Goal: Task Accomplishment & Management: Manage account settings

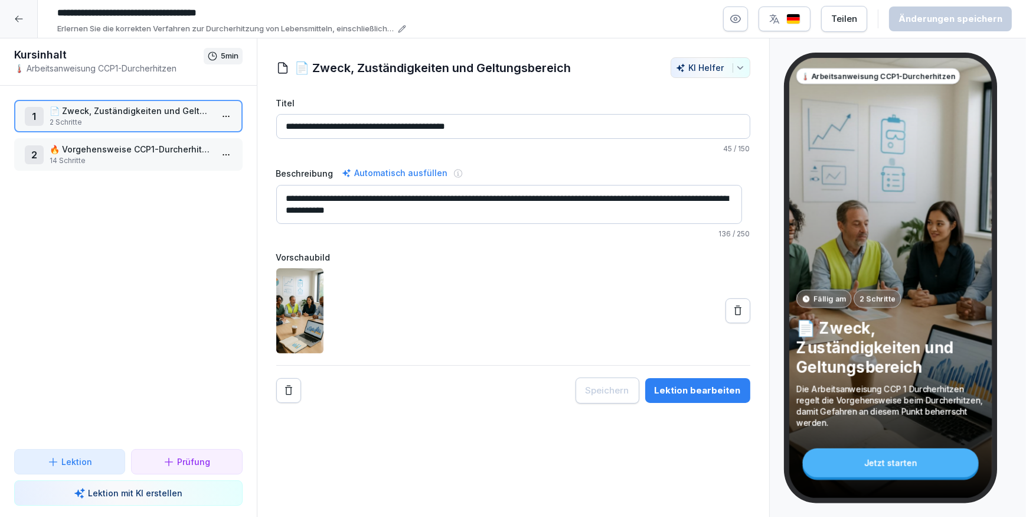
click at [734, 309] on icon at bounding box center [737, 309] width 7 height 9
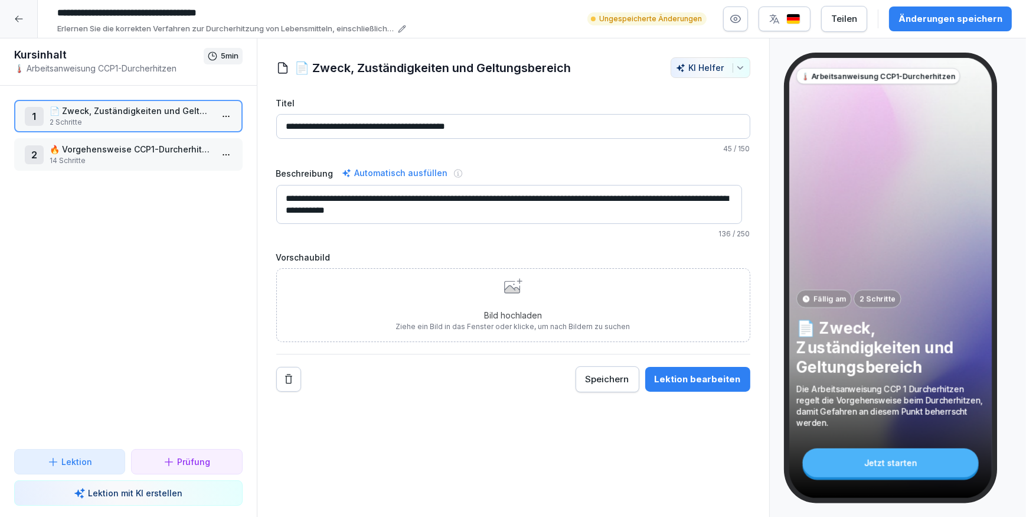
click at [139, 100] on div "1 📄 Zweck, Zuständigkeiten und Geltungsbereich 2 Schritte" at bounding box center [128, 116] width 228 height 32
click at [139, 106] on p "📄 Zweck, Zuständigkeiten und Geltungsbereich" at bounding box center [131, 110] width 162 height 12
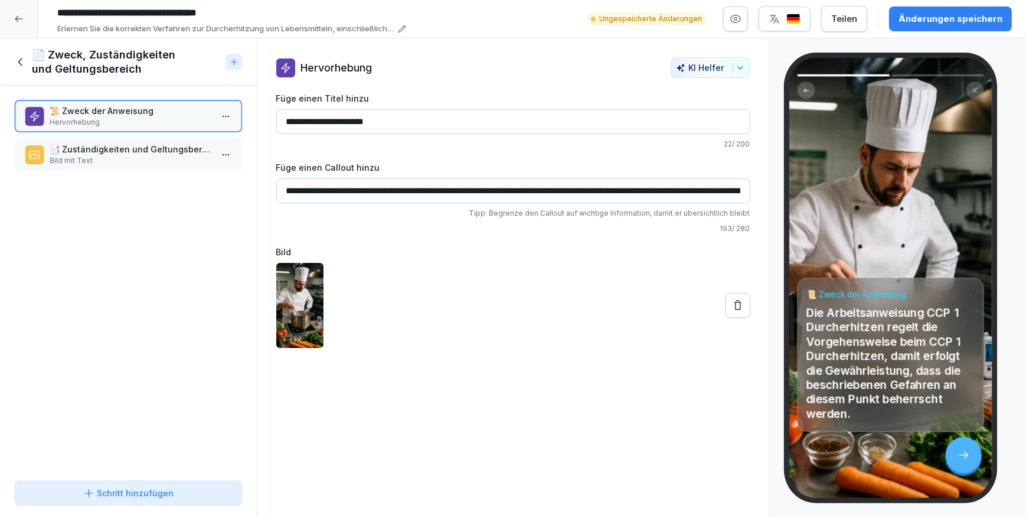
click at [117, 148] on p "📑 Zuständigkeiten und Geltungsbereich" at bounding box center [131, 149] width 162 height 12
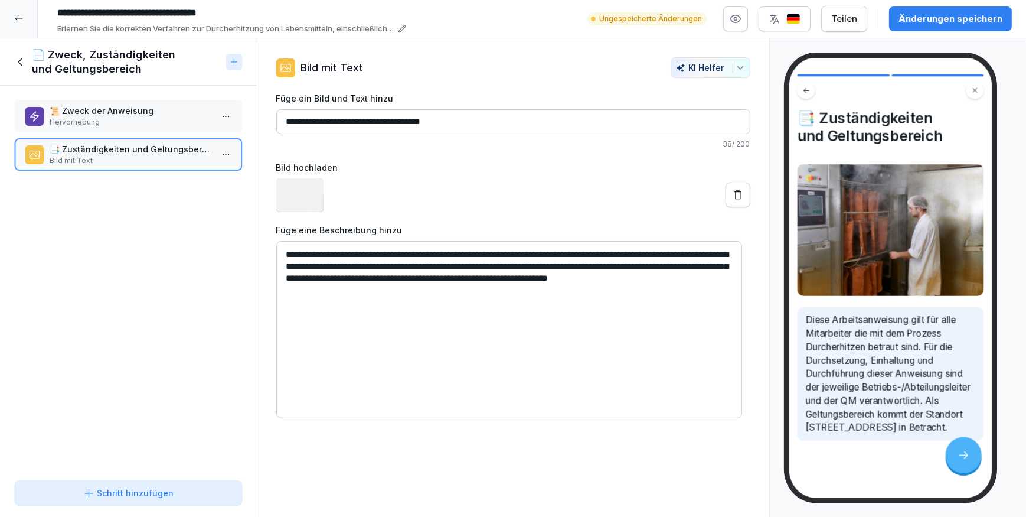
click at [130, 113] on p "📜 Zweck der Anweisung" at bounding box center [131, 110] width 162 height 12
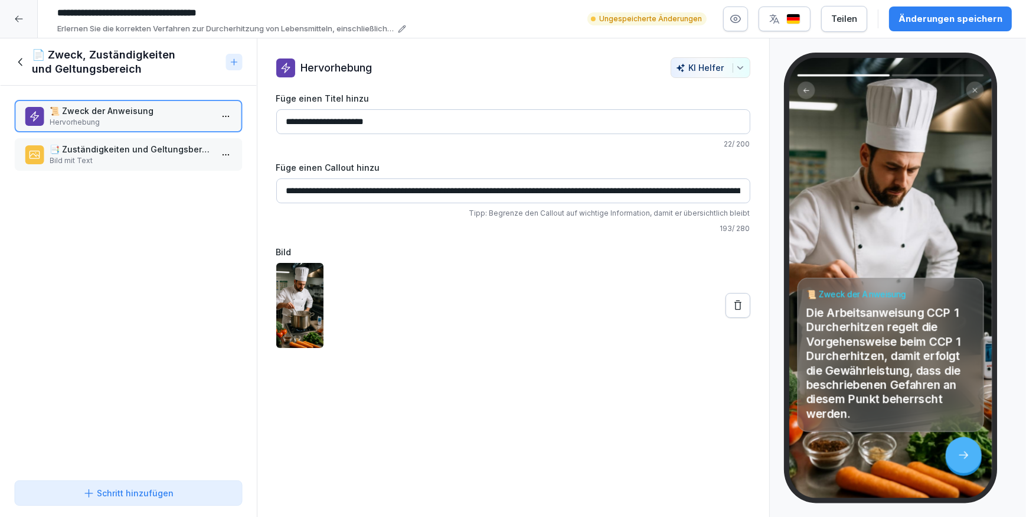
click at [734, 308] on icon at bounding box center [737, 304] width 7 height 9
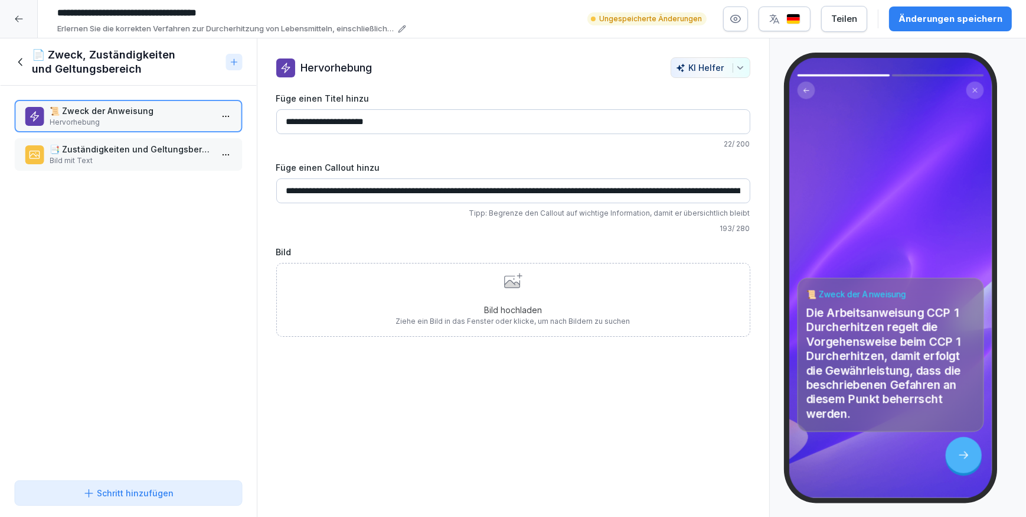
click at [127, 160] on p "Bild mit Text" at bounding box center [131, 160] width 162 height 11
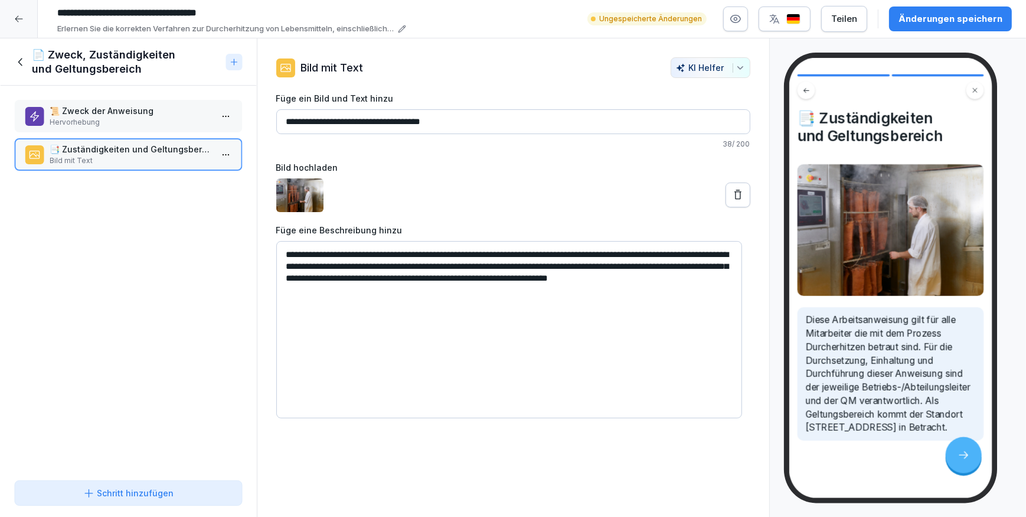
click at [109, 114] on p "📜 Zweck der Anweisung" at bounding box center [131, 110] width 162 height 12
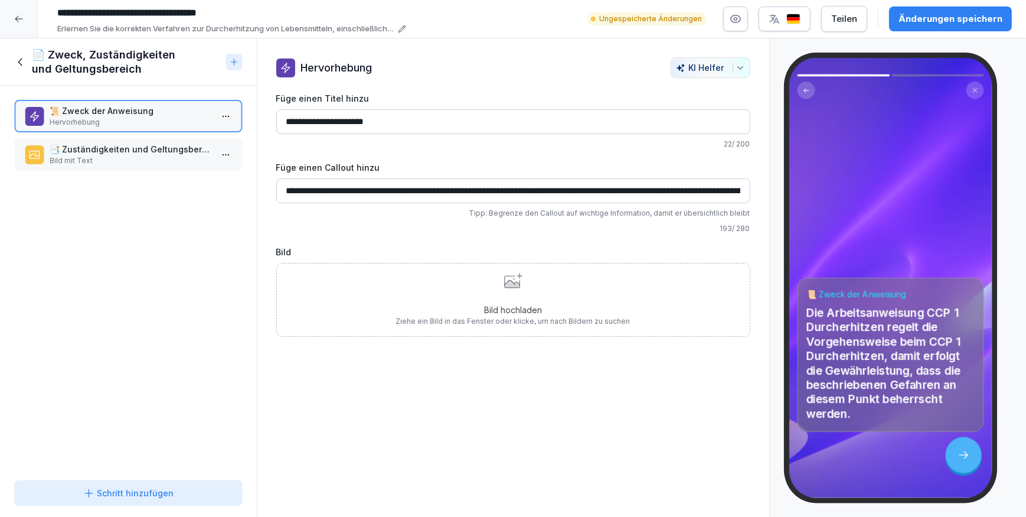
click at [543, 308] on p "Bild hochladen" at bounding box center [513, 309] width 234 height 12
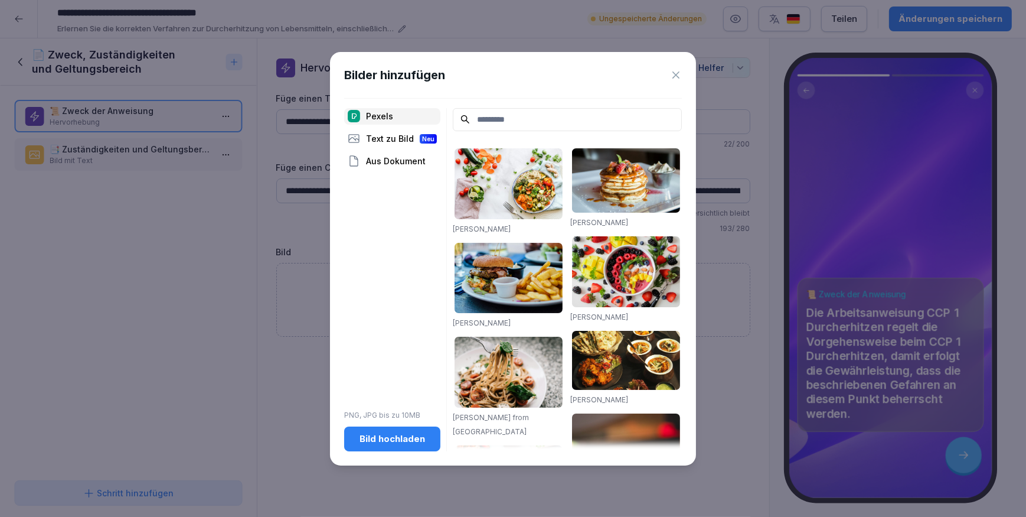
click at [401, 444] on div "Bild hochladen" at bounding box center [392, 438] width 77 height 13
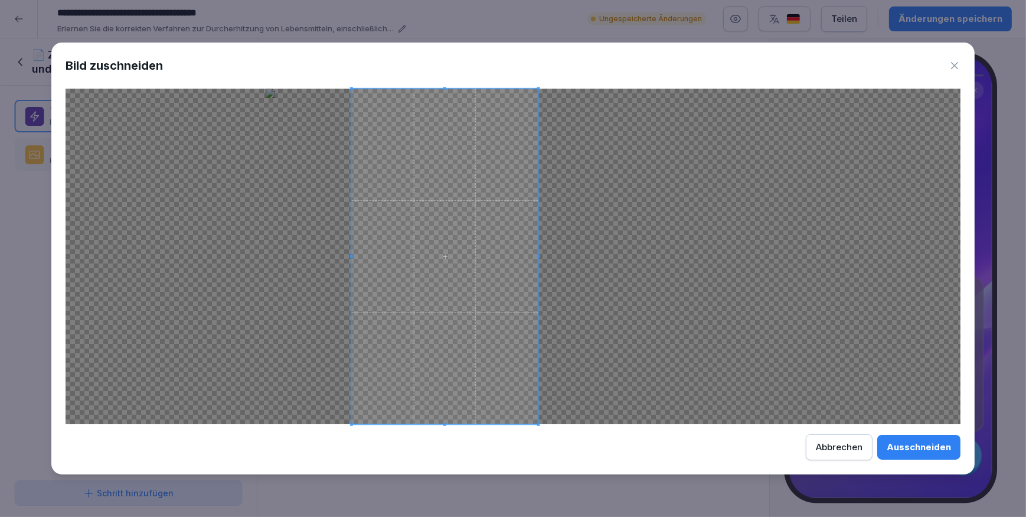
click at [482, 307] on span at bounding box center [445, 256] width 187 height 335
click at [927, 448] on div "Ausschneiden" at bounding box center [919, 446] width 64 height 13
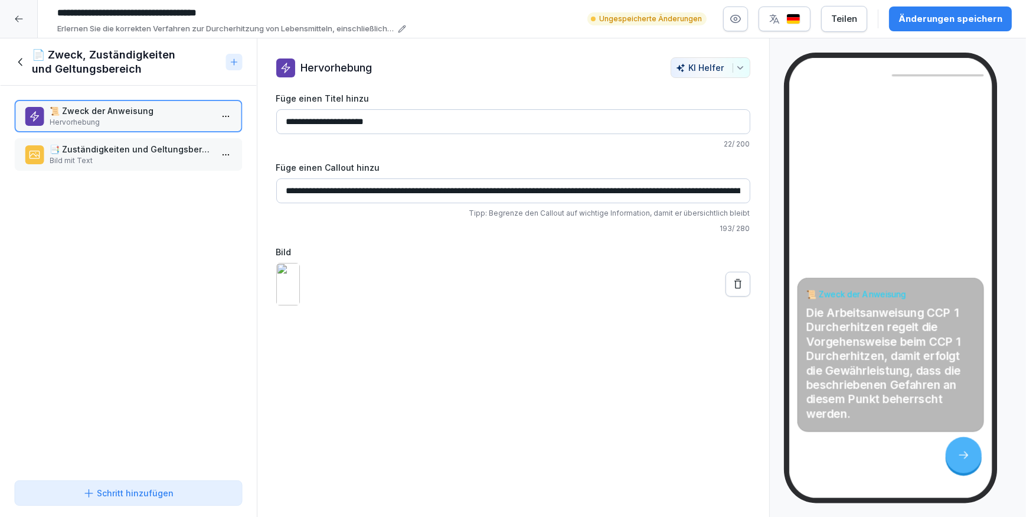
click at [106, 151] on p "📑 Zuständigkeiten und Geltungsbereich" at bounding box center [131, 149] width 162 height 12
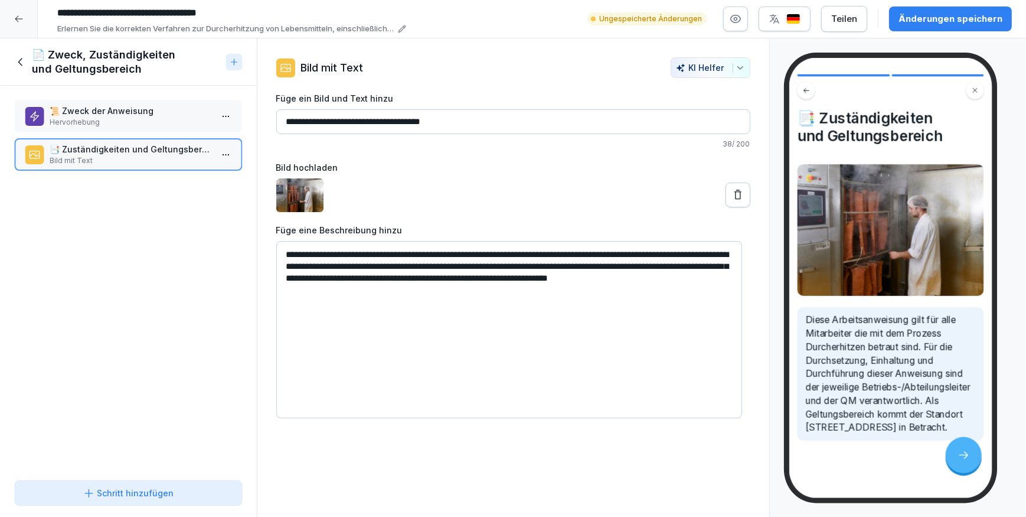
click at [106, 151] on p "📑 Zuständigkeiten und Geltungsbereich" at bounding box center [131, 149] width 162 height 12
click at [14, 59] on icon at bounding box center [20, 61] width 13 height 13
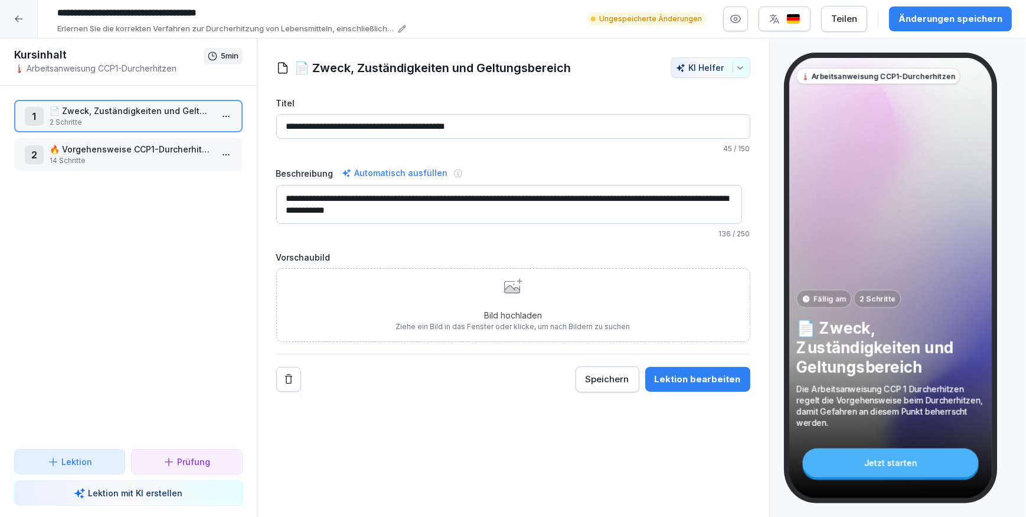
click at [147, 155] on p "14 Schritte" at bounding box center [131, 160] width 162 height 11
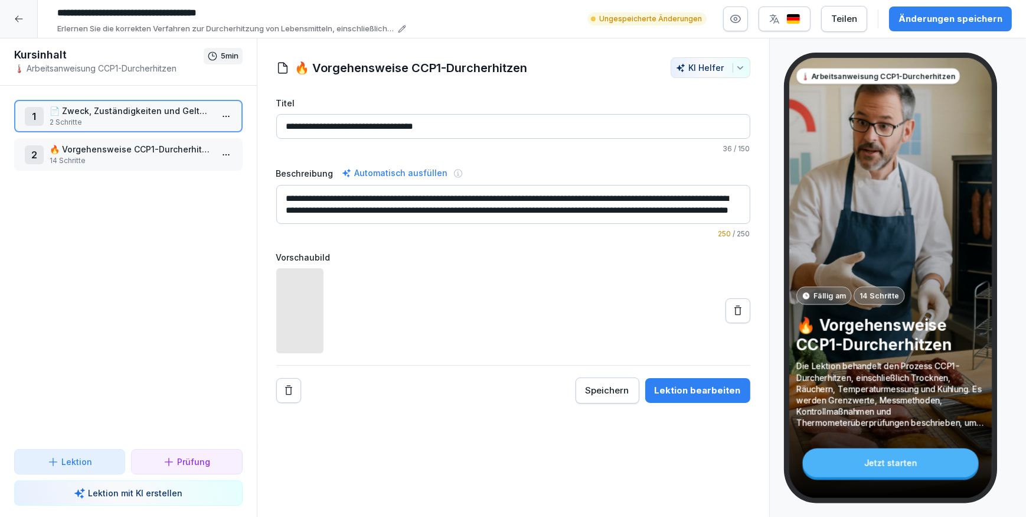
click at [147, 155] on p "14 Schritte" at bounding box center [131, 160] width 162 height 11
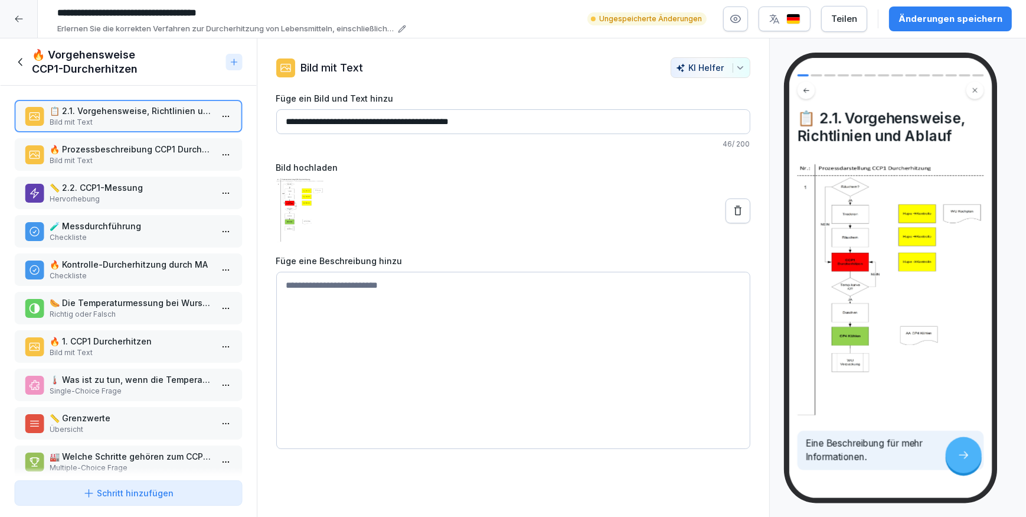
click at [120, 183] on p "📏 2.2. CCP1-Messung" at bounding box center [131, 187] width 162 height 12
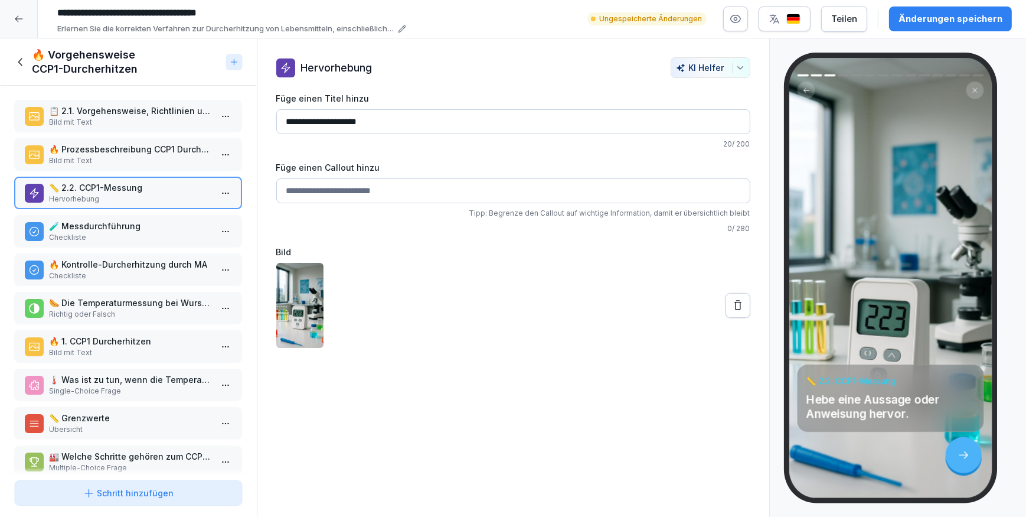
click at [94, 110] on p "📋 2.1. Vorgehensweise, Richtlinien und Ablauf" at bounding box center [131, 110] width 162 height 12
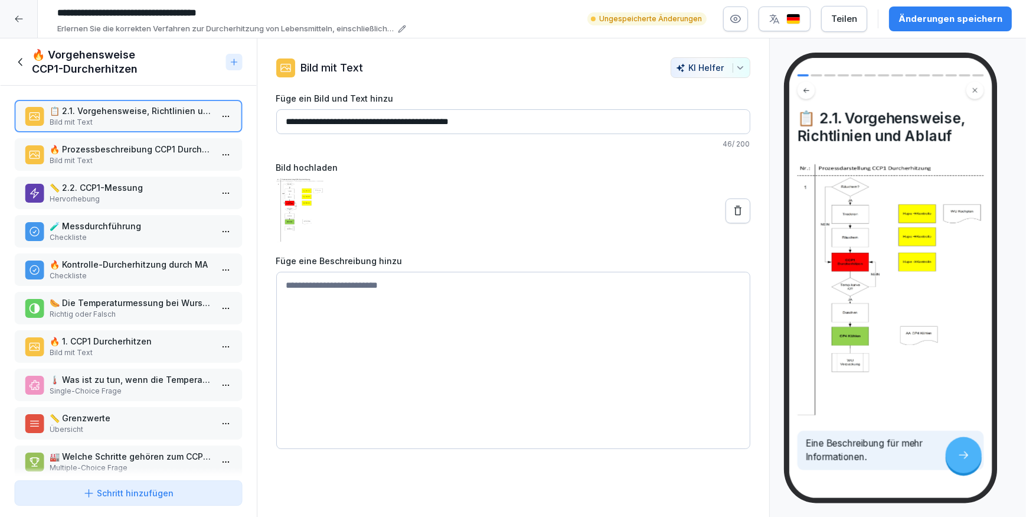
click at [122, 152] on p "🔥 Prozessbeschreibung CCP1 Durcherhitzen" at bounding box center [131, 149] width 162 height 12
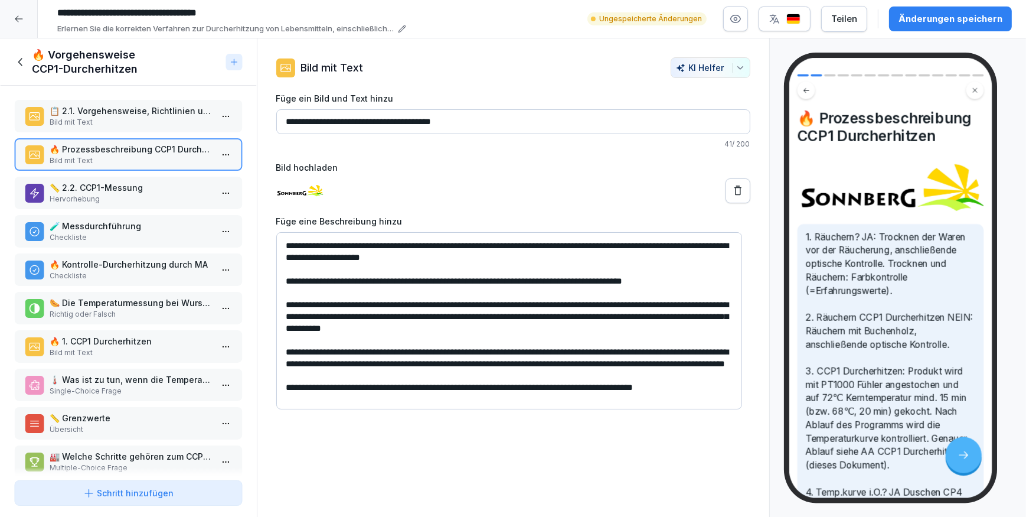
click at [214, 153] on html "**********" at bounding box center [513, 258] width 1026 height 517
click at [174, 217] on div "Löschen" at bounding box center [153, 221] width 48 height 12
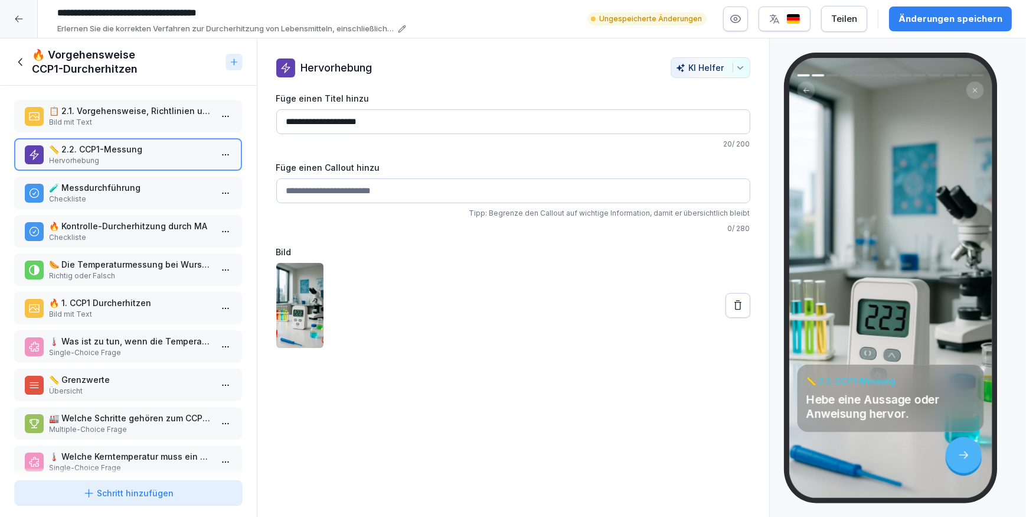
click at [133, 184] on p "🧪 Messdurchführung" at bounding box center [131, 187] width 162 height 12
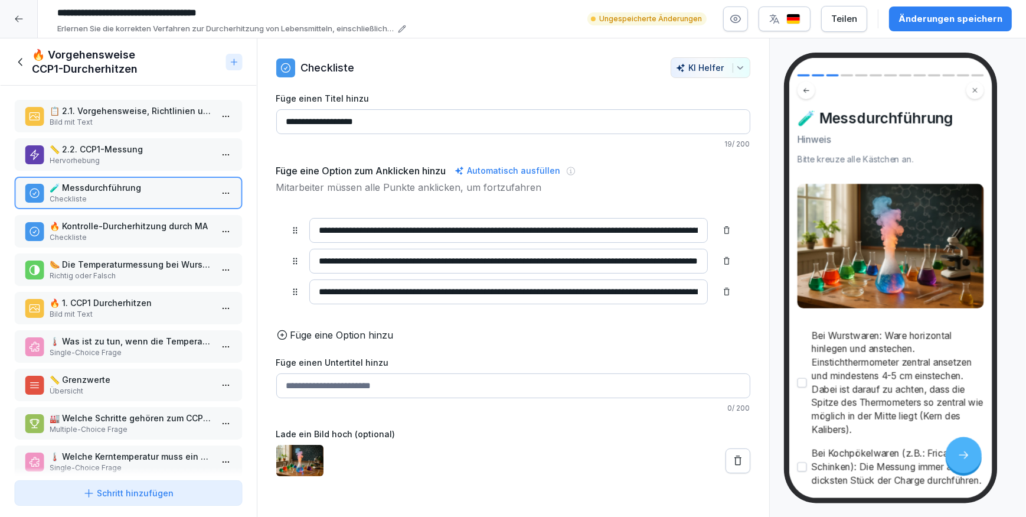
click at [126, 159] on p "Hervorhebung" at bounding box center [131, 160] width 162 height 11
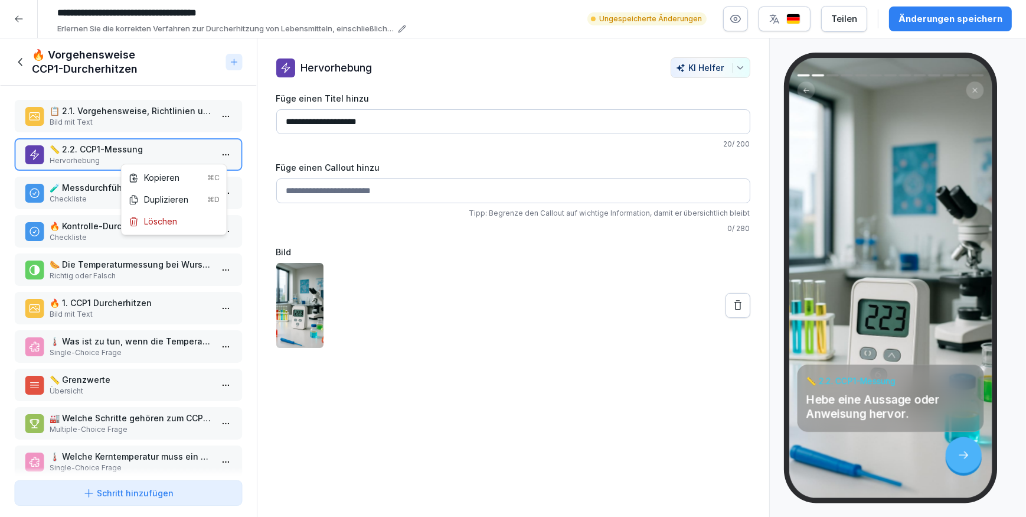
click at [218, 149] on html "**********" at bounding box center [513, 258] width 1026 height 517
click at [193, 222] on div "Löschen" at bounding box center [174, 221] width 100 height 22
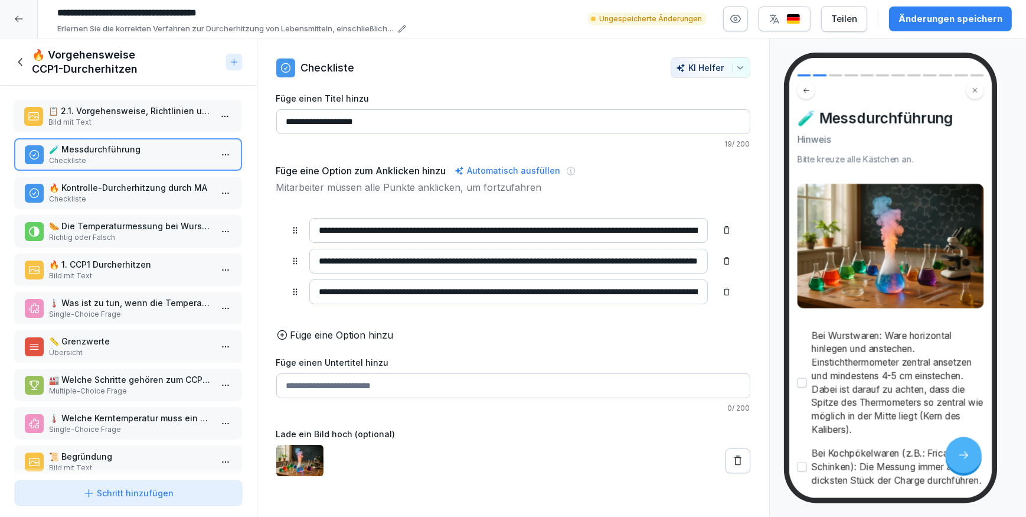
click at [145, 120] on p "Bild mit Text" at bounding box center [130, 122] width 162 height 11
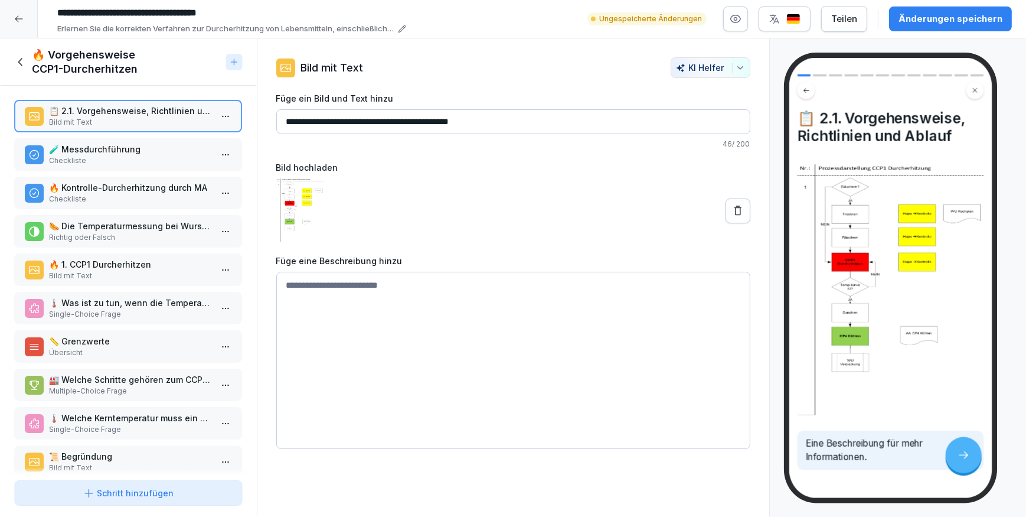
click at [117, 162] on p "Checkliste" at bounding box center [131, 160] width 162 height 11
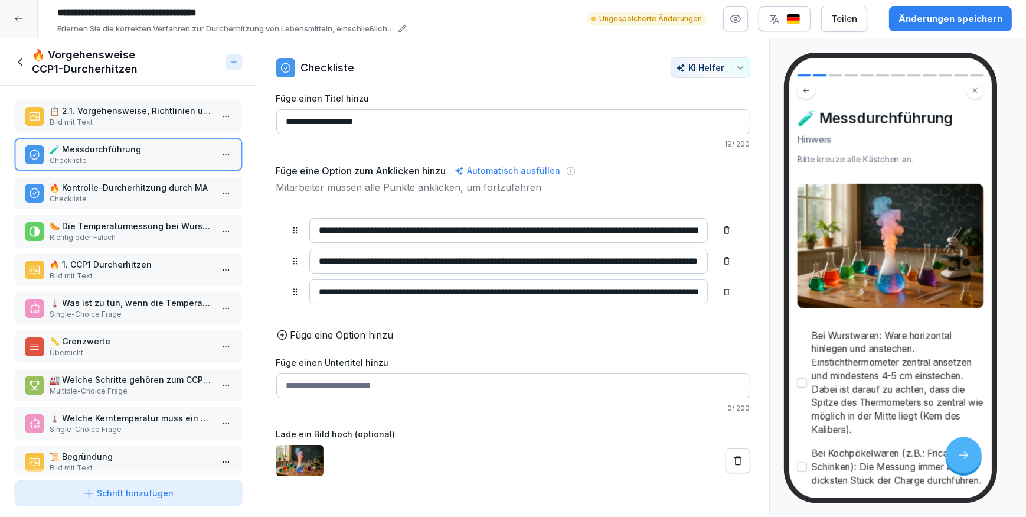
click at [433, 121] on input "**********" at bounding box center [513, 121] width 474 height 25
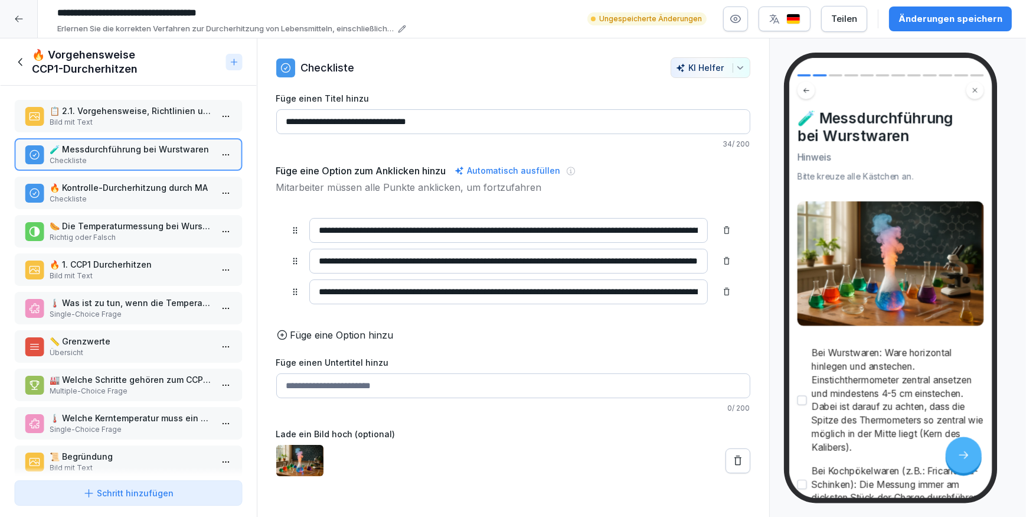
type input "**********"
drag, startPoint x: 318, startPoint y: 232, endPoint x: 392, endPoint y: 230, distance: 73.8
click at [392, 230] on input "**********" at bounding box center [508, 230] width 399 height 25
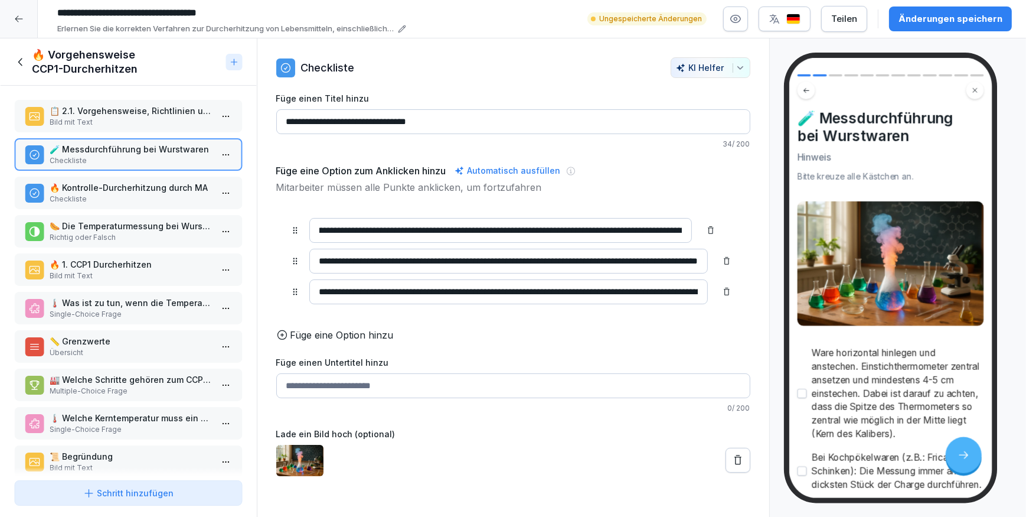
scroll to position [0, 325]
drag, startPoint x: 492, startPoint y: 231, endPoint x: 478, endPoint y: 233, distance: 14.3
click at [478, 233] on input "**********" at bounding box center [500, 230] width 383 height 25
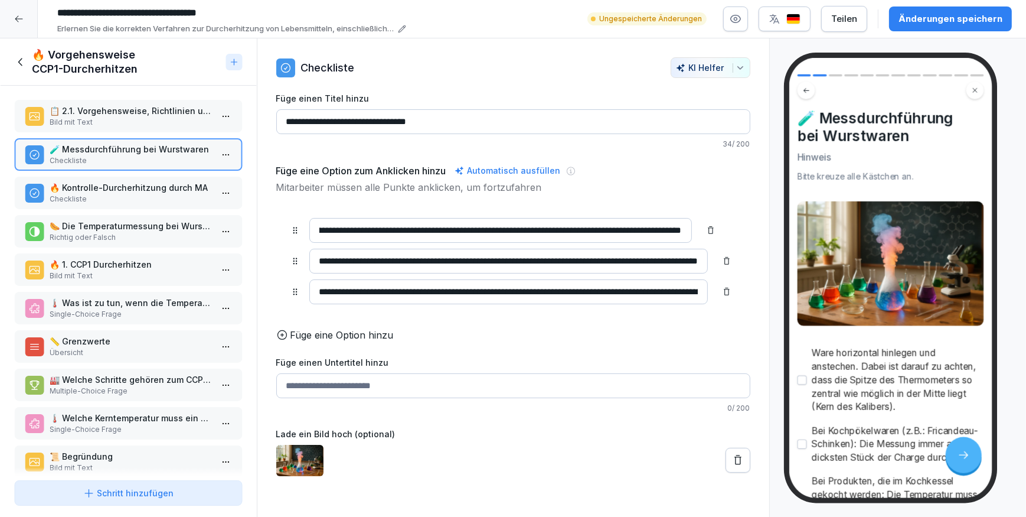
scroll to position [0, 324]
type input "**********"
drag, startPoint x: 315, startPoint y: 264, endPoint x: 726, endPoint y: 261, distance: 411.5
click at [726, 261] on div "**********" at bounding box center [513, 261] width 474 height 115
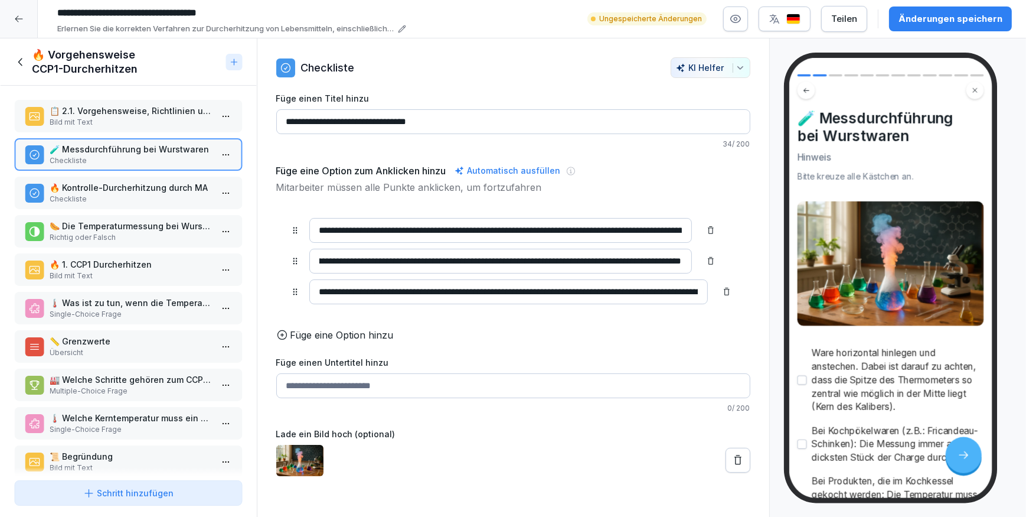
paste input
type input "**********"
drag, startPoint x: 496, startPoint y: 228, endPoint x: 697, endPoint y: 237, distance: 200.9
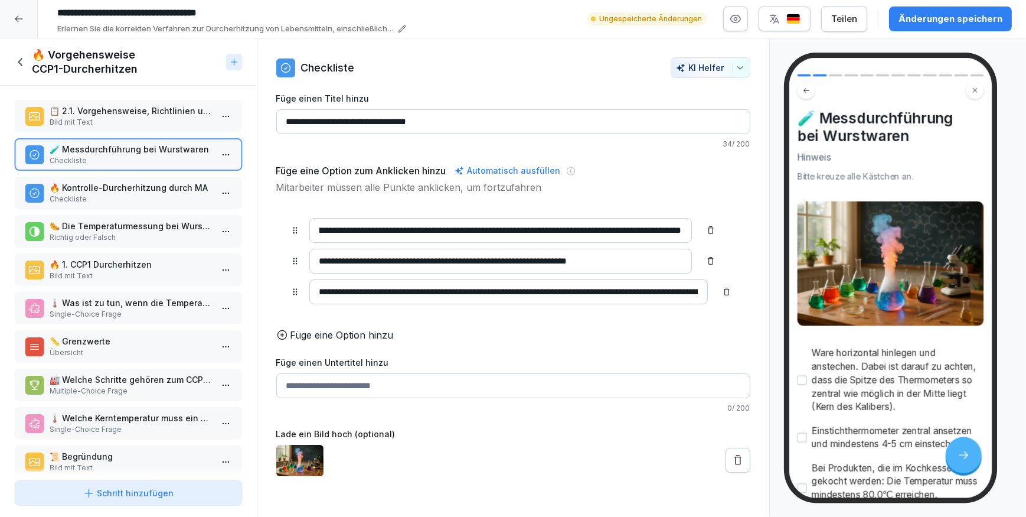
click at [697, 237] on div "**********" at bounding box center [513, 230] width 446 height 25
drag, startPoint x: 317, startPoint y: 292, endPoint x: 838, endPoint y: 290, distance: 521.3
click at [838, 290] on div "Kursinhalt 🌡️ Arbeitsanweisung CCP1-Durcherhitzen 5 min 1 📄 Zweck, Zuständigkei…" at bounding box center [513, 277] width 1026 height 479
paste input
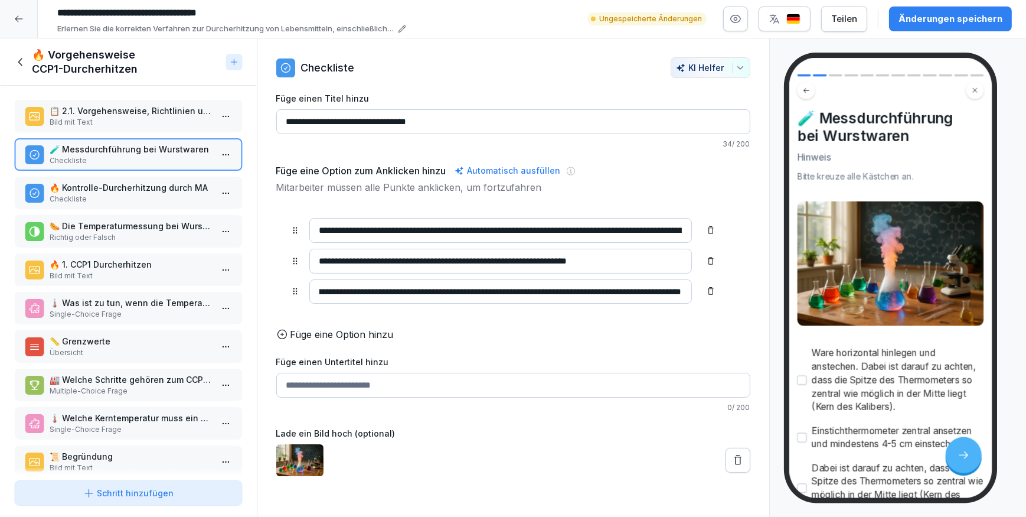
scroll to position [94, 0]
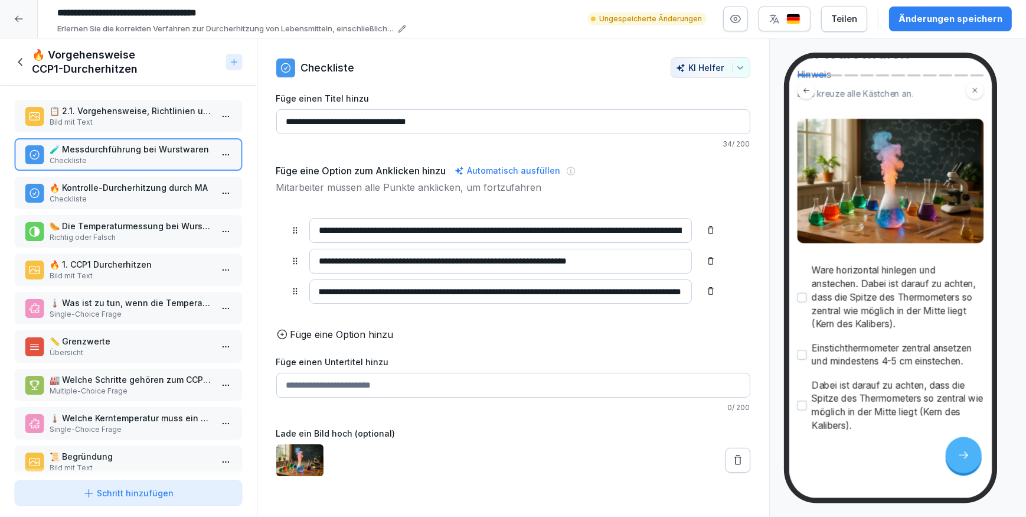
type input "**********"
click at [726, 466] on button at bounding box center [738, 460] width 25 height 25
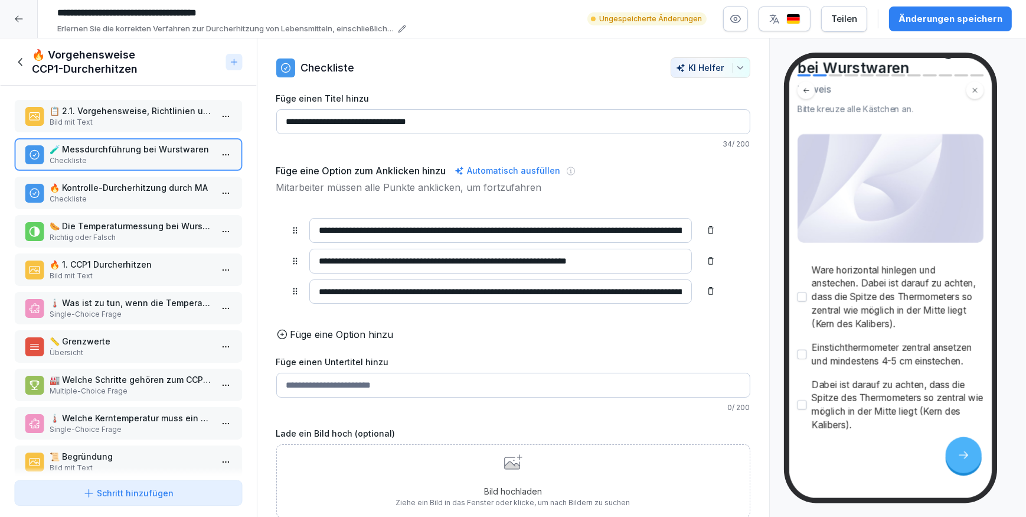
scroll to position [77, 0]
click at [415, 476] on div "Bild hochladen Ziehe ein Bild in das Fenster oder klicke, um nach Bildern zu su…" at bounding box center [513, 481] width 234 height 54
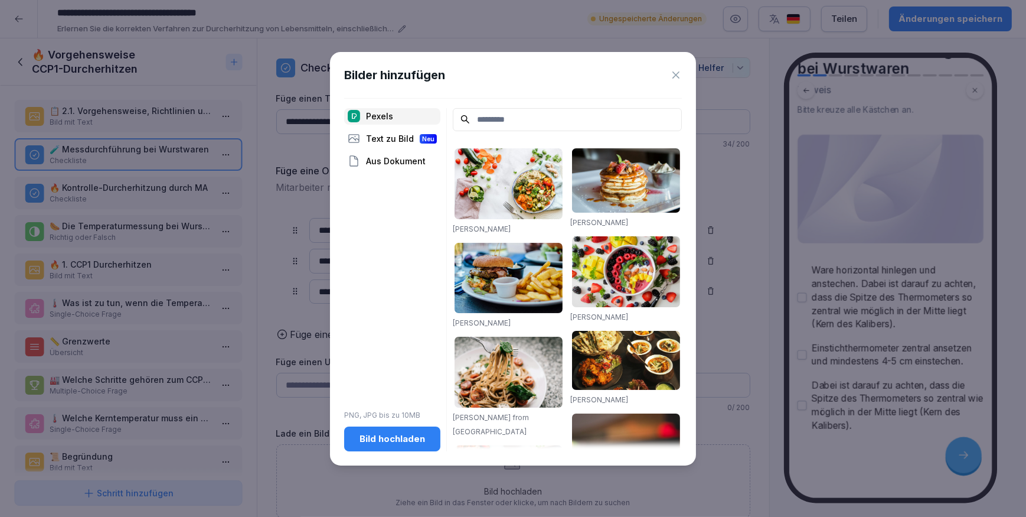
click at [383, 436] on div "Bild hochladen" at bounding box center [392, 438] width 77 height 13
click at [672, 70] on icon at bounding box center [676, 75] width 12 height 12
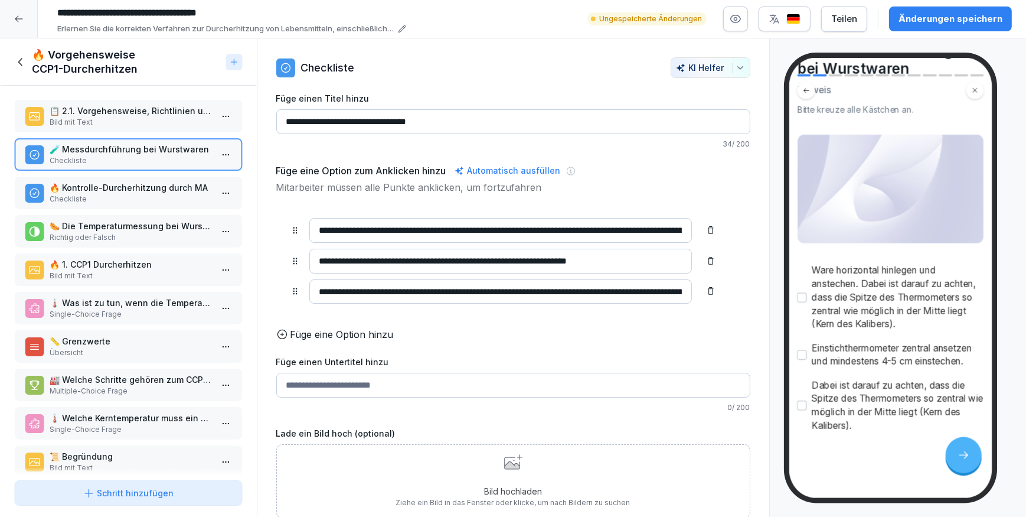
click at [128, 345] on p "📏 Grenzwerte" at bounding box center [131, 341] width 162 height 12
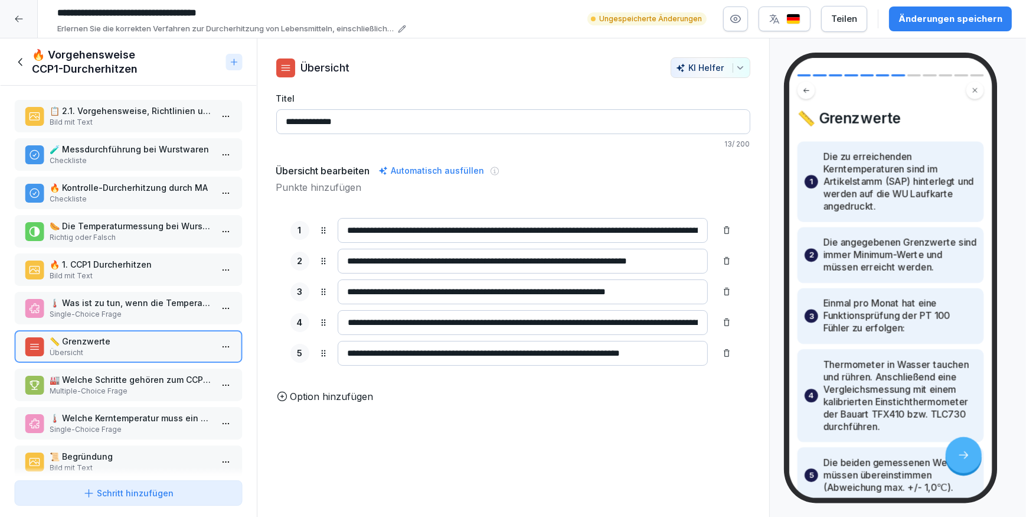
scroll to position [99, 0]
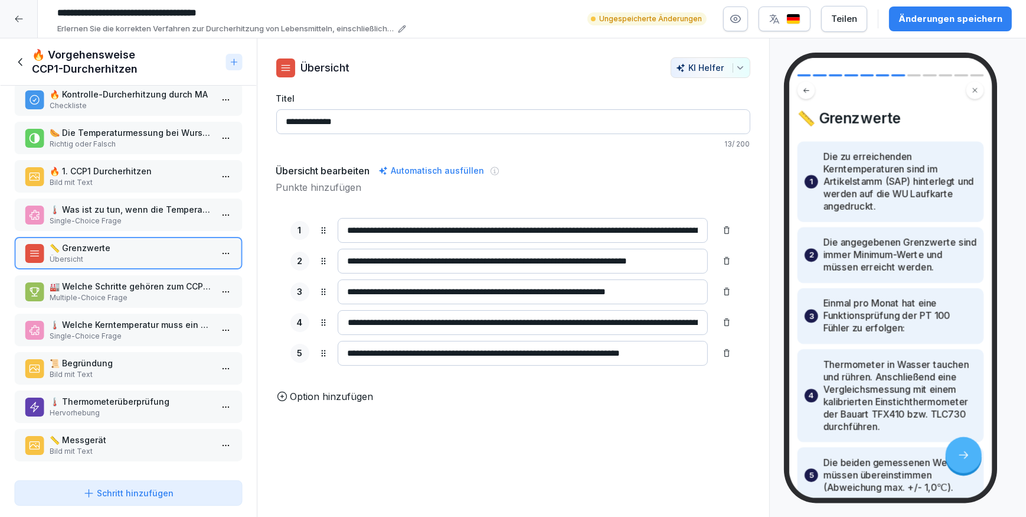
click at [142, 489] on div "Schritt hinzufügen" at bounding box center [128, 492] width 91 height 12
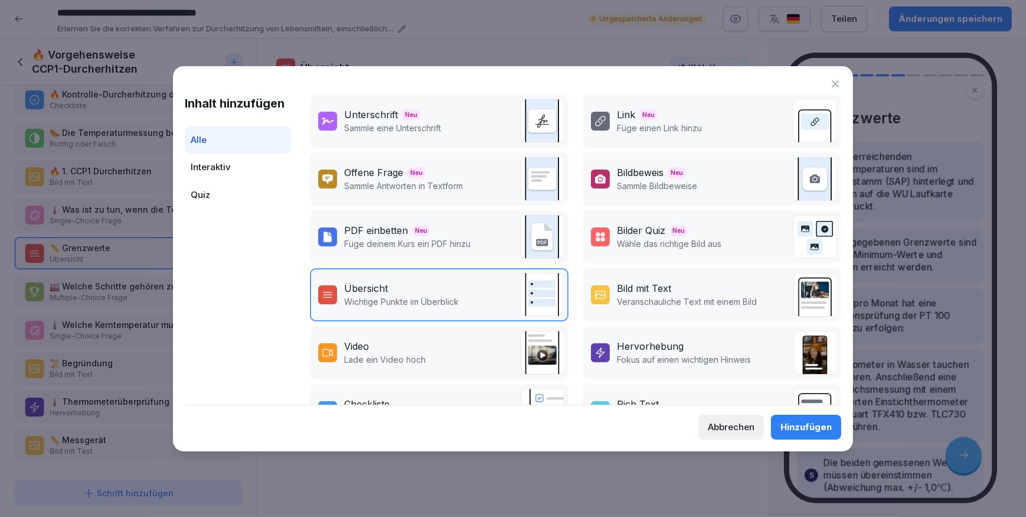
scroll to position [107, 0]
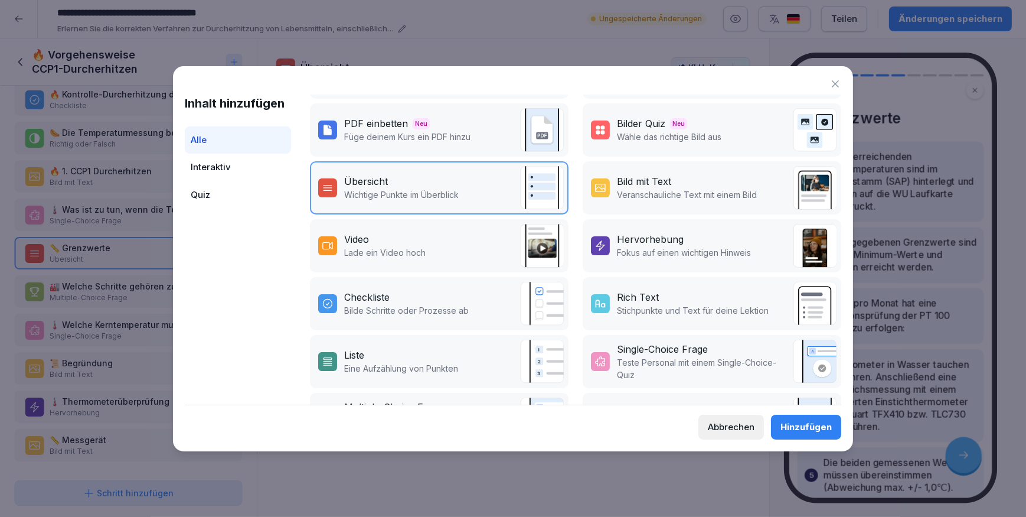
click at [394, 363] on p "Eine Aufzählung von Punkten" at bounding box center [401, 368] width 114 height 12
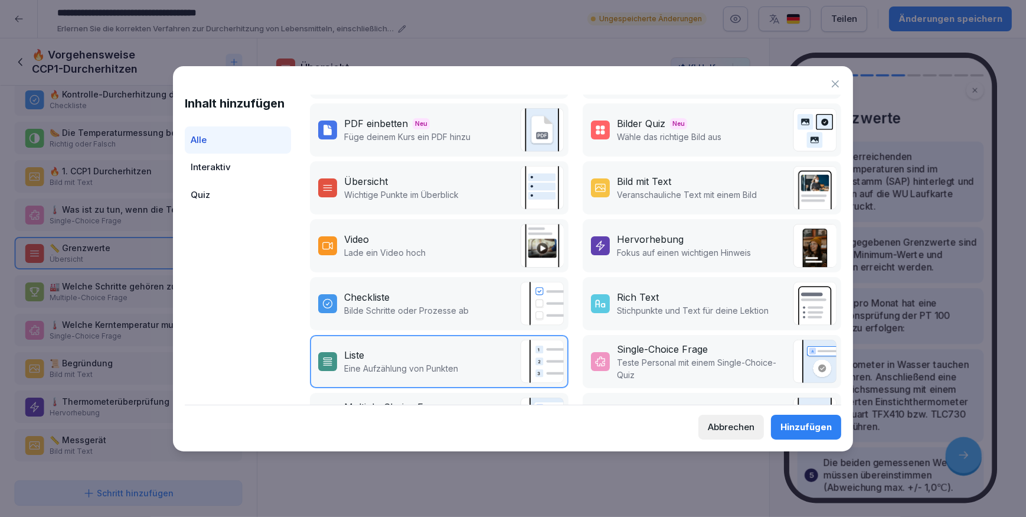
click at [809, 429] on div "Hinzufügen" at bounding box center [805, 426] width 51 height 13
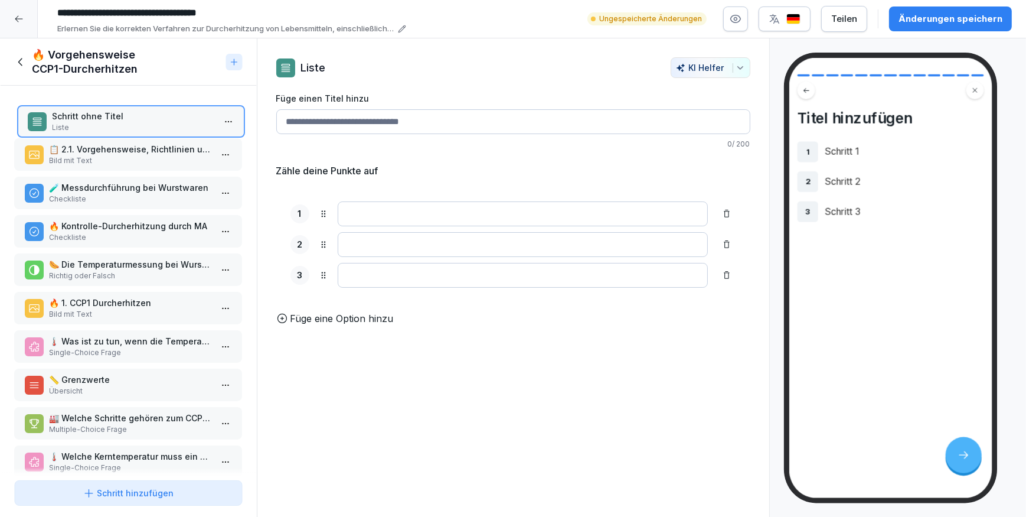
drag, startPoint x: 115, startPoint y: 463, endPoint x: 118, endPoint y: 106, distance: 356.6
click at [118, 106] on div "Schritt ohne Titel Liste" at bounding box center [131, 121] width 228 height 32
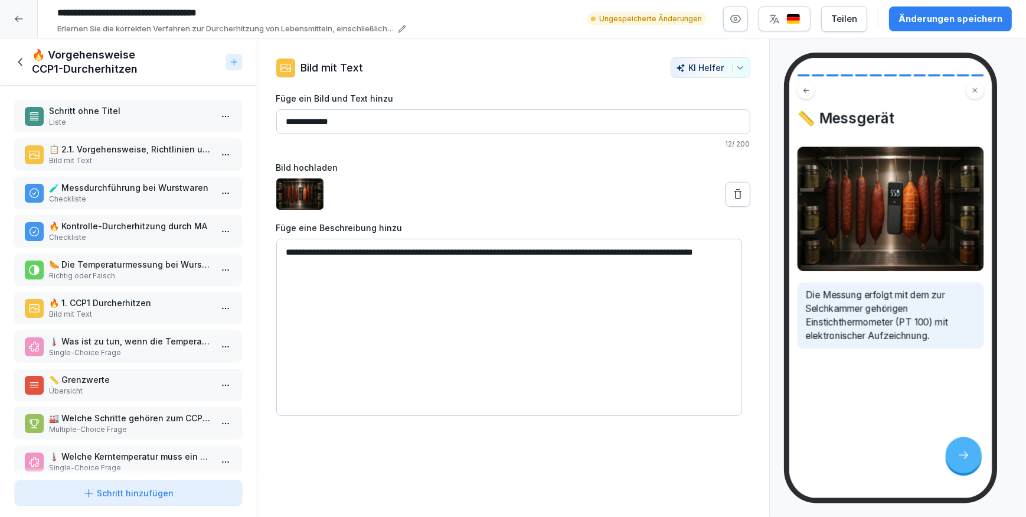
click at [110, 189] on p "🧪 Messdurchführung bei Wurstwaren" at bounding box center [131, 187] width 162 height 12
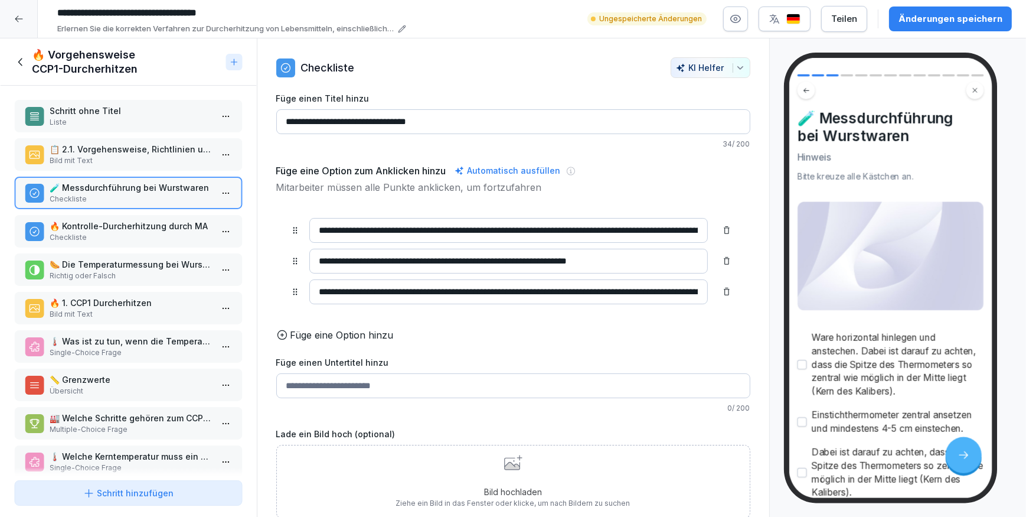
drag, startPoint x: 475, startPoint y: 121, endPoint x: 303, endPoint y: 119, distance: 171.2
click at [303, 119] on input "**********" at bounding box center [513, 121] width 474 height 25
click at [90, 110] on p "Schritt ohne Titel" at bounding box center [131, 110] width 162 height 12
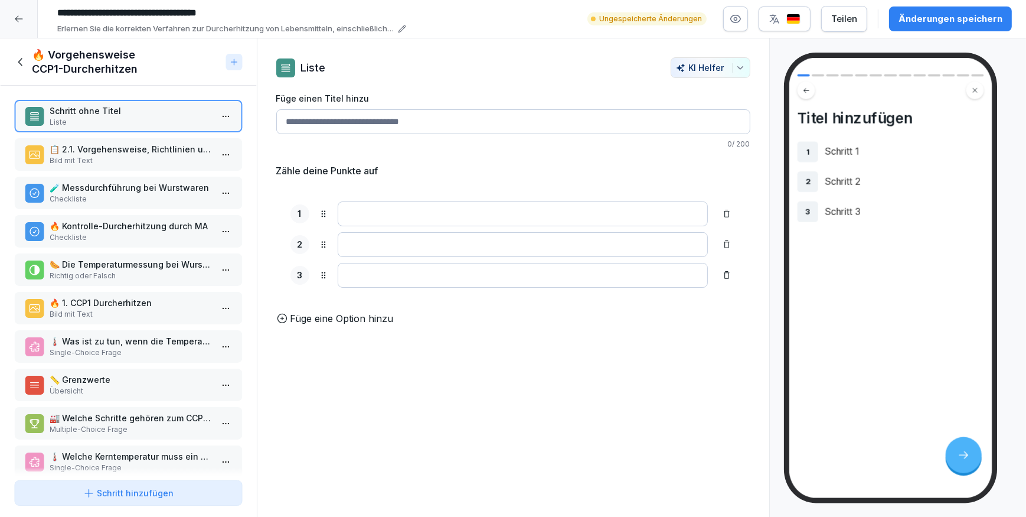
drag, startPoint x: 463, startPoint y: 122, endPoint x: 275, endPoint y: 121, distance: 187.7
click at [275, 121] on div "Liste KI Helfer Füge einen Titel hinzu 0 / 200 Zähle deine Punkte auf 1 2 3 To …" at bounding box center [513, 191] width 512 height 268
paste input "**********"
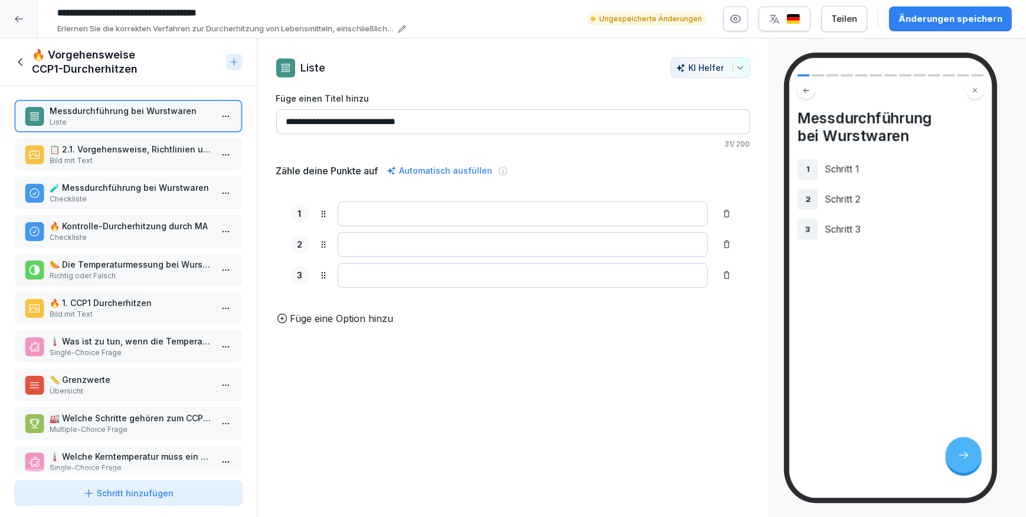
type input "**********"
click at [139, 182] on p "🧪 Messdurchführung bei Wurstwaren" at bounding box center [131, 187] width 162 height 12
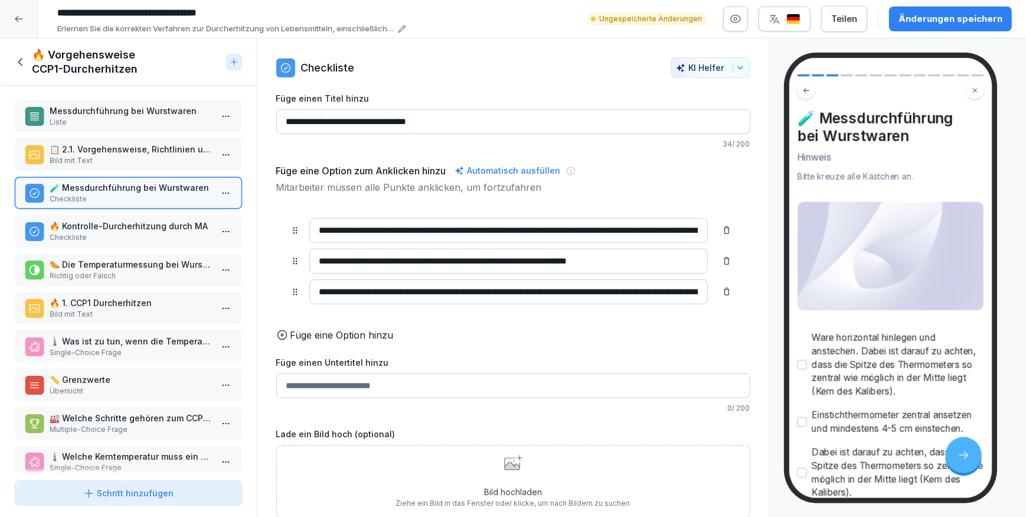
drag, startPoint x: 318, startPoint y: 226, endPoint x: 489, endPoint y: 231, distance: 171.9
click at [489, 231] on input "**********" at bounding box center [508, 230] width 399 height 25
click at [108, 120] on p "Liste" at bounding box center [131, 122] width 162 height 11
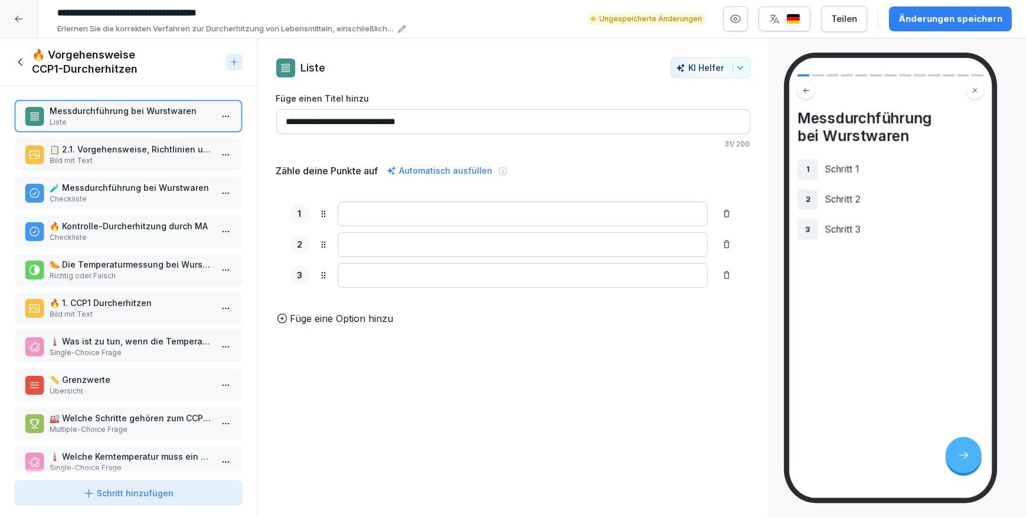
click at [361, 213] on input at bounding box center [523, 213] width 370 height 25
paste input "**********"
type input "**********"
click at [141, 184] on p "🧪 Messdurchführung bei Wurstwaren" at bounding box center [131, 187] width 162 height 12
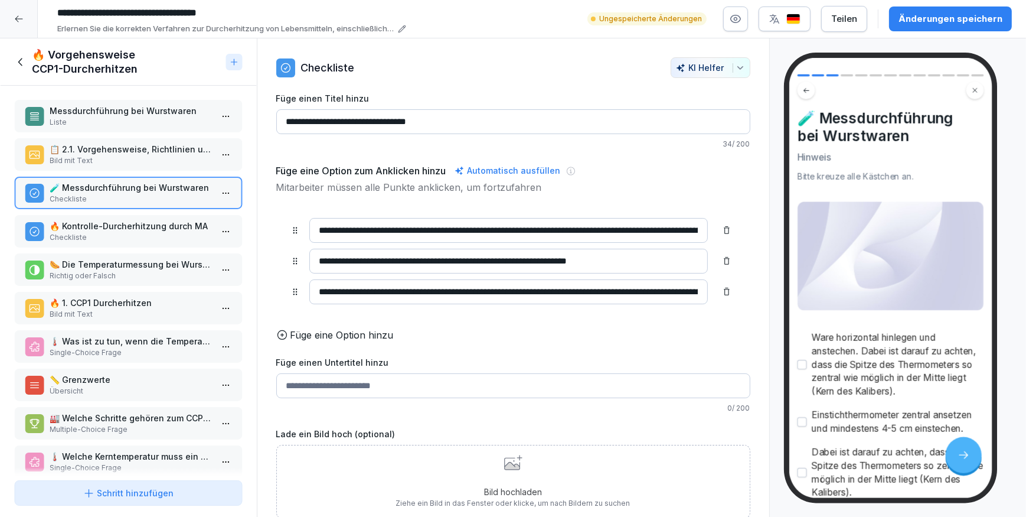
drag, startPoint x: 314, startPoint y: 259, endPoint x: 731, endPoint y: 259, distance: 417.4
click at [731, 259] on div "**********" at bounding box center [513, 261] width 474 height 115
click at [119, 133] on div "Messdurchführung bei Wurstwaren Liste 📋 2.1. Vorgehensweise, Richtlinien und Ab…" at bounding box center [128, 281] width 257 height 390
click at [128, 112] on p "Messdurchführung bei Wurstwaren" at bounding box center [131, 110] width 162 height 12
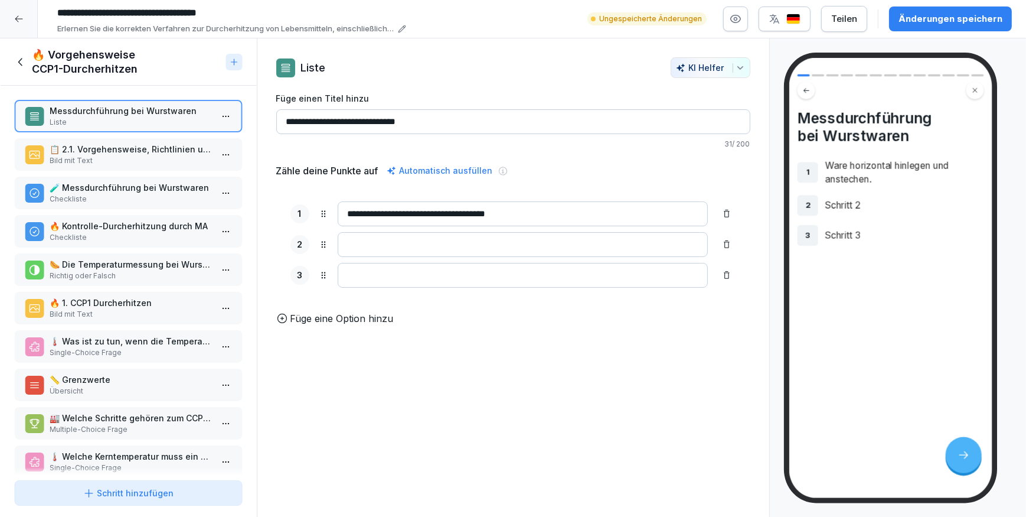
click at [378, 241] on input at bounding box center [523, 244] width 370 height 25
paste input "**********"
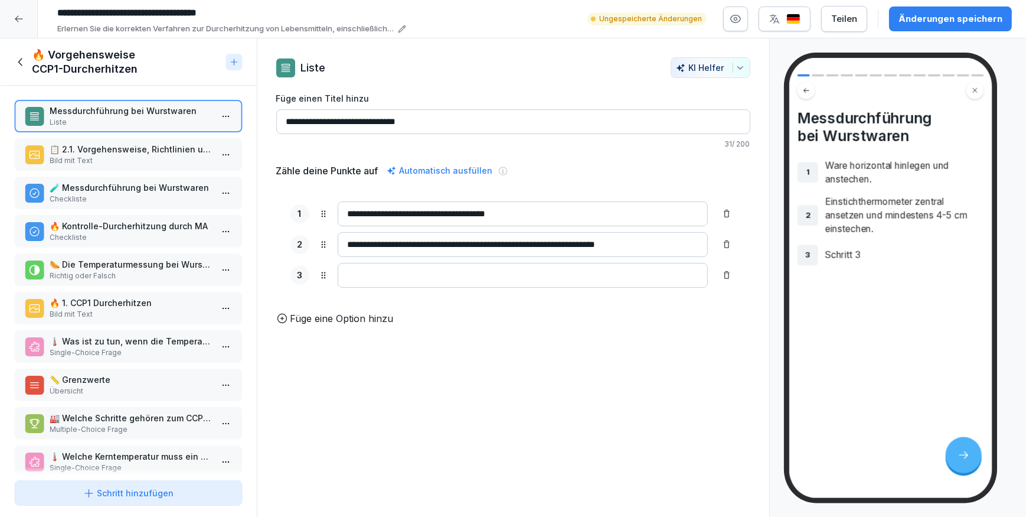
type input "**********"
click at [104, 201] on p "Checkliste" at bounding box center [131, 199] width 162 height 11
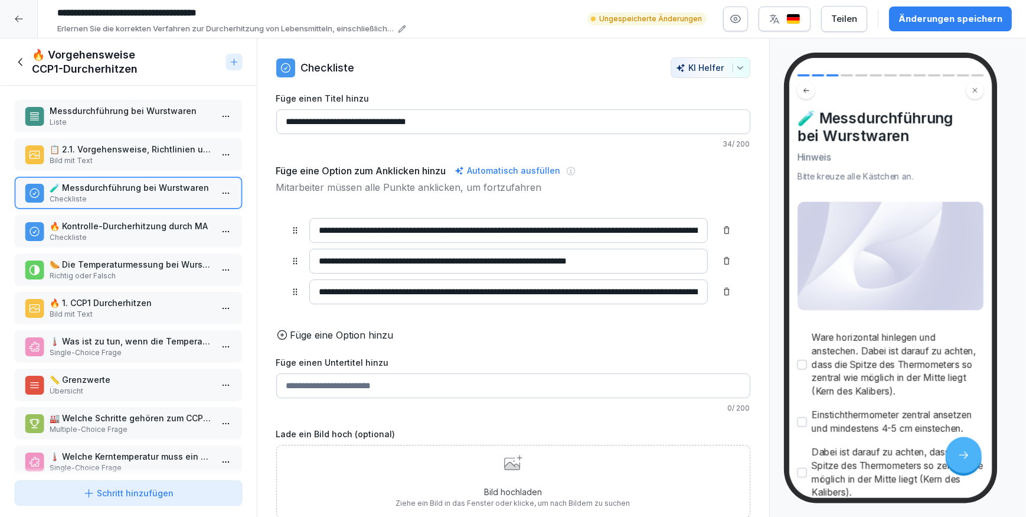
scroll to position [0, 148]
drag, startPoint x: 313, startPoint y: 290, endPoint x: 858, endPoint y: 289, distance: 544.9
click at [858, 289] on div "Kursinhalt 🌡️ Arbeitsanweisung CCP1-Durcherhitzen 5 min 1 📄 Zweck, Zuständigkei…" at bounding box center [513, 277] width 1026 height 479
click at [133, 123] on p "Liste" at bounding box center [131, 122] width 162 height 11
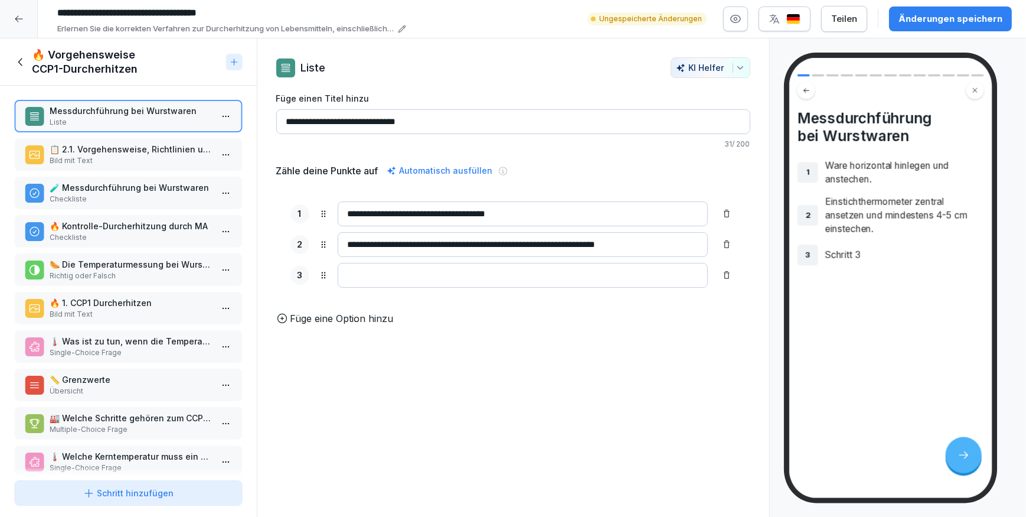
click at [364, 277] on input at bounding box center [523, 275] width 370 height 25
paste input "**********"
type input "**********"
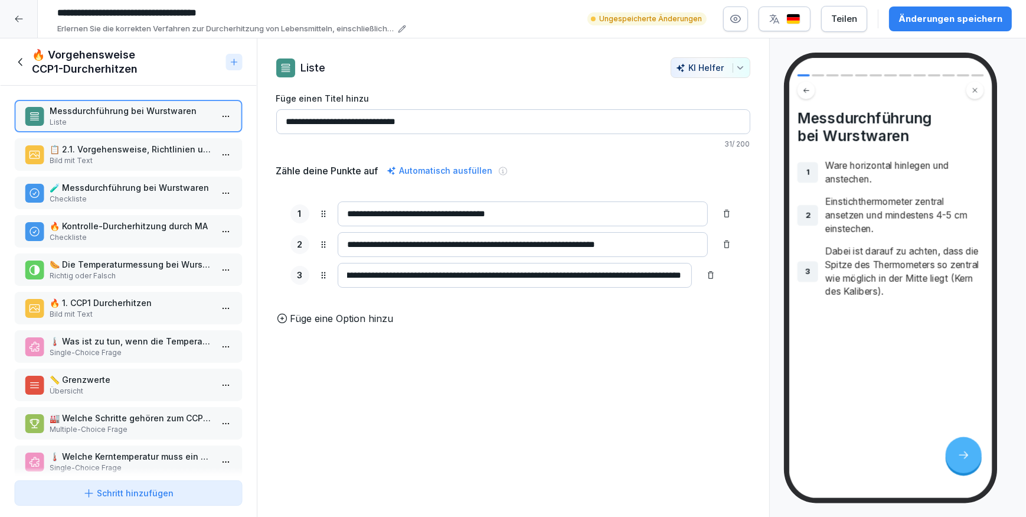
click at [94, 147] on p "📋 2.1. Vorgehensweise, Richtlinien und Ablauf" at bounding box center [131, 149] width 162 height 12
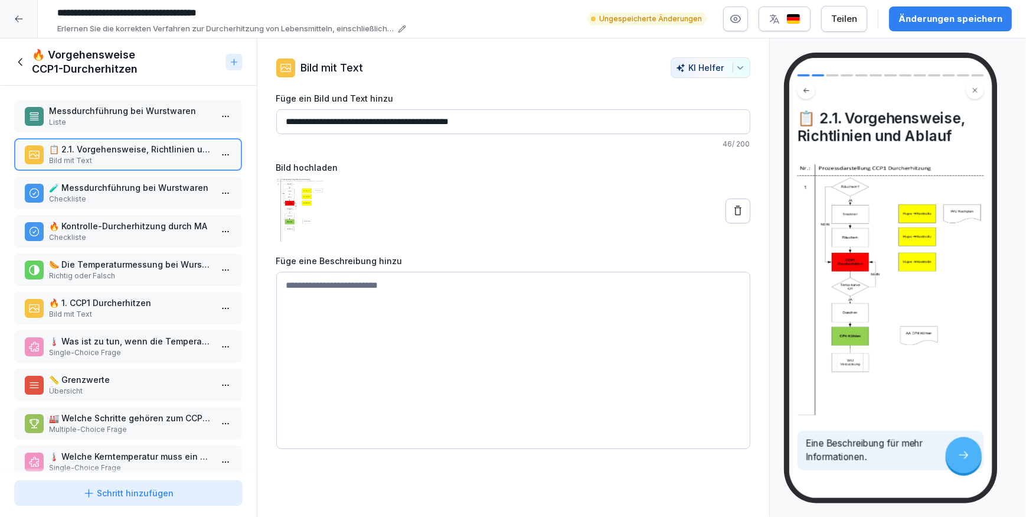
click at [101, 190] on p "🧪 Messdurchführung bei Wurstwaren" at bounding box center [131, 187] width 162 height 12
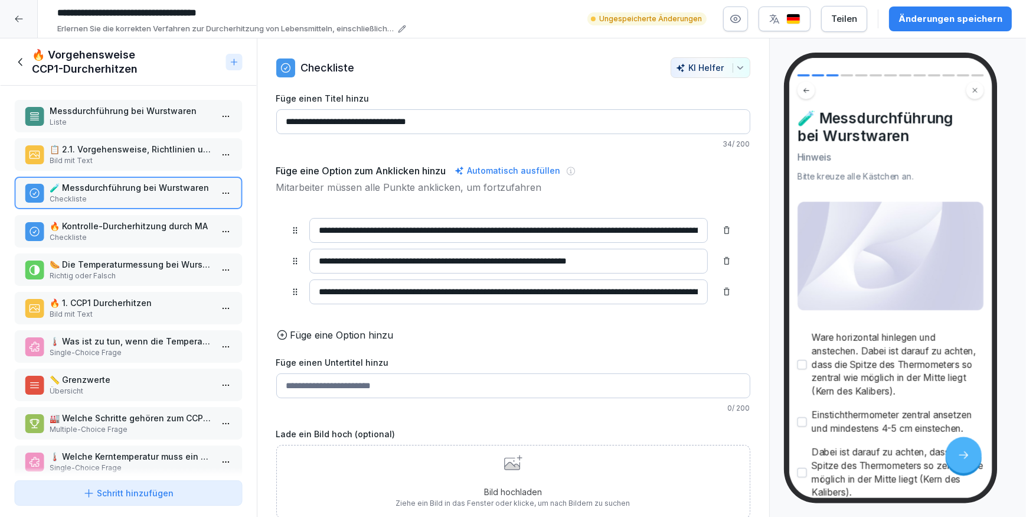
click at [215, 191] on html "**********" at bounding box center [513, 258] width 1026 height 517
click at [172, 257] on div "Löschen" at bounding box center [153, 259] width 48 height 12
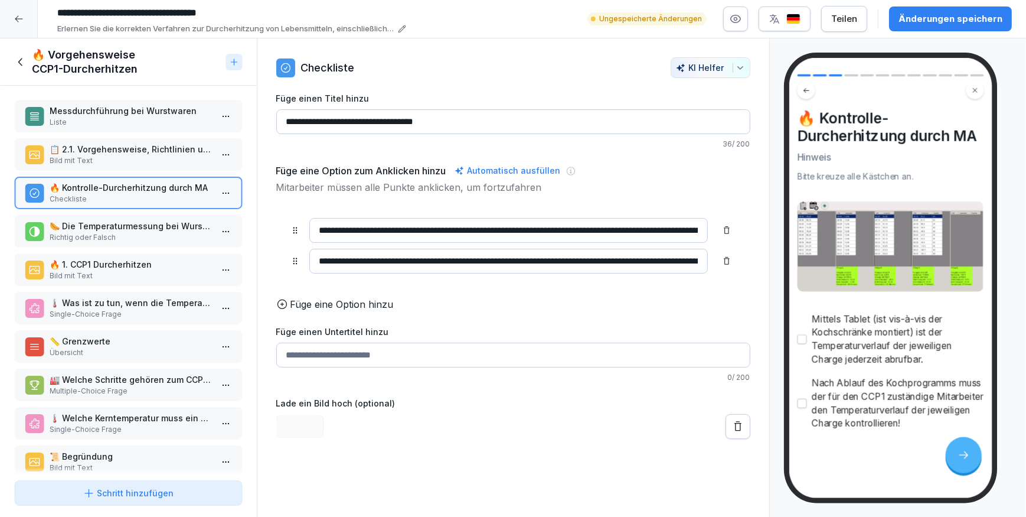
click at [145, 120] on p "Liste" at bounding box center [131, 122] width 162 height 11
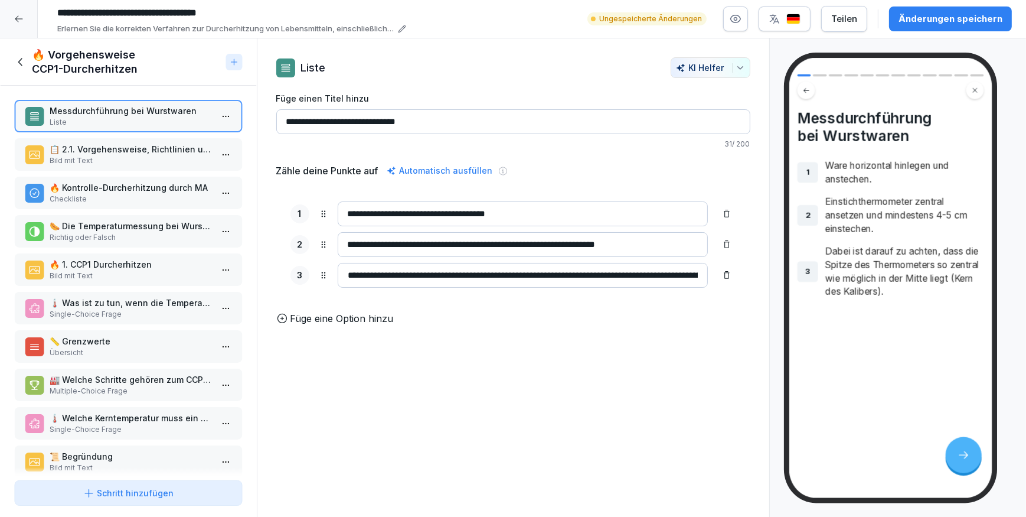
click at [110, 228] on p "🌭 Die Temperaturmessung bei Wurstwaren erfolgt immer am dicksten Stück der Char…" at bounding box center [131, 226] width 162 height 12
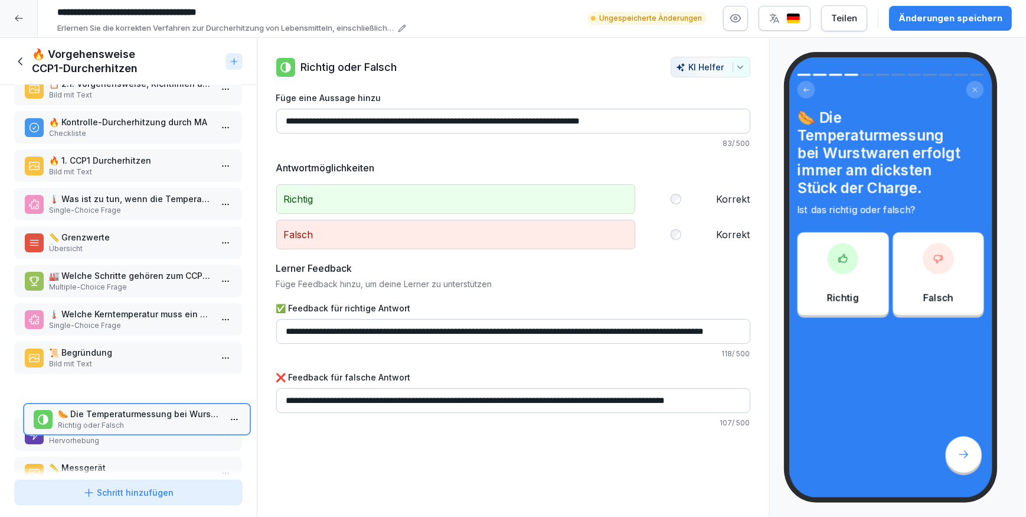
scroll to position [99, 0]
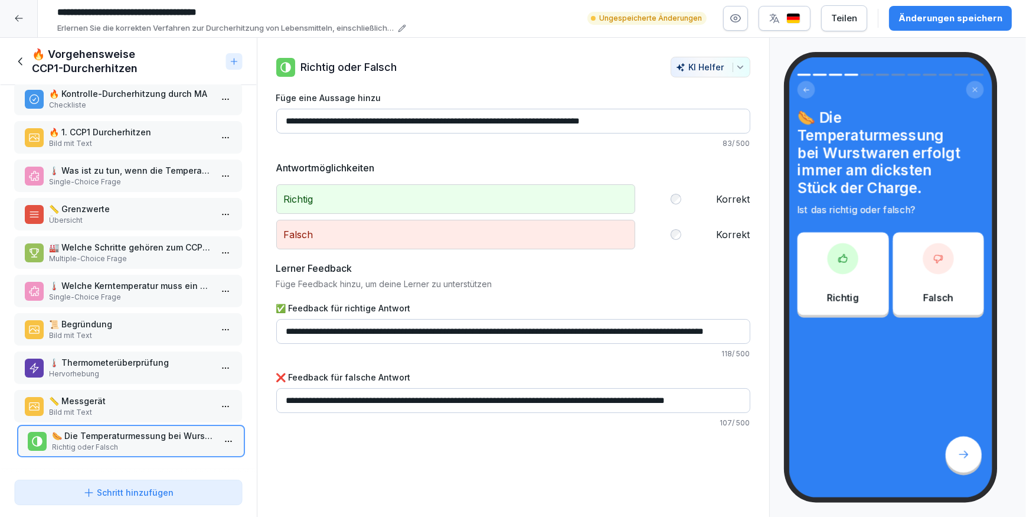
drag, startPoint x: 112, startPoint y: 227, endPoint x: 115, endPoint y: 424, distance: 196.6
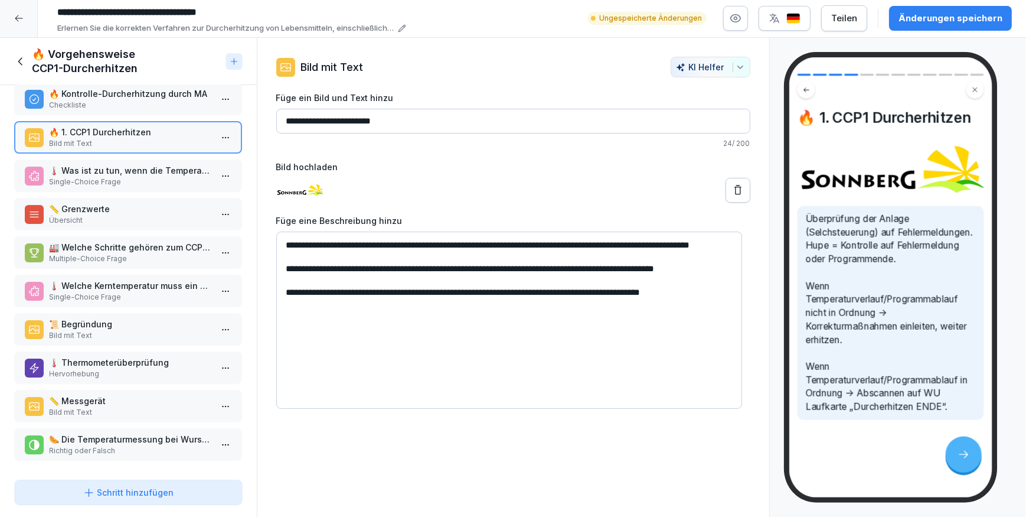
click at [118, 177] on p "Single-Choice Frage" at bounding box center [131, 182] width 162 height 11
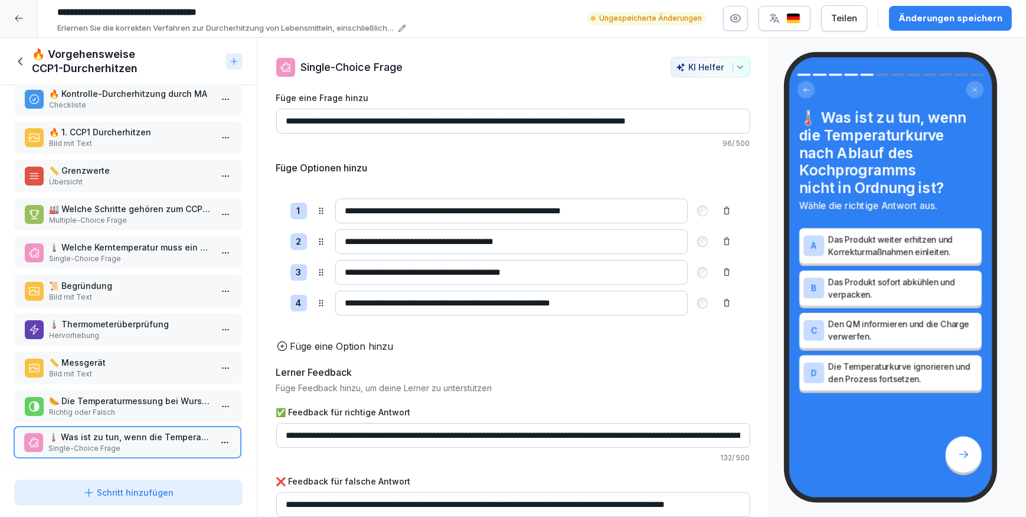
drag, startPoint x: 115, startPoint y: 156, endPoint x: 115, endPoint y: 423, distance: 266.3
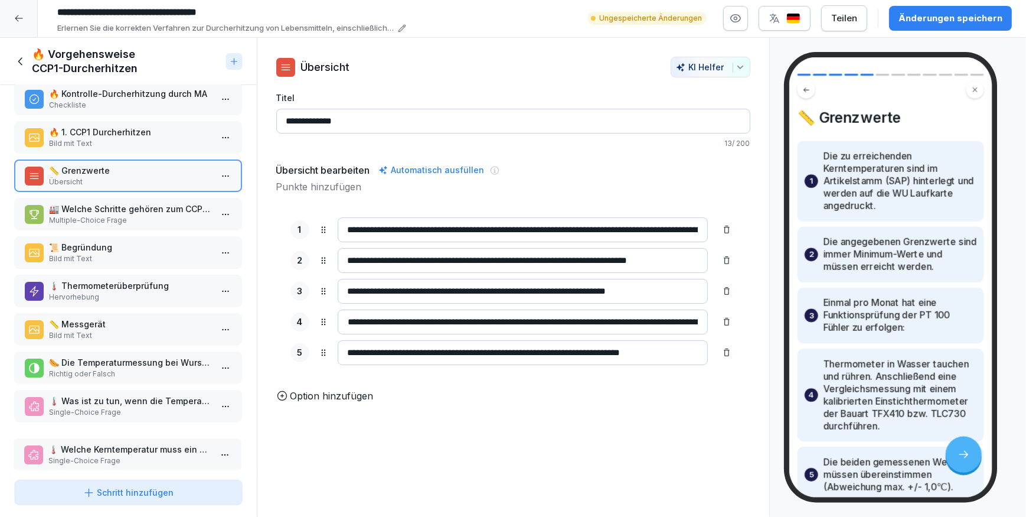
drag, startPoint x: 112, startPoint y: 233, endPoint x: 112, endPoint y: 435, distance: 201.9
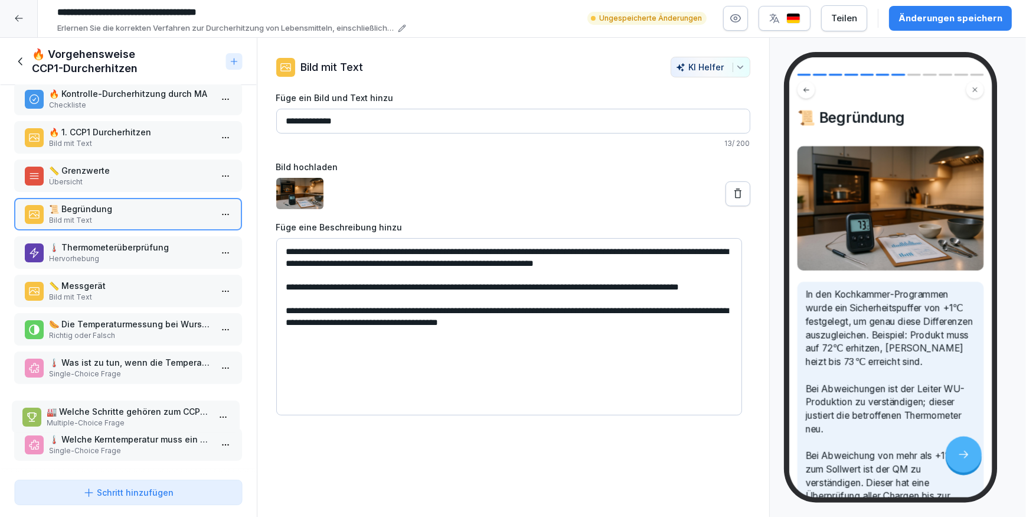
drag, startPoint x: 116, startPoint y: 197, endPoint x: 114, endPoint y: 399, distance: 202.5
click at [114, 407] on p "Multiple-Choice Frage" at bounding box center [131, 412] width 162 height 11
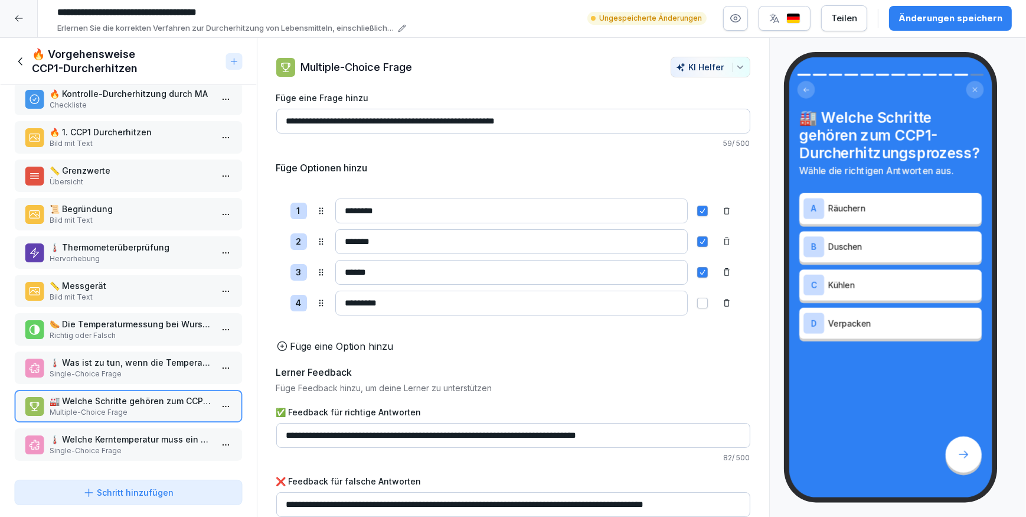
click at [116, 356] on p "🌡️ Was ist zu tun, wenn die Temperaturkurve nach Ablauf des Kochprogramms nicht…" at bounding box center [131, 362] width 162 height 12
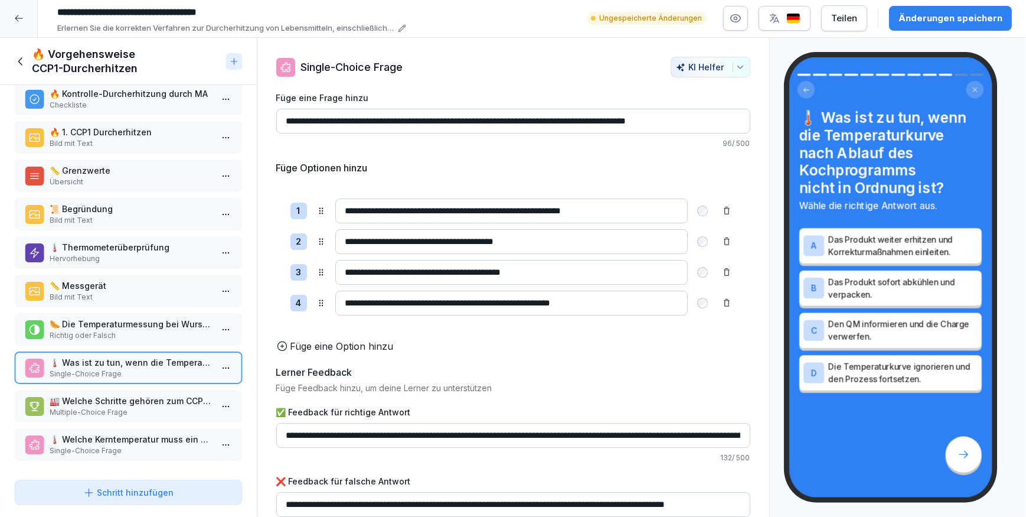
click at [104, 241] on p "🌡️ Thermometerüberprüfung" at bounding box center [131, 247] width 162 height 12
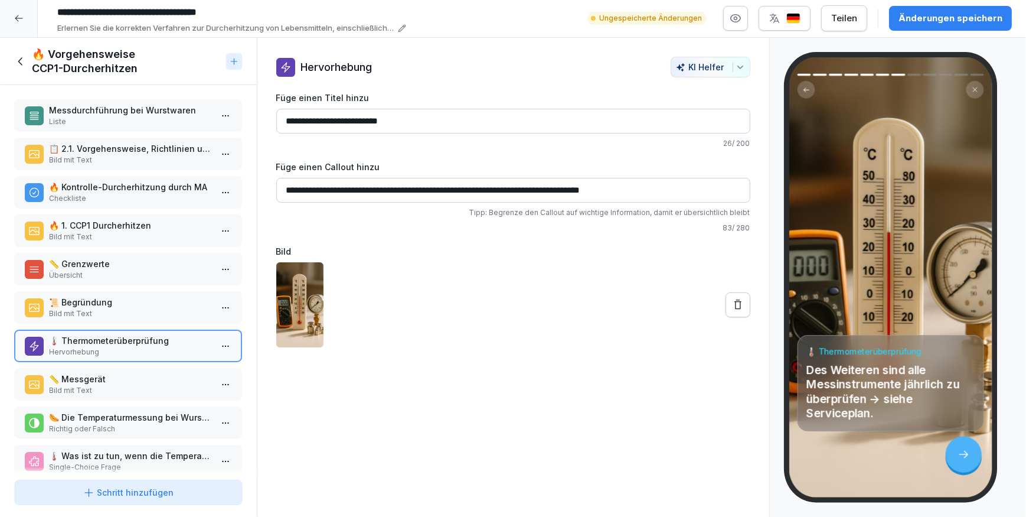
click at [94, 155] on p "Bild mit Text" at bounding box center [131, 160] width 162 height 11
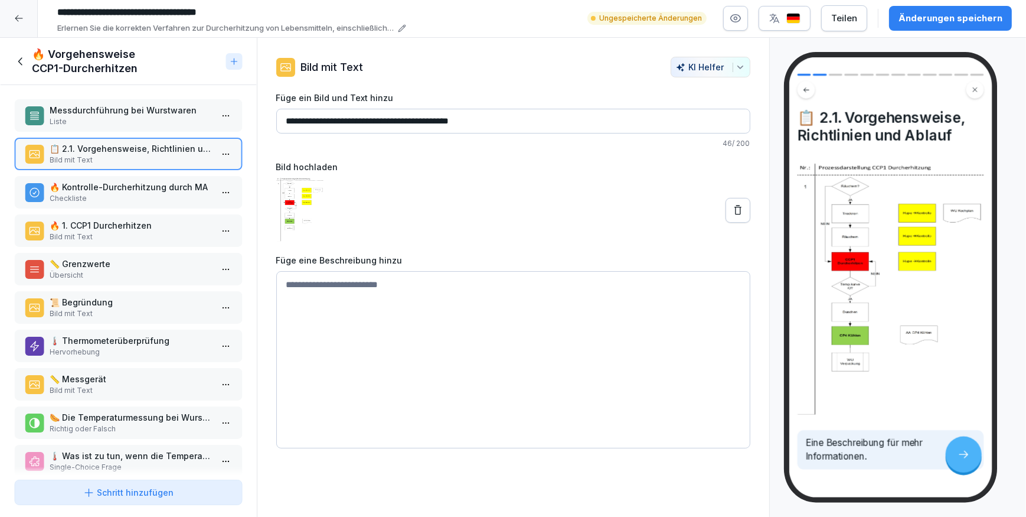
click at [143, 231] on p "Bild mit Text" at bounding box center [131, 236] width 162 height 11
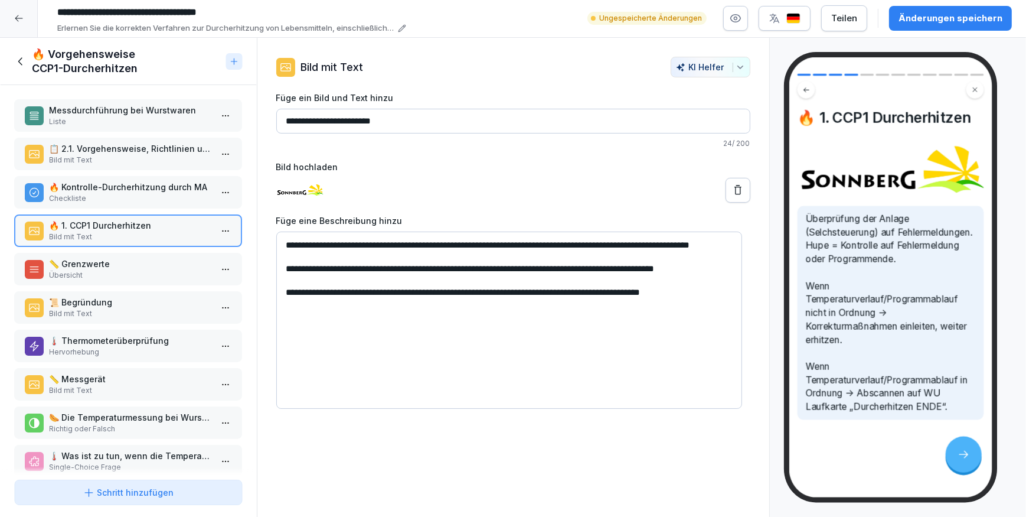
click at [130, 270] on p "Übersicht" at bounding box center [131, 275] width 162 height 11
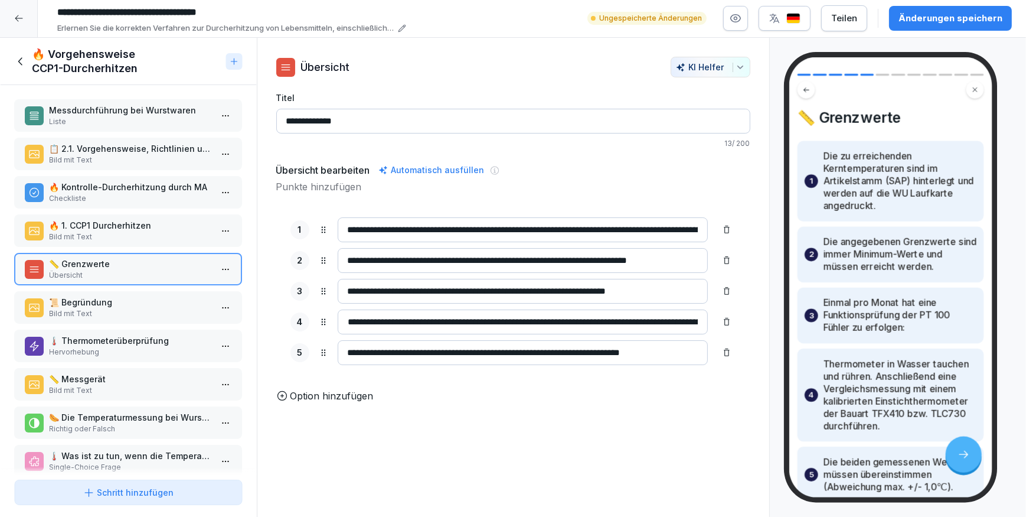
click at [146, 155] on p "Bild mit Text" at bounding box center [131, 160] width 162 height 11
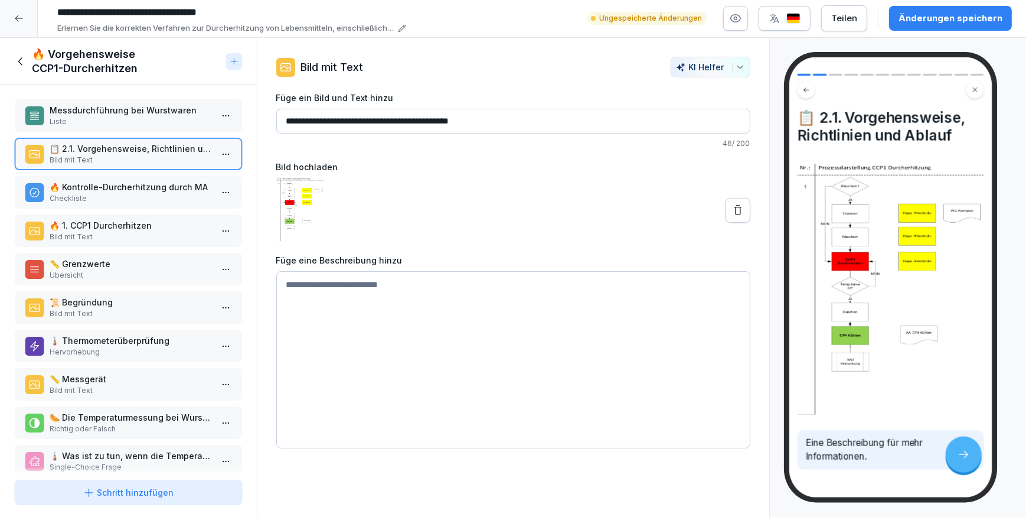
click at [131, 219] on p "🔥 1. CCP1 Durcherhitzen" at bounding box center [131, 225] width 162 height 12
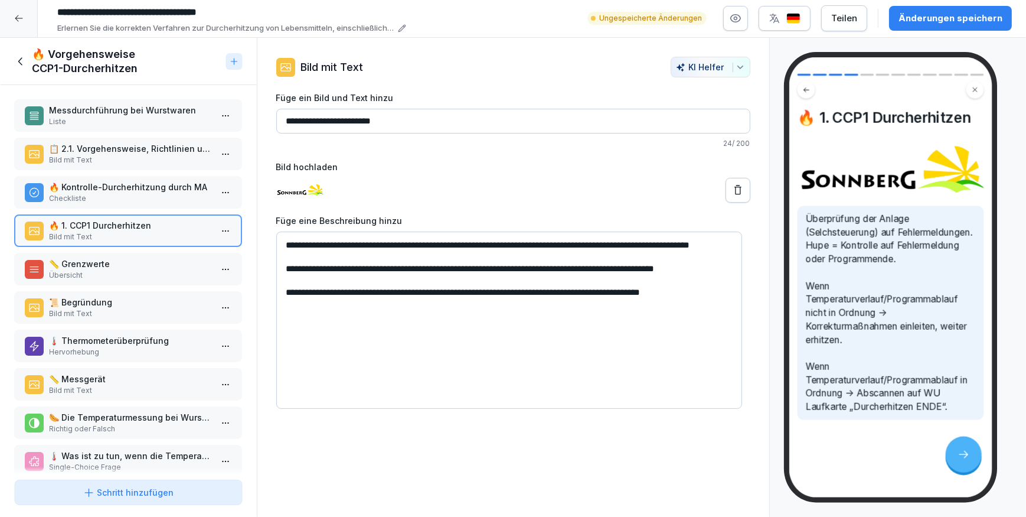
click at [123, 155] on p "Bild mit Text" at bounding box center [131, 160] width 162 height 11
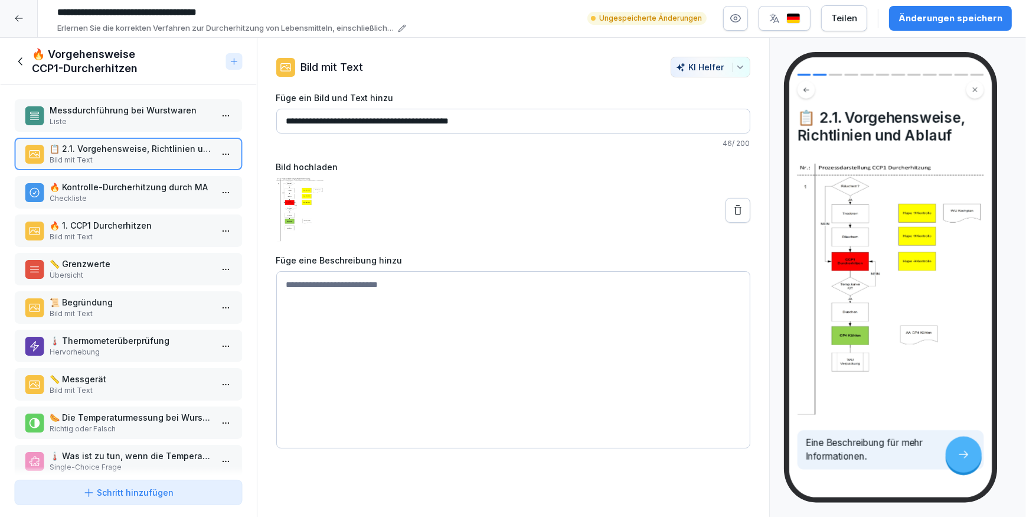
click at [322, 289] on textarea at bounding box center [513, 359] width 474 height 177
drag, startPoint x: 514, startPoint y: 116, endPoint x: 270, endPoint y: 109, distance: 243.9
click at [270, 109] on div "**********" at bounding box center [513, 252] width 512 height 391
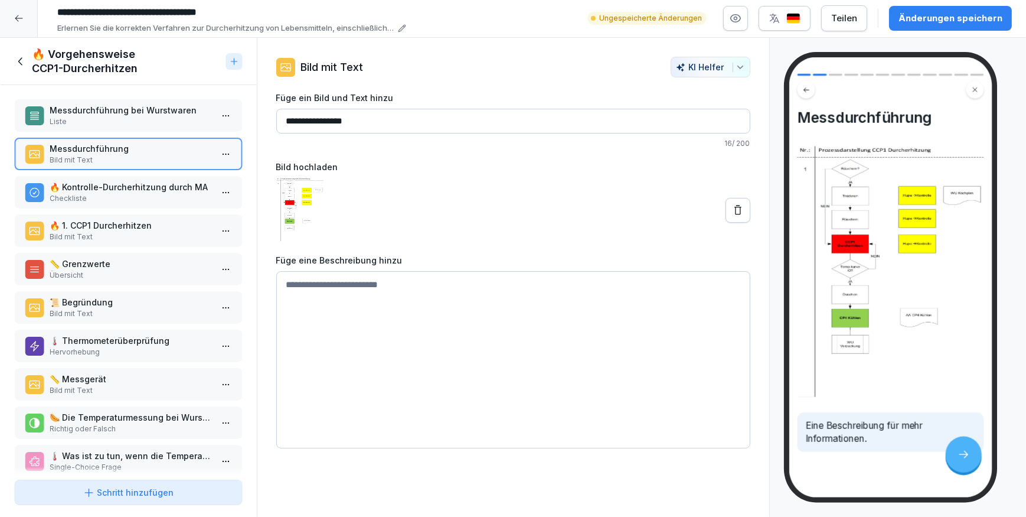
type input "**********"
click at [350, 281] on textarea at bounding box center [513, 359] width 474 height 177
click at [422, 109] on input "**********" at bounding box center [513, 121] width 474 height 25
click at [367, 292] on textarea at bounding box center [513, 359] width 474 height 177
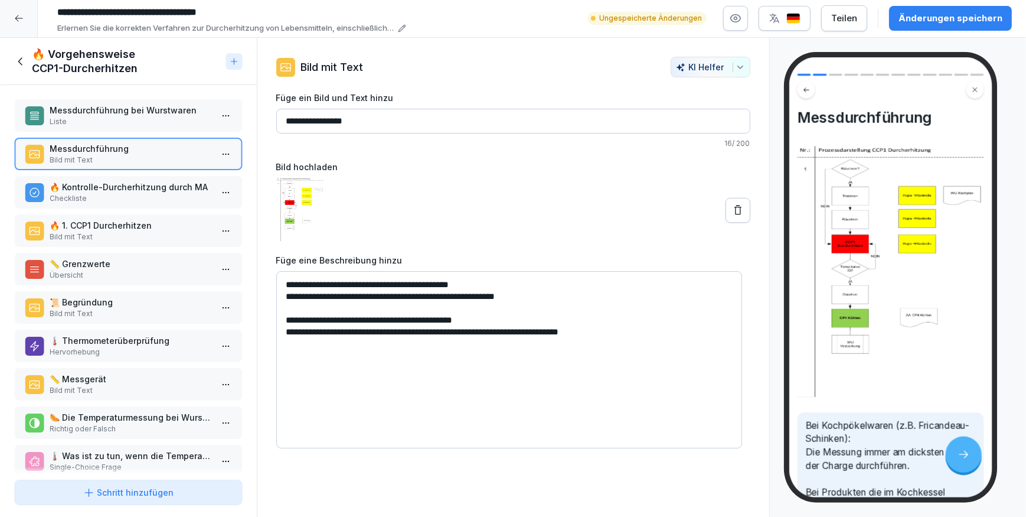
type textarea "**********"
click at [734, 205] on icon at bounding box center [737, 209] width 7 height 9
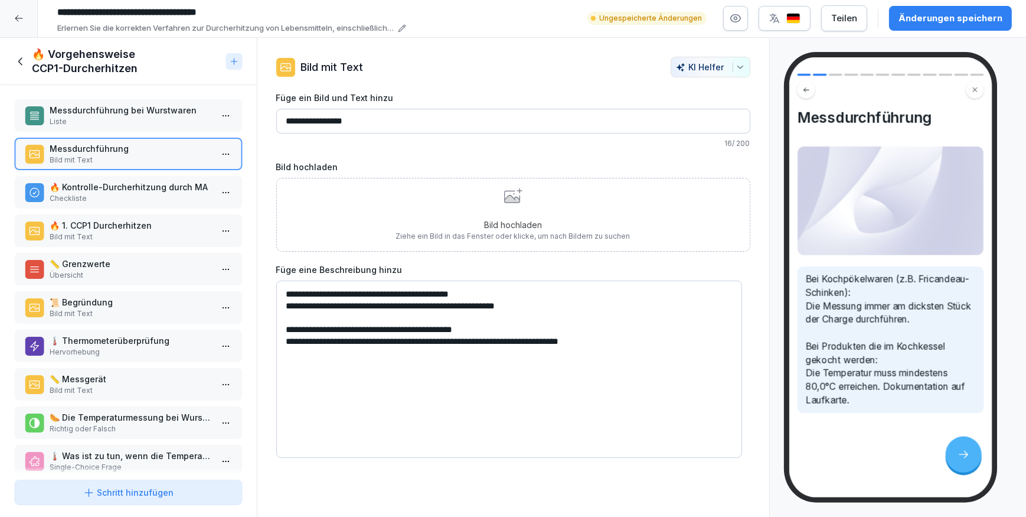
click at [521, 218] on p "Bild hochladen" at bounding box center [513, 224] width 234 height 12
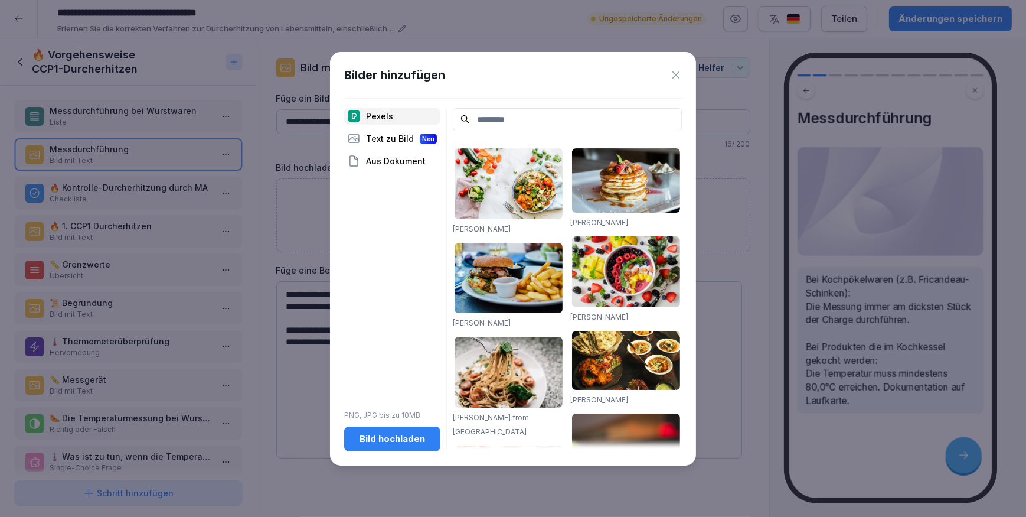
click at [404, 440] on div "Bild hochladen" at bounding box center [392, 438] width 77 height 13
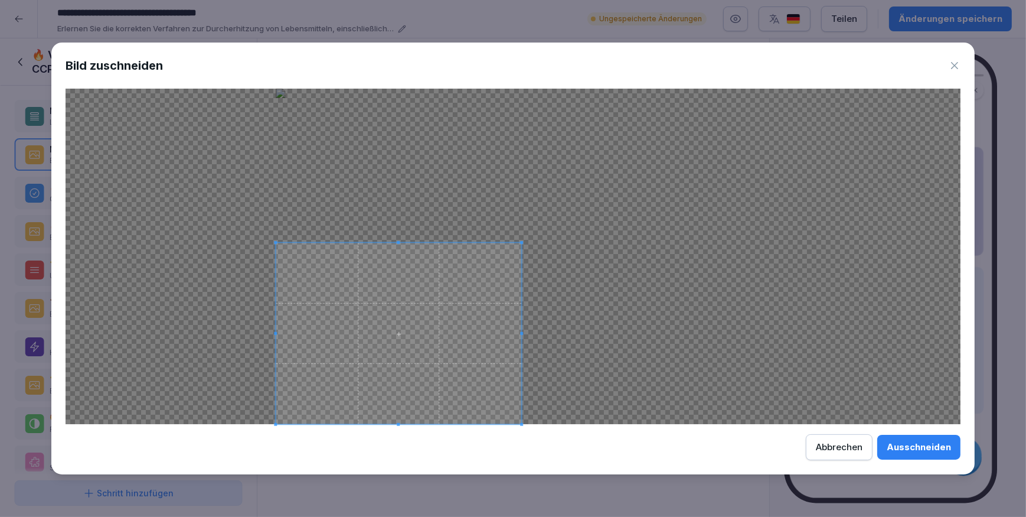
click at [522, 243] on span at bounding box center [521, 242] width 3 height 3
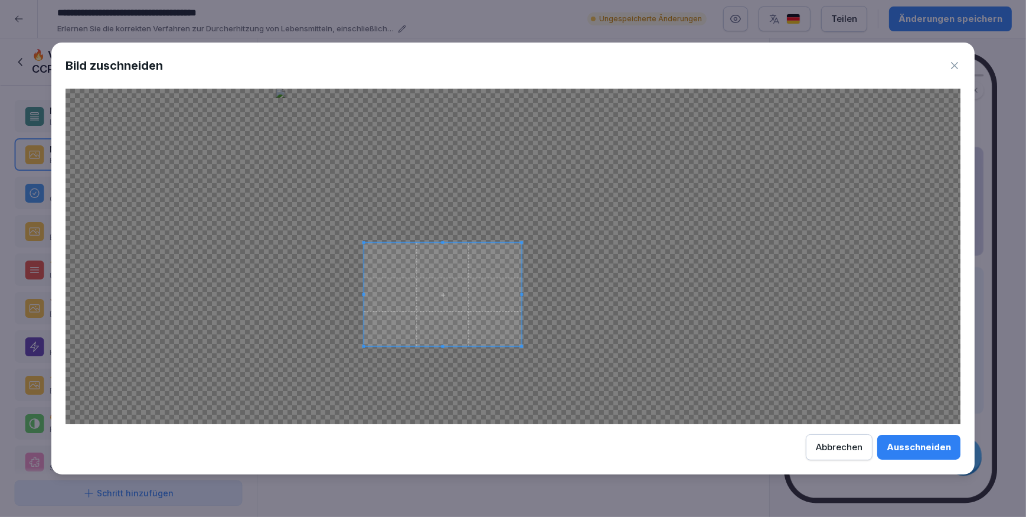
click at [363, 345] on span at bounding box center [363, 346] width 3 height 3
click at [505, 294] on span at bounding box center [506, 294] width 3 height 3
click at [434, 250] on span at bounding box center [434, 250] width 3 height 3
click at [436, 357] on span at bounding box center [434, 356] width 3 height 3
click at [921, 445] on div "Ausschneiden" at bounding box center [919, 446] width 64 height 13
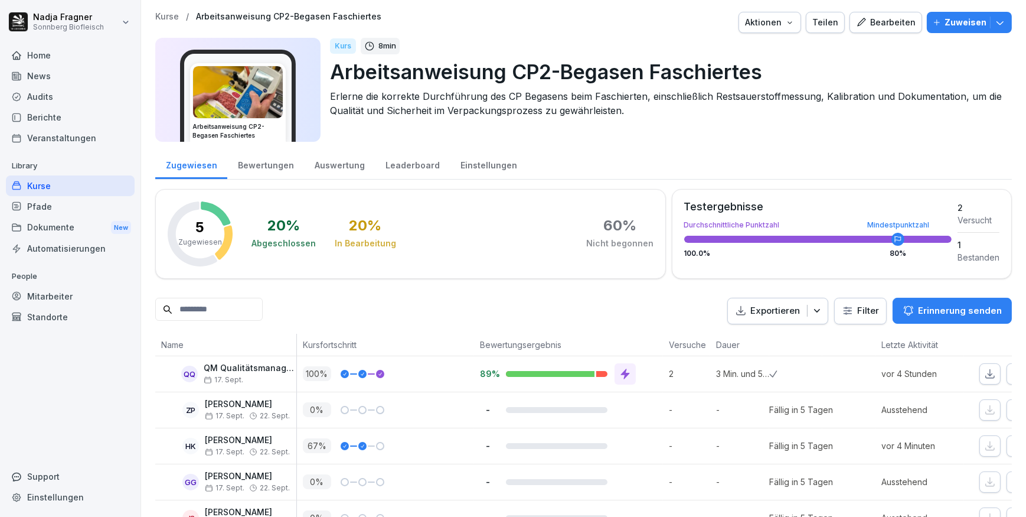
scroll to position [47, 0]
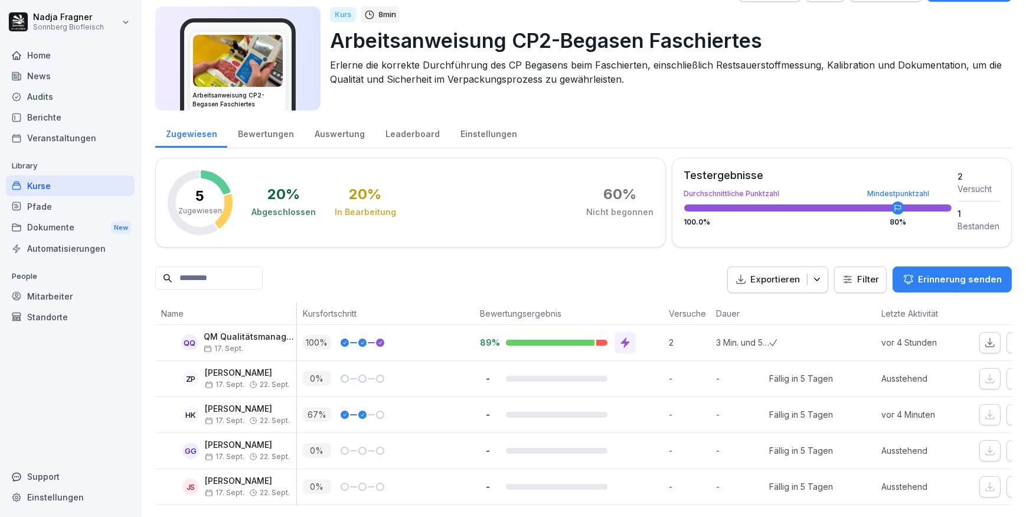
click at [47, 187] on div "Kurse" at bounding box center [70, 185] width 129 height 21
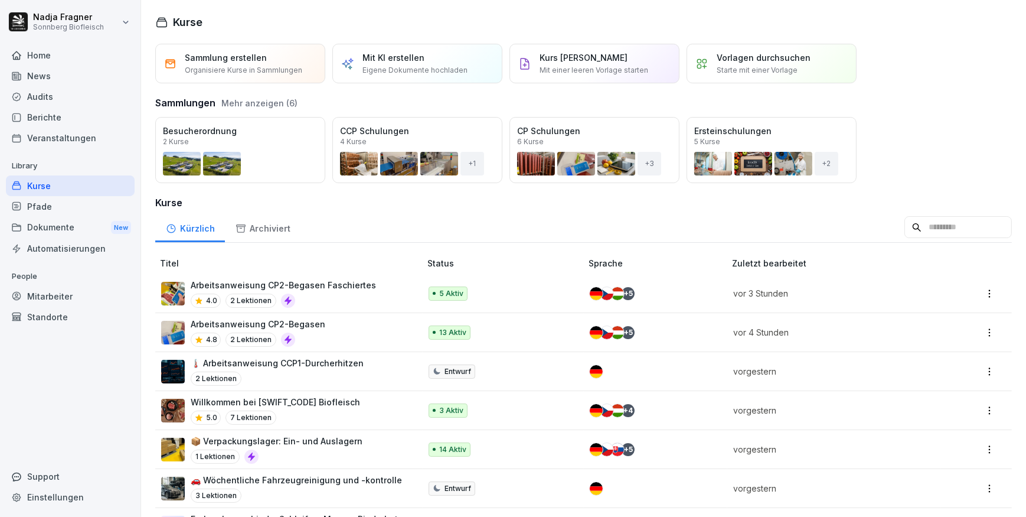
click at [0, 0] on div "Öffnen" at bounding box center [0, 0] width 0 height 0
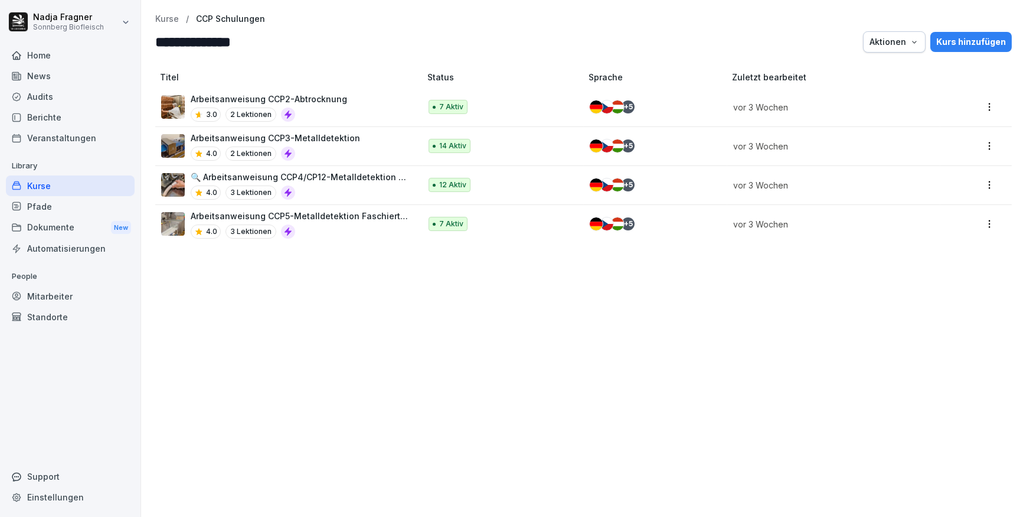
click at [303, 106] on div "Arbeitsanweisung CCP2-Abtrocknung 3.0 2 Lektionen" at bounding box center [269, 107] width 156 height 29
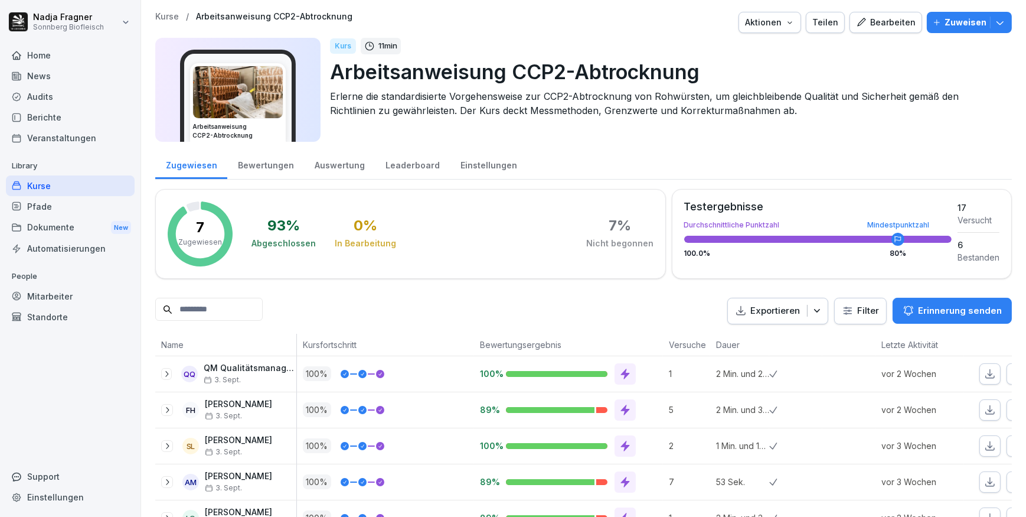
click at [891, 22] on div "Bearbeiten" at bounding box center [886, 22] width 60 height 13
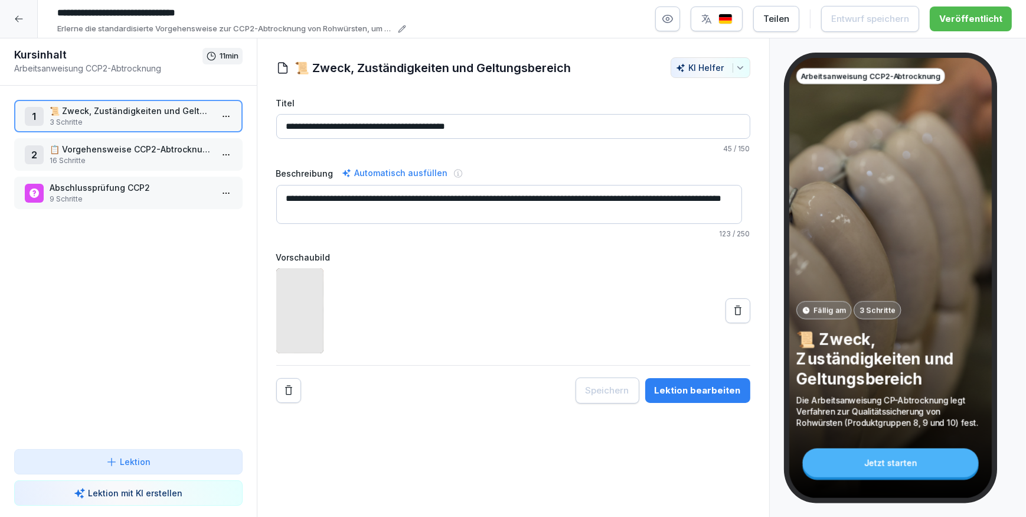
click at [106, 155] on p "16 Schritte" at bounding box center [131, 160] width 162 height 11
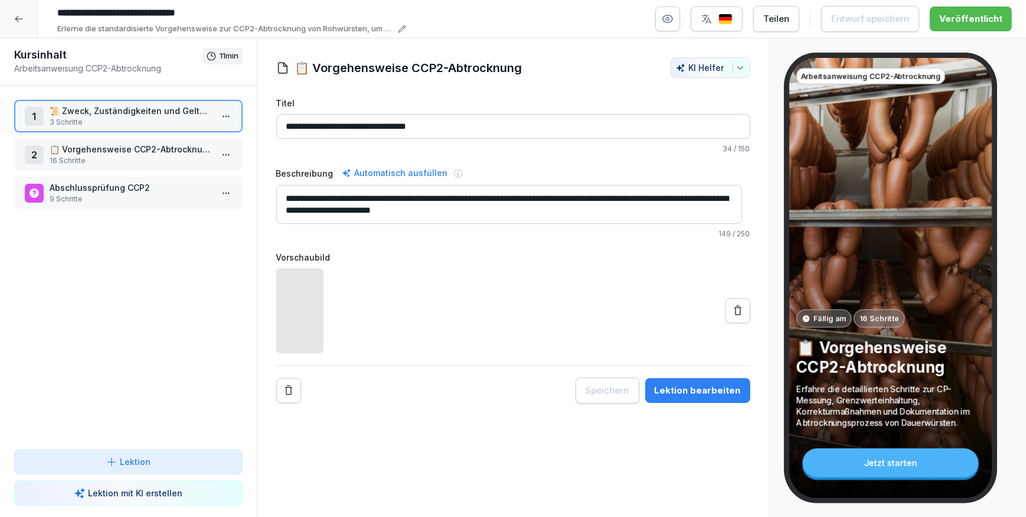
click at [106, 155] on p "16 Schritte" at bounding box center [131, 160] width 162 height 11
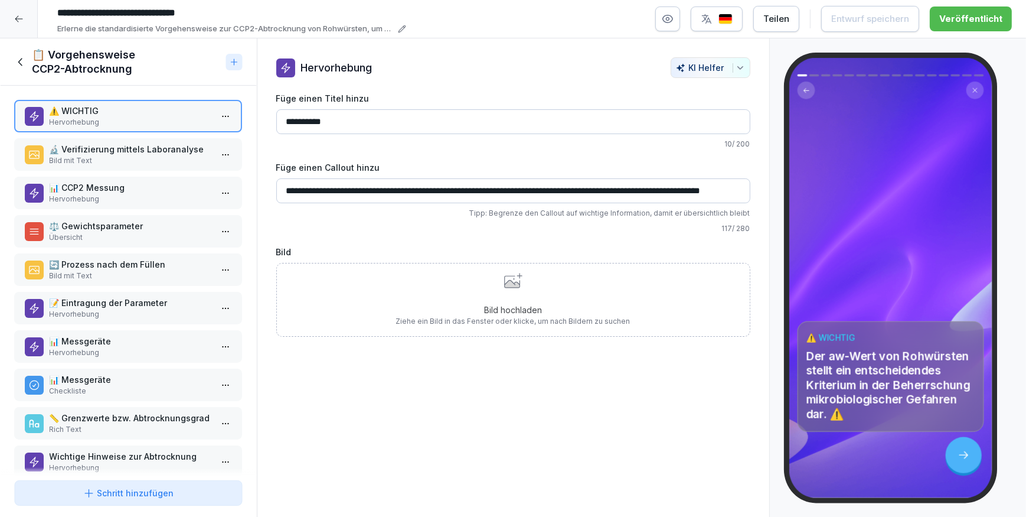
click at [125, 330] on div "📊 Messgeräte Hervorhebung" at bounding box center [128, 346] width 228 height 32
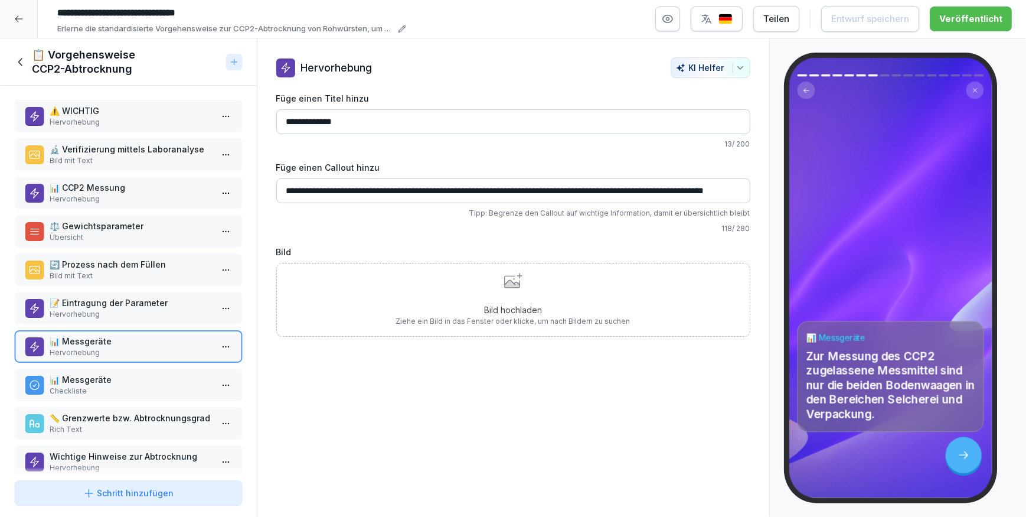
scroll to position [161, 0]
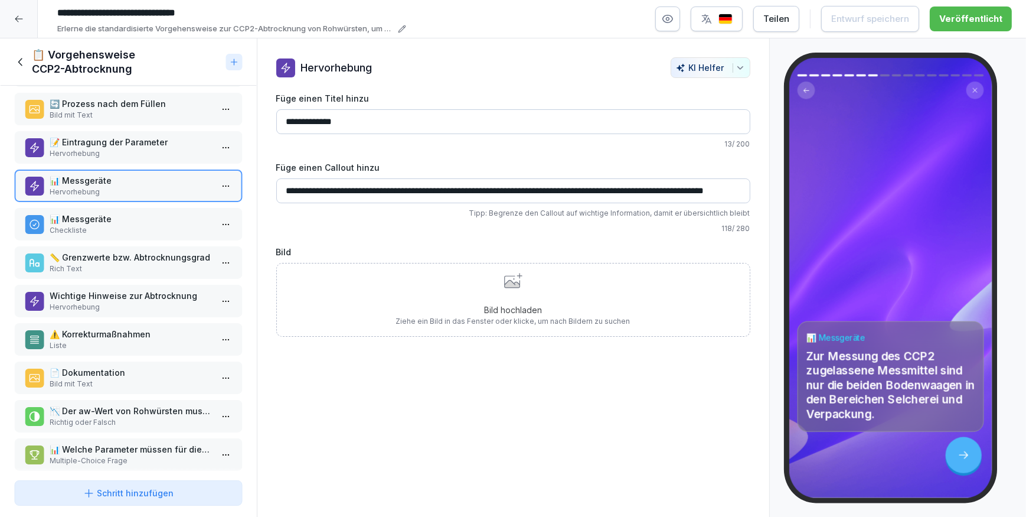
click at [112, 378] on p "Bild mit Text" at bounding box center [131, 383] width 162 height 11
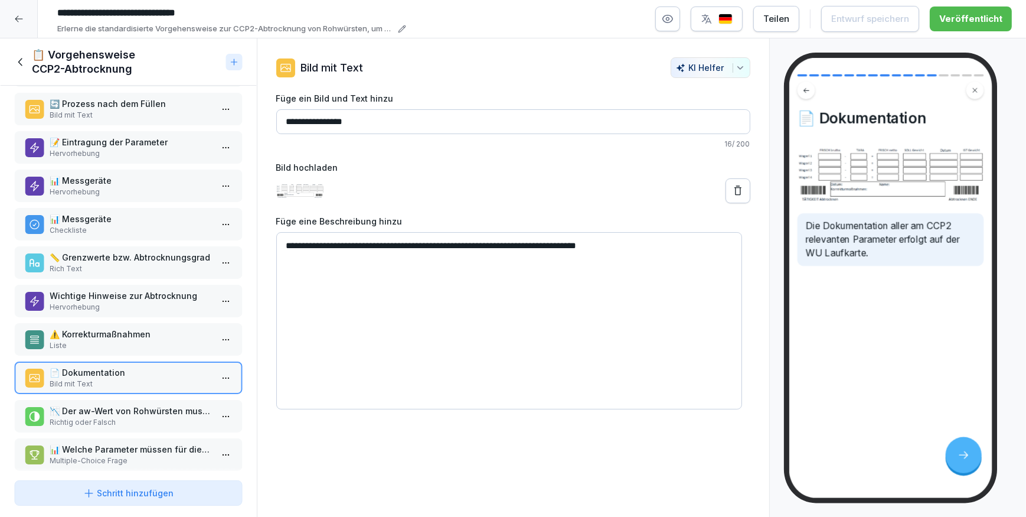
click at [22, 57] on icon at bounding box center [20, 61] width 13 height 13
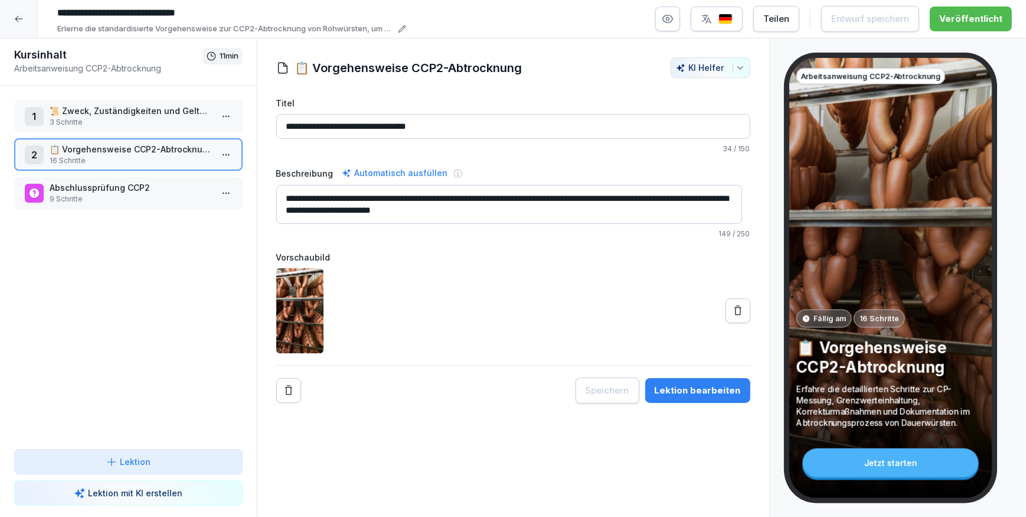
click at [96, 197] on p "9 Schritte" at bounding box center [131, 199] width 162 height 11
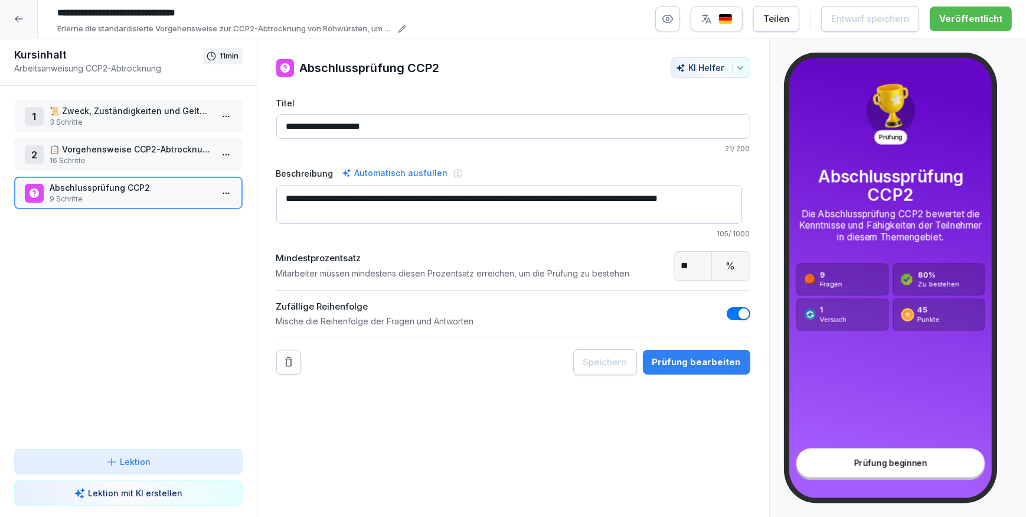
drag, startPoint x: 411, startPoint y: 126, endPoint x: 286, endPoint y: 123, distance: 125.2
click at [286, 123] on input "**********" at bounding box center [513, 126] width 474 height 25
drag, startPoint x: 374, startPoint y: 213, endPoint x: 286, endPoint y: 195, distance: 89.8
click at [286, 195] on textarea "**********" at bounding box center [509, 204] width 466 height 39
click at [21, 19] on icon at bounding box center [18, 18] width 9 height 9
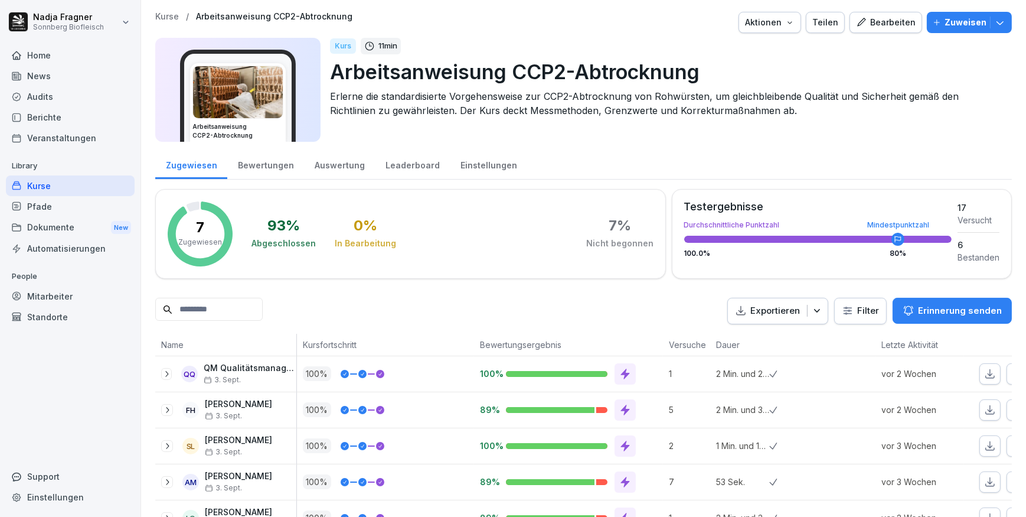
click at [49, 179] on div "Kurse" at bounding box center [70, 185] width 129 height 21
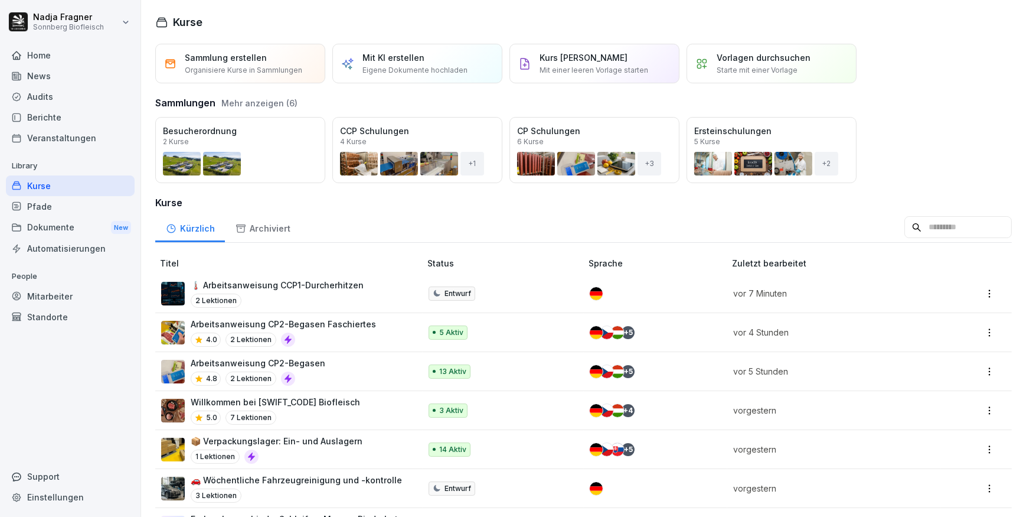
click at [324, 292] on div "🌡️ Arbeitsanweisung CCP1-Durcherhitzen 2 Lektionen" at bounding box center [277, 293] width 173 height 29
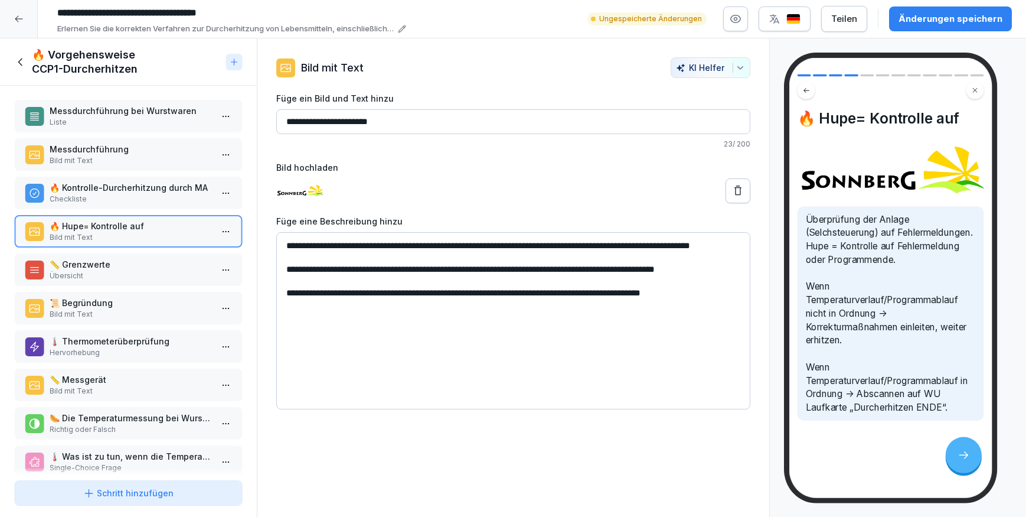
type input "**********"
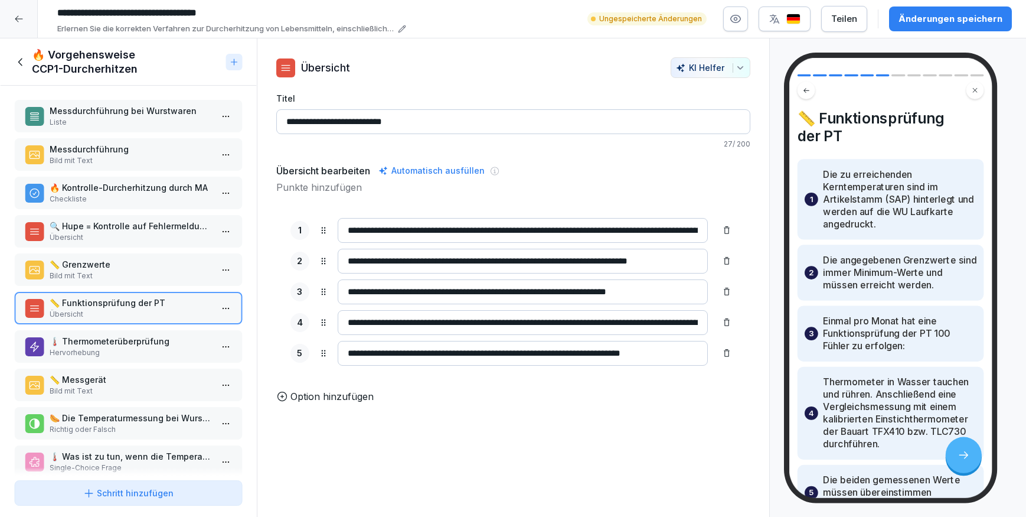
type input "**********"
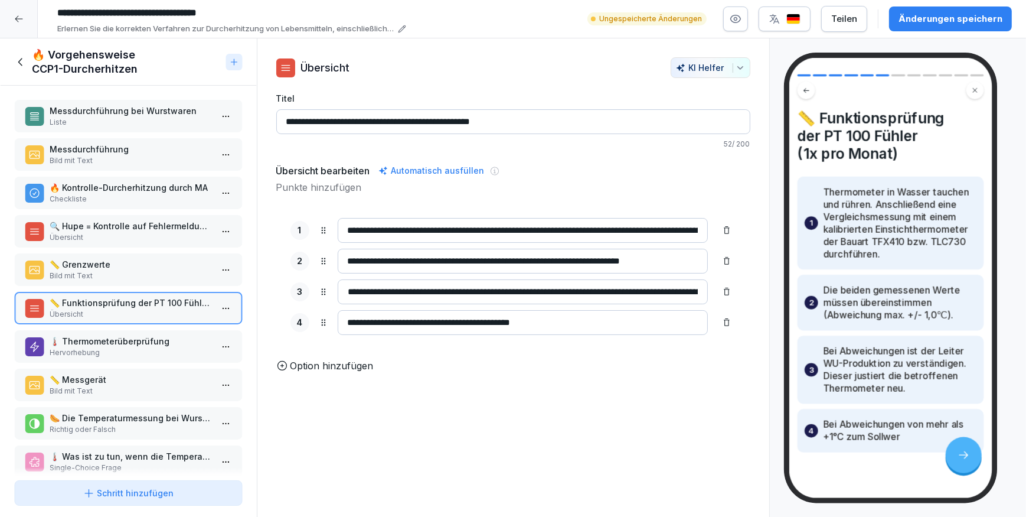
type input "**********"
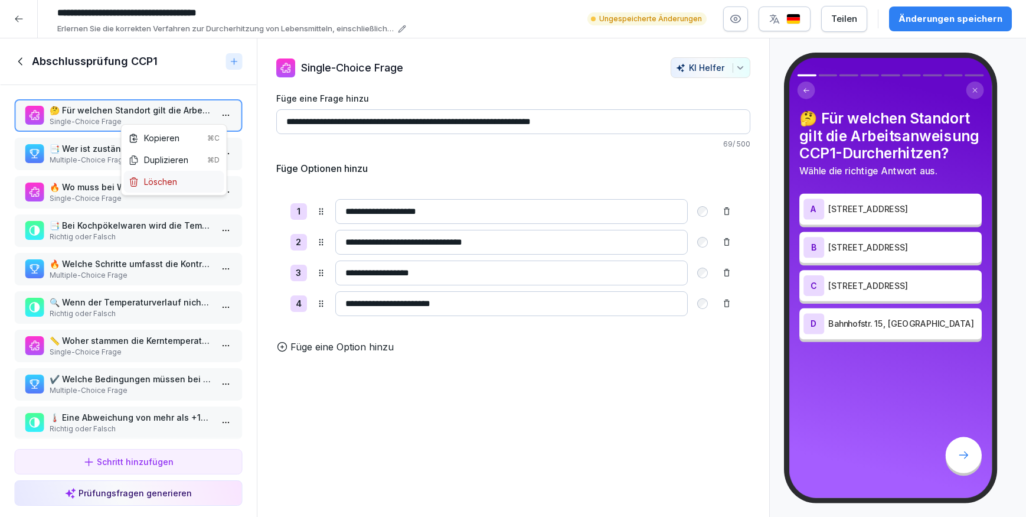
click at [177, 180] on div "Löschen" at bounding box center [174, 182] width 100 height 22
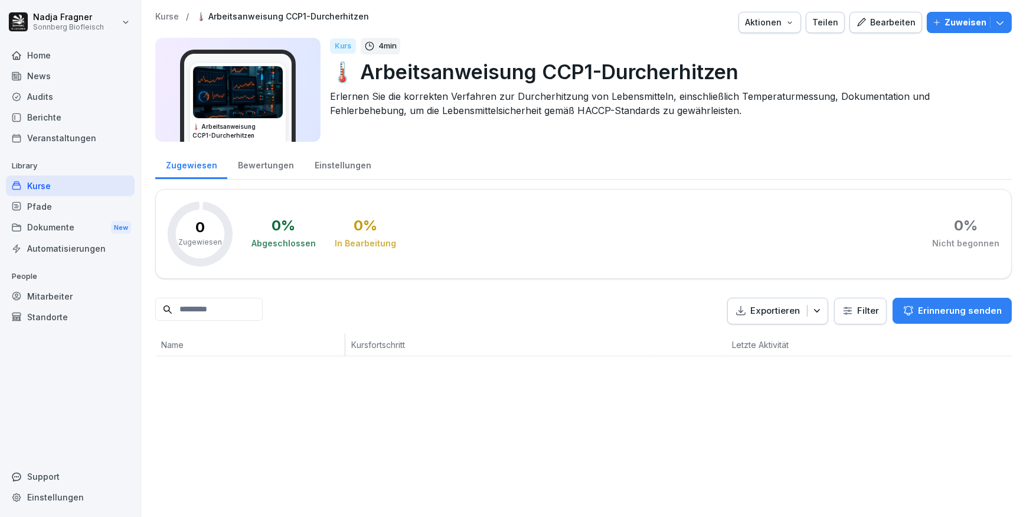
click at [896, 25] on div "Bearbeiten" at bounding box center [886, 22] width 60 height 13
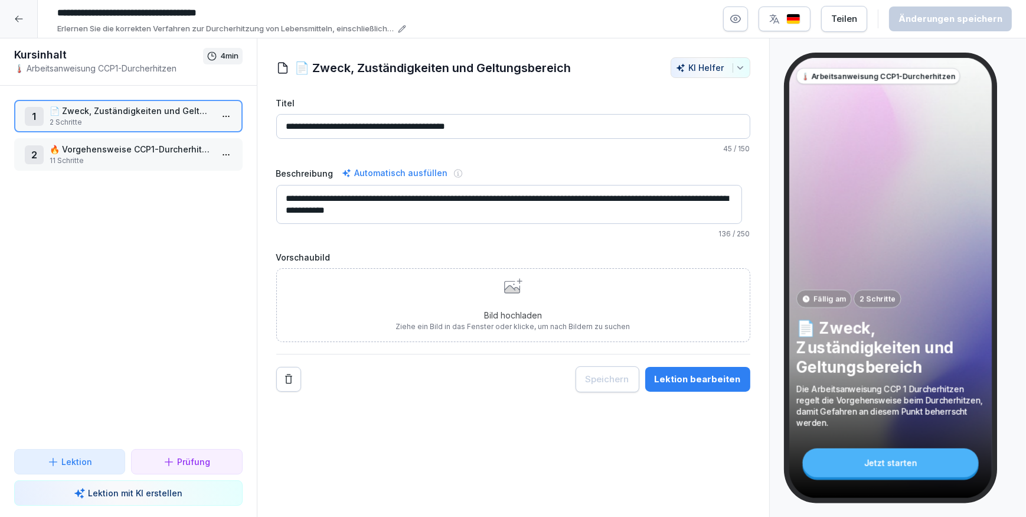
click at [133, 153] on p "🔥 Vorgehensweise CCP1-Durcherhitzen" at bounding box center [131, 149] width 162 height 12
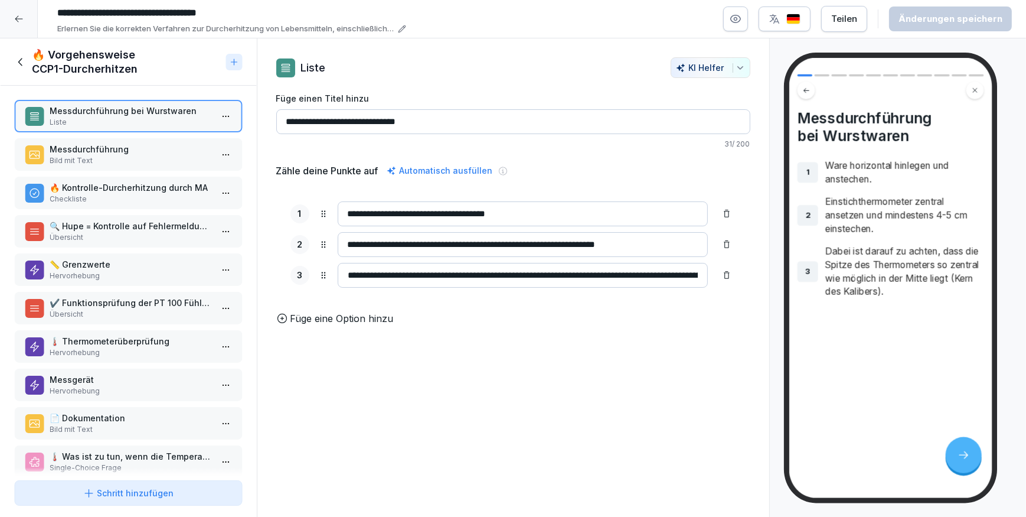
click at [161, 189] on p "🔥 Kontrolle-Durcherhitzung durch MA" at bounding box center [131, 187] width 162 height 12
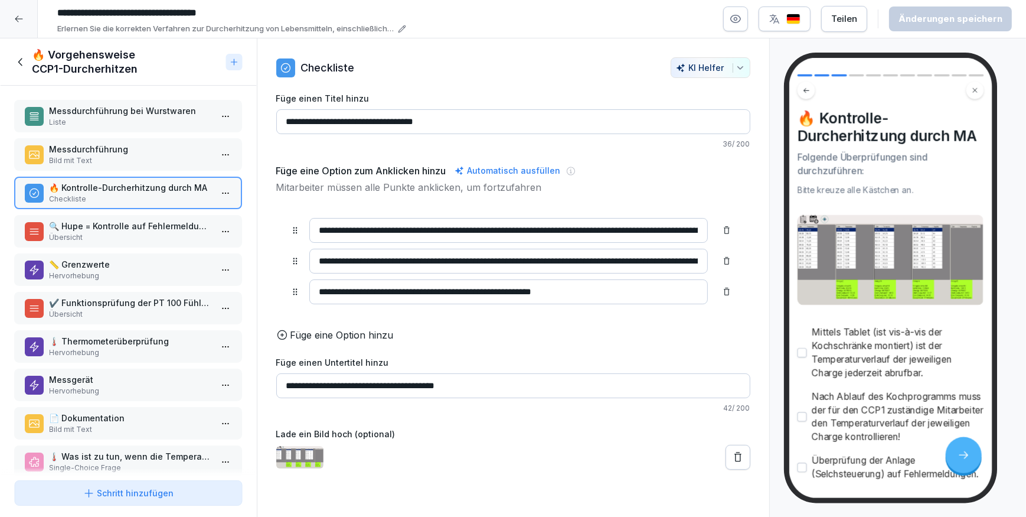
click at [119, 267] on p "📏 Grenzwerte" at bounding box center [131, 264] width 162 height 12
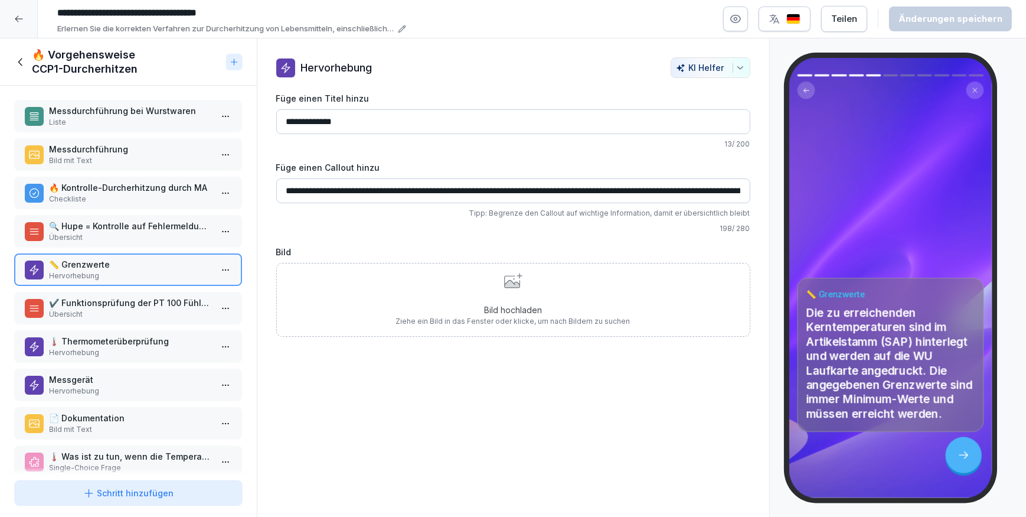
click at [85, 307] on p "✔️ Funktionsprüfung der PT 100 Fühler (1x pro Monat)" at bounding box center [131, 302] width 162 height 12
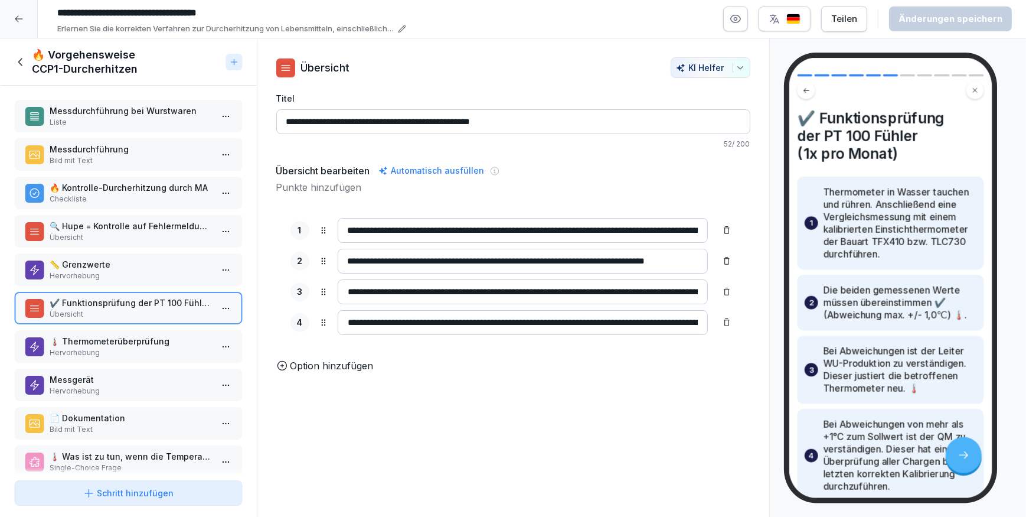
scroll to position [53, 0]
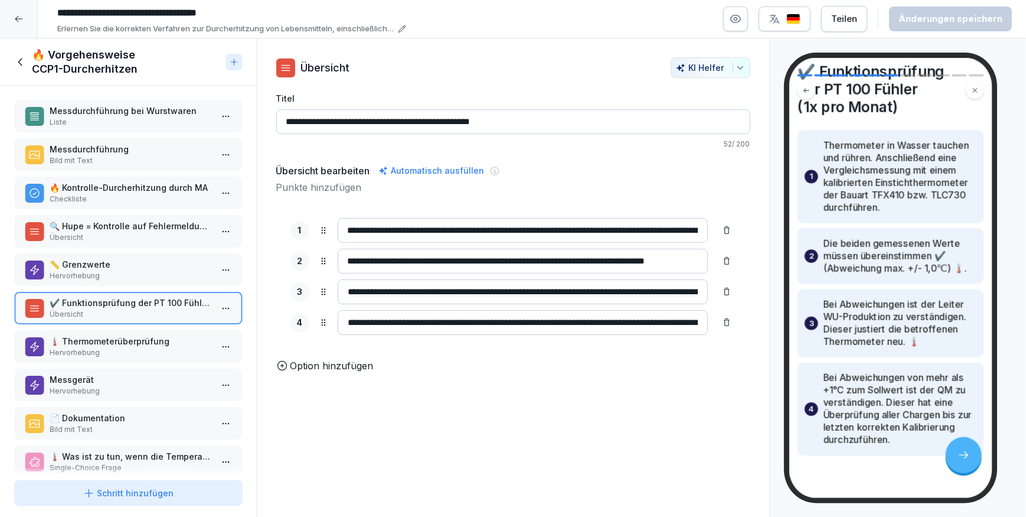
click at [23, 17] on icon at bounding box center [18, 18] width 9 height 9
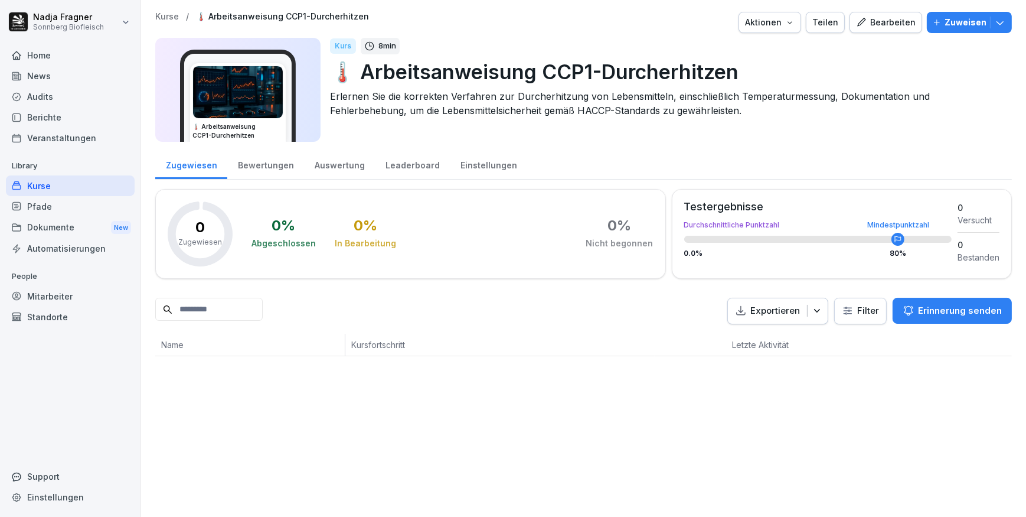
click at [67, 187] on div "Kurse" at bounding box center [70, 185] width 129 height 21
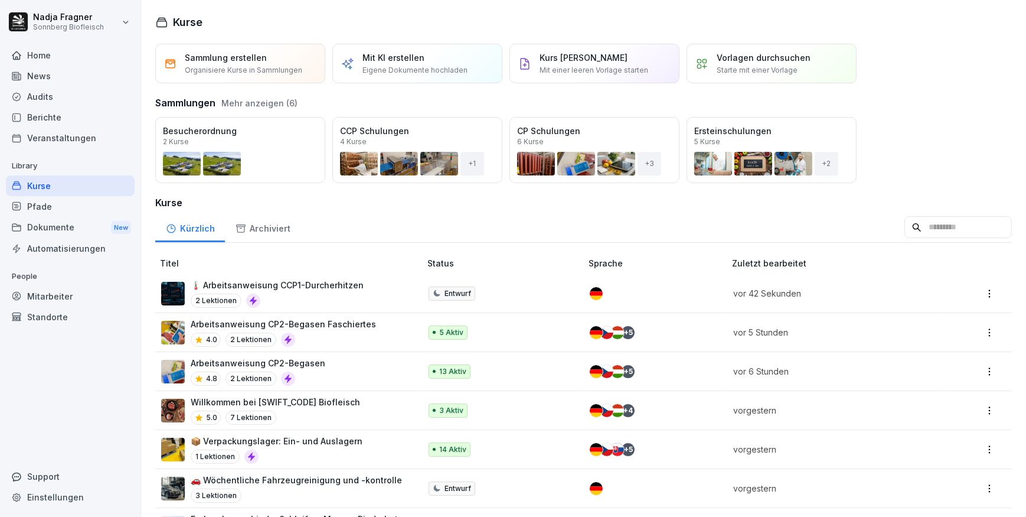
click at [0, 0] on div "Öffnen" at bounding box center [0, 0] width 0 height 0
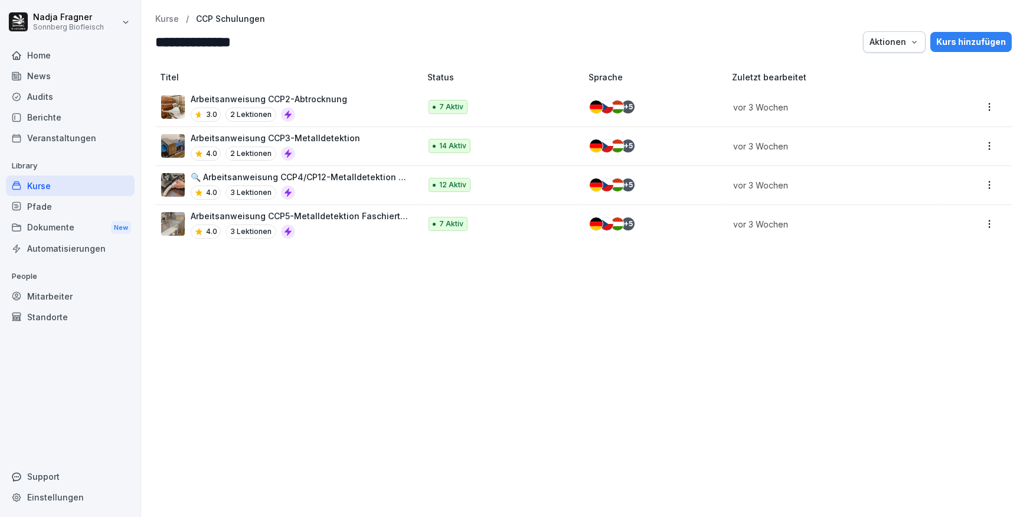
click at [168, 20] on p "Kurse" at bounding box center [167, 19] width 24 height 10
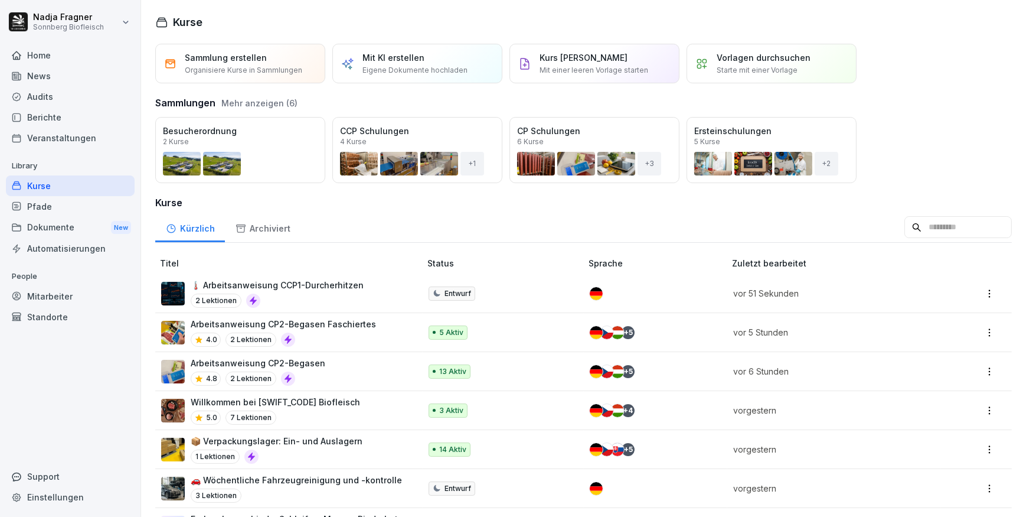
click at [0, 0] on button "Öffnen" at bounding box center [0, 0] width 0 height 0
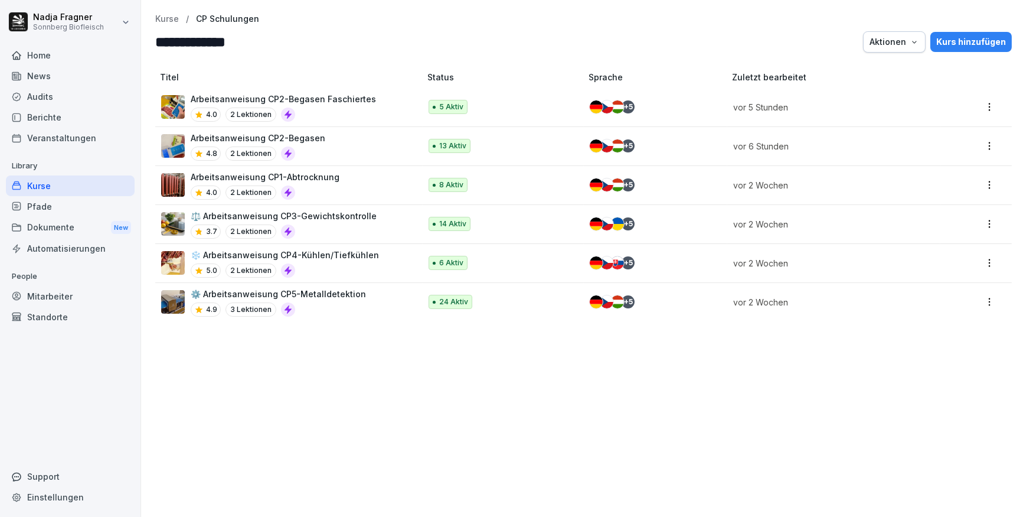
click at [165, 15] on p "Kurse" at bounding box center [167, 19] width 24 height 10
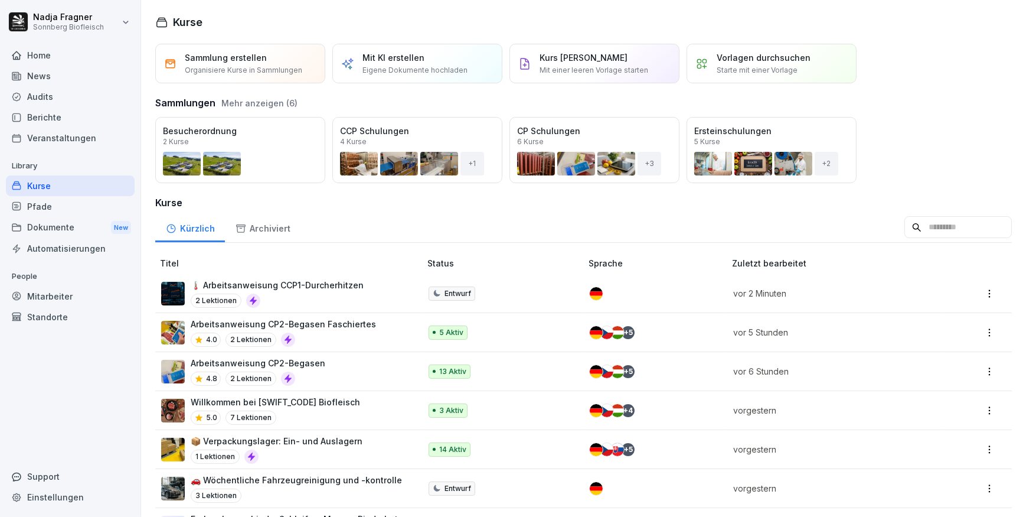
click at [0, 0] on div "Öffnen" at bounding box center [0, 0] width 0 height 0
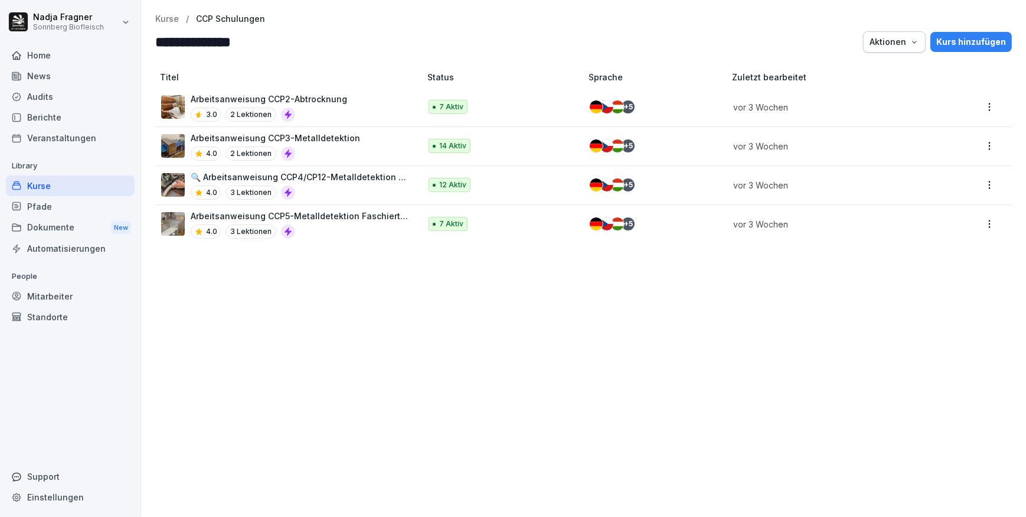
click at [328, 96] on p "Arbeitsanweisung CCP2-Abtrocknung" at bounding box center [269, 99] width 156 height 12
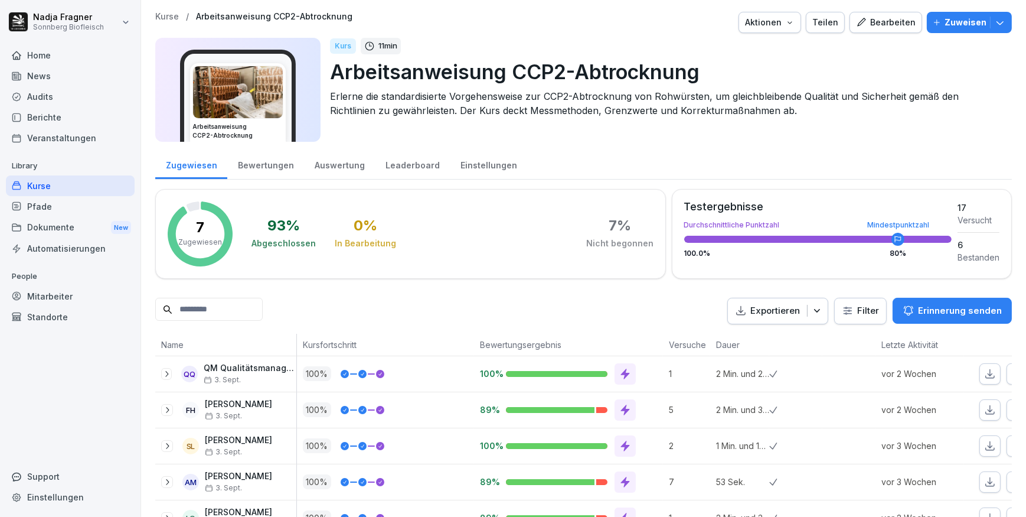
click at [887, 21] on div "Bearbeiten" at bounding box center [886, 22] width 60 height 13
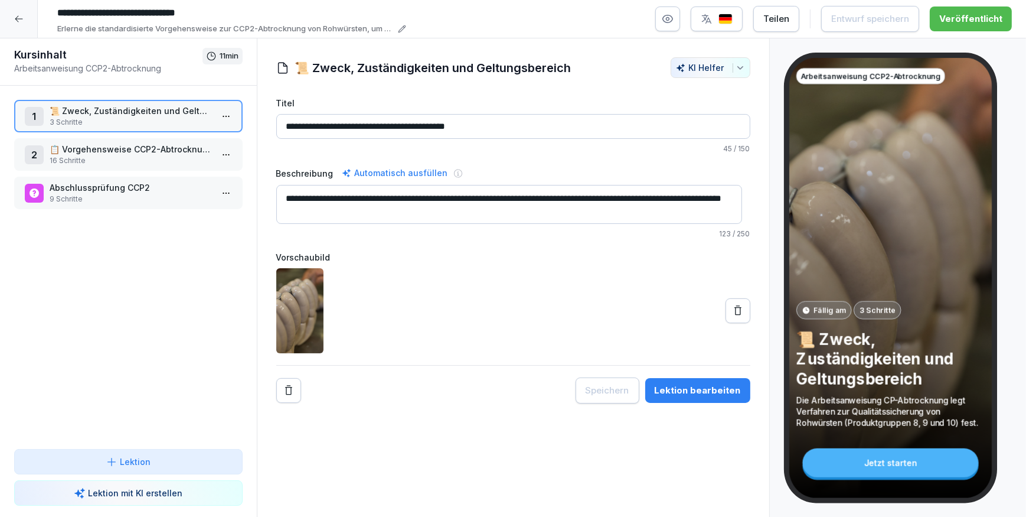
click at [152, 155] on p "16 Schritte" at bounding box center [131, 160] width 162 height 11
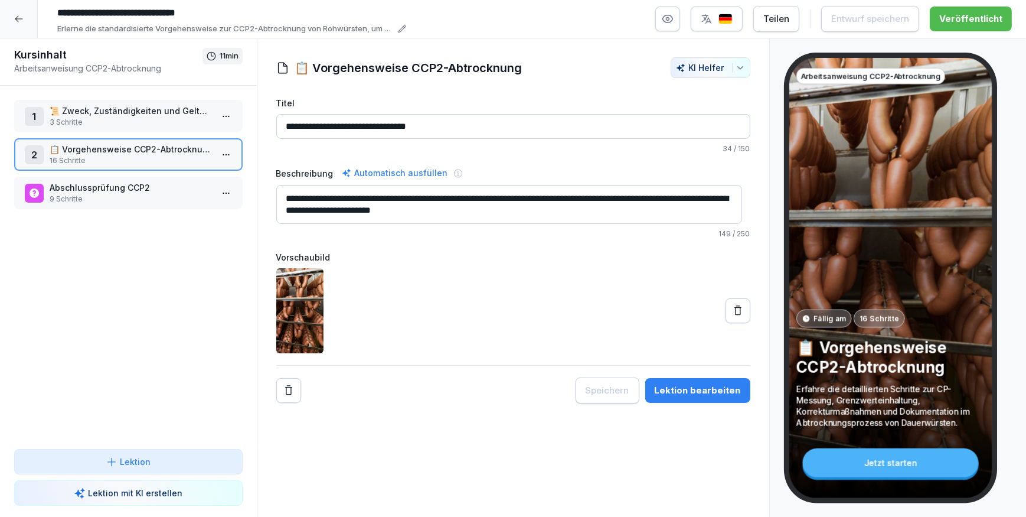
click at [732, 312] on icon at bounding box center [738, 311] width 12 height 12
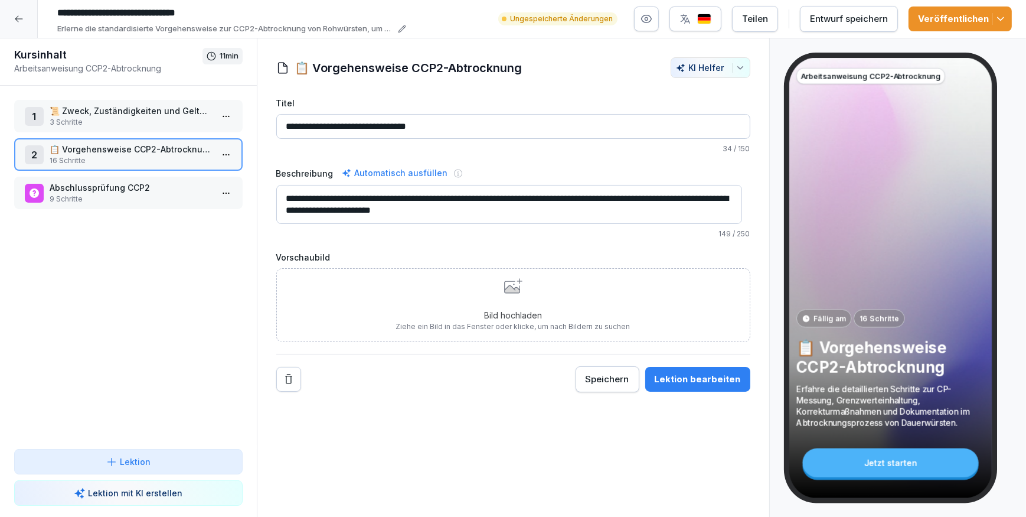
click at [334, 312] on div "Bild hochladen Ziehe ein Bild in das Fenster oder klicke, um nach Bildern zu su…" at bounding box center [513, 305] width 474 height 74
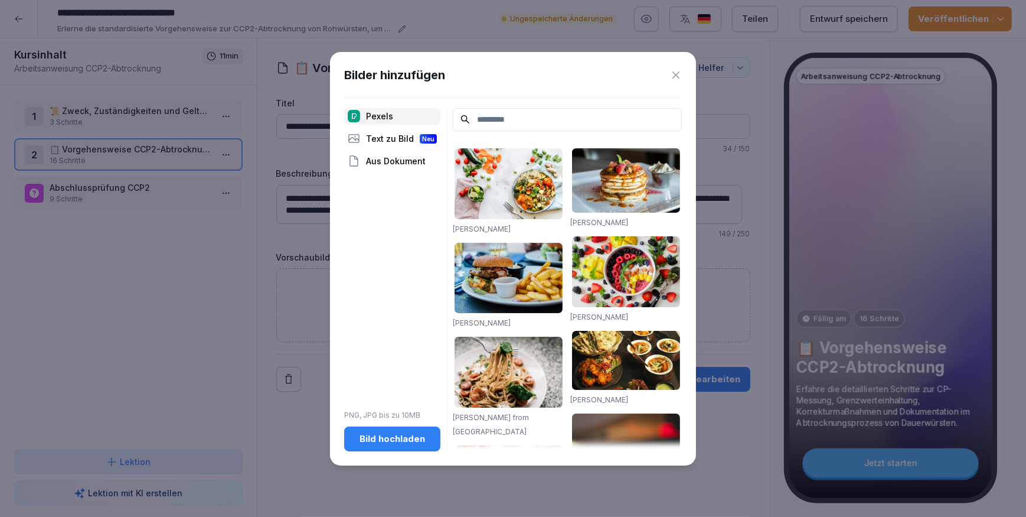
click at [390, 441] on div "Bild hochladen" at bounding box center [392, 438] width 77 height 13
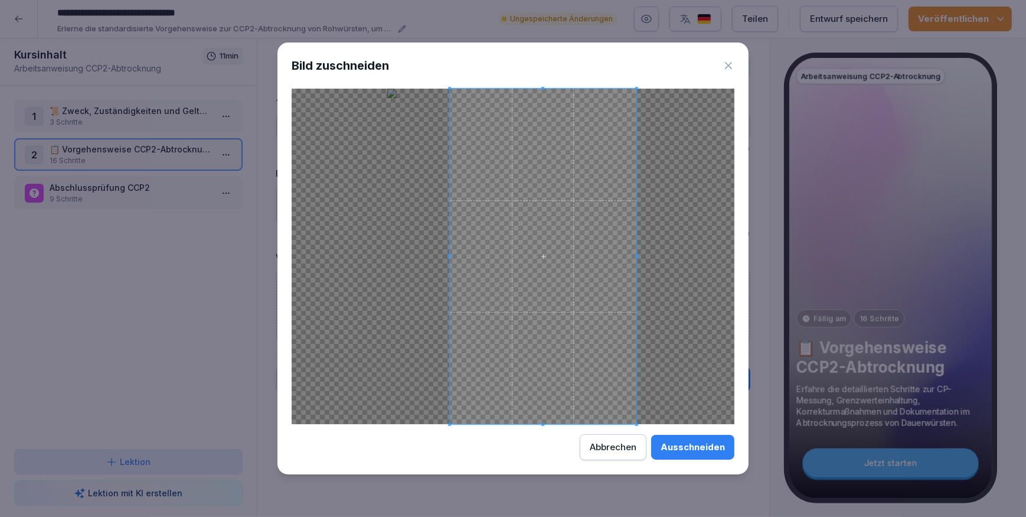
click at [521, 317] on span at bounding box center [543, 256] width 187 height 335
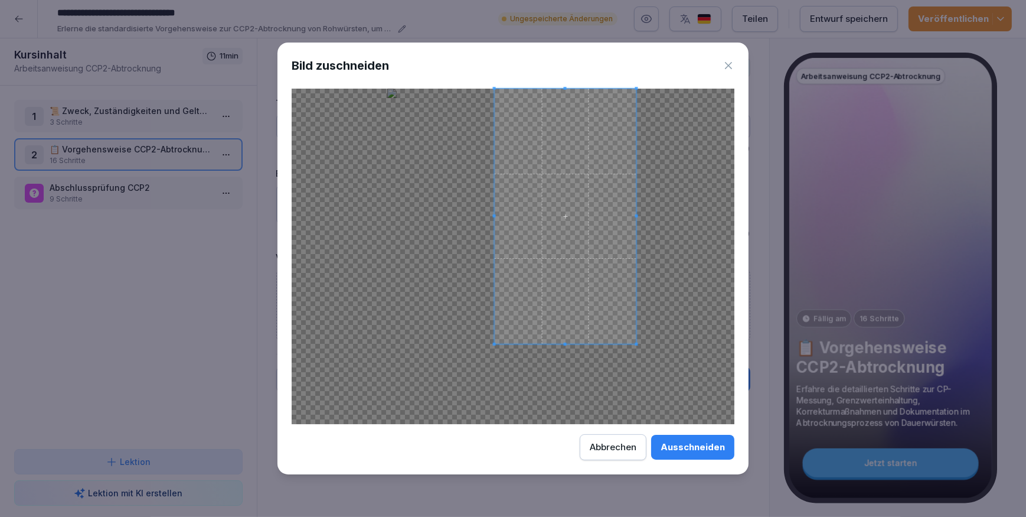
click at [494, 355] on div at bounding box center [513, 256] width 443 height 335
click at [696, 446] on div "Ausschneiden" at bounding box center [693, 446] width 64 height 13
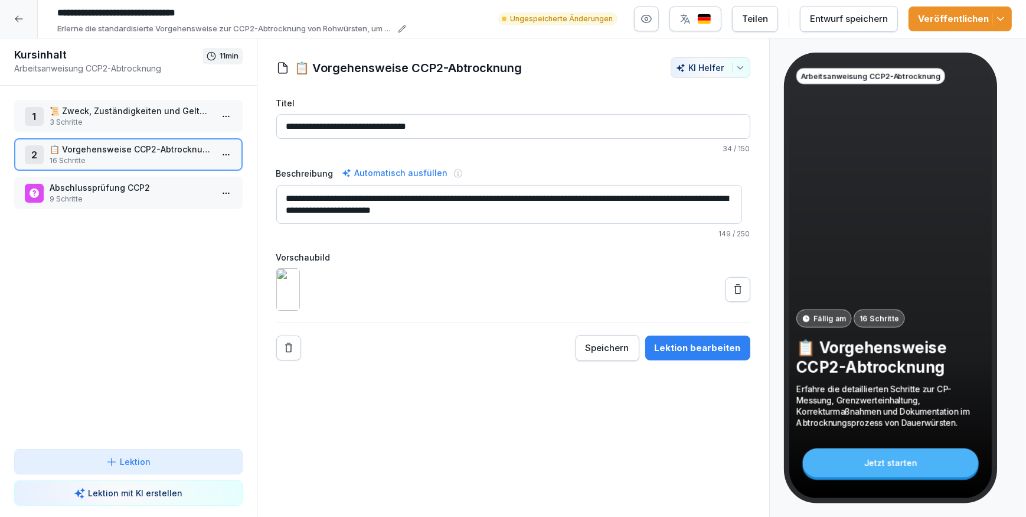
click at [137, 110] on p "📜 Zweck, Zuständigkeiten und Geltungsbereich" at bounding box center [131, 110] width 162 height 12
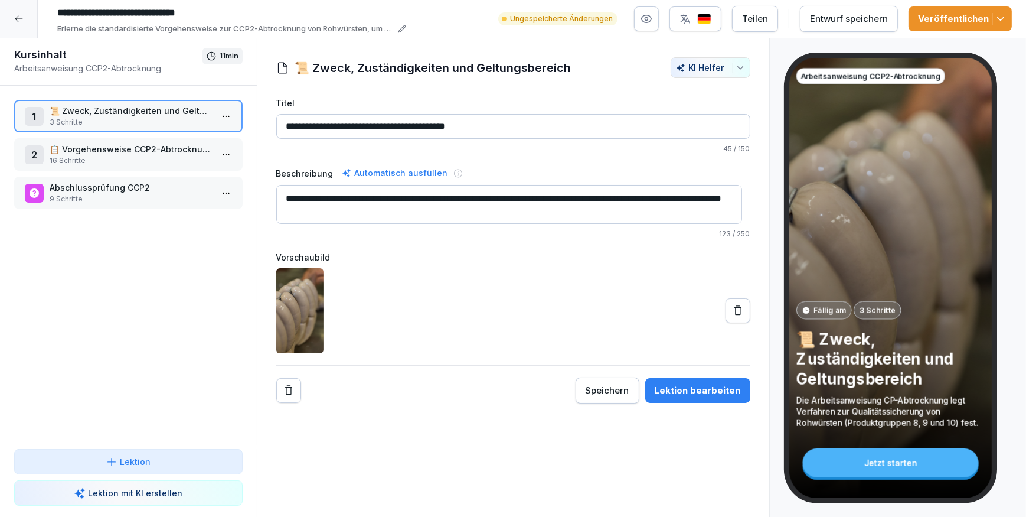
click at [117, 153] on p "📋 Vorgehensweise CCP2-Abtrocknung" at bounding box center [131, 149] width 162 height 12
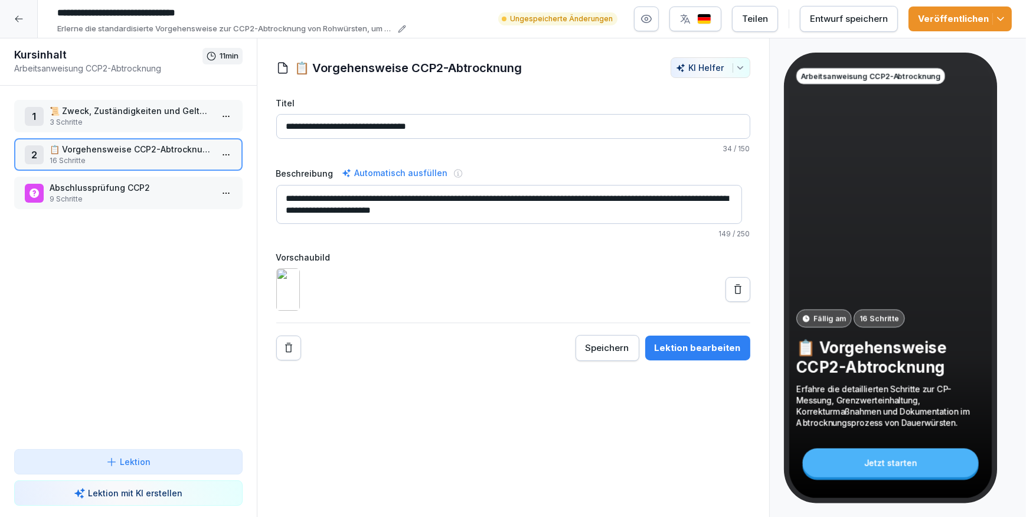
click at [22, 21] on icon at bounding box center [18, 18] width 9 height 9
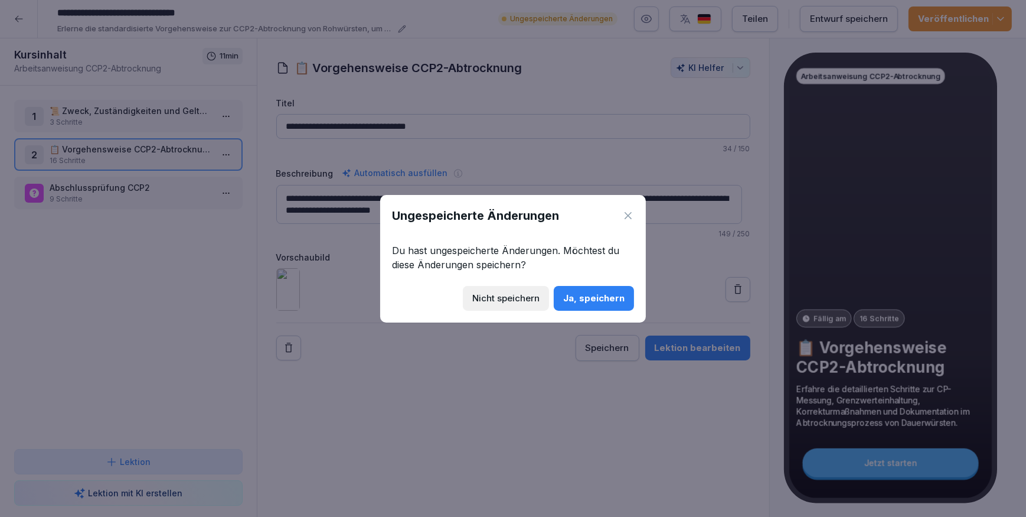
click at [584, 298] on div "Ja, speichern" at bounding box center [593, 298] width 61 height 13
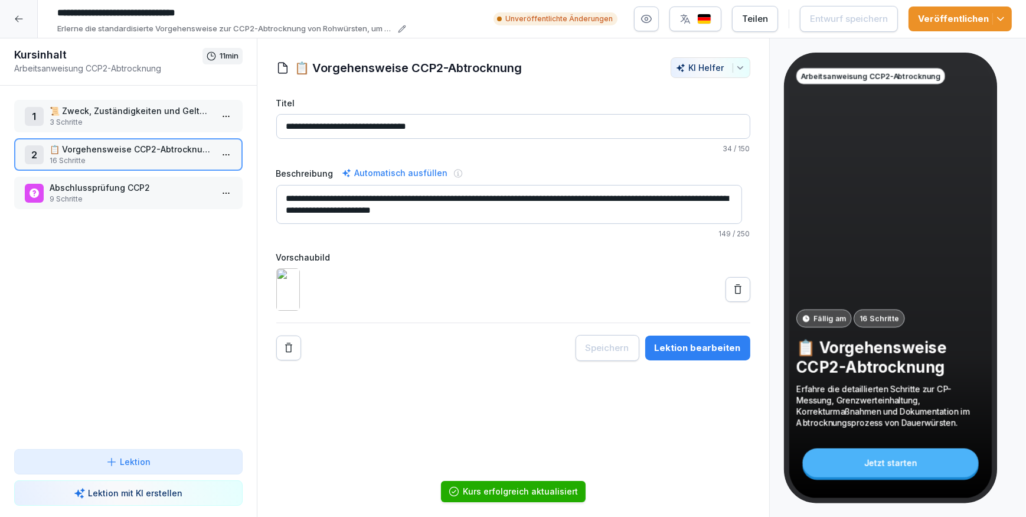
click at [51, 6] on div "**********" at bounding box center [513, 19] width 1026 height 38
click at [7, 21] on div at bounding box center [19, 19] width 38 height 38
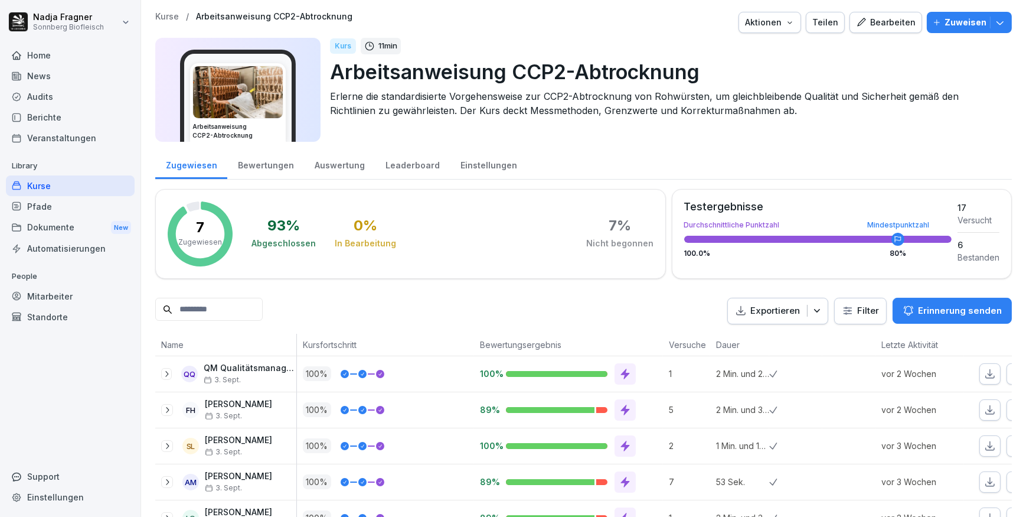
click at [173, 15] on p "Kurse" at bounding box center [167, 17] width 24 height 10
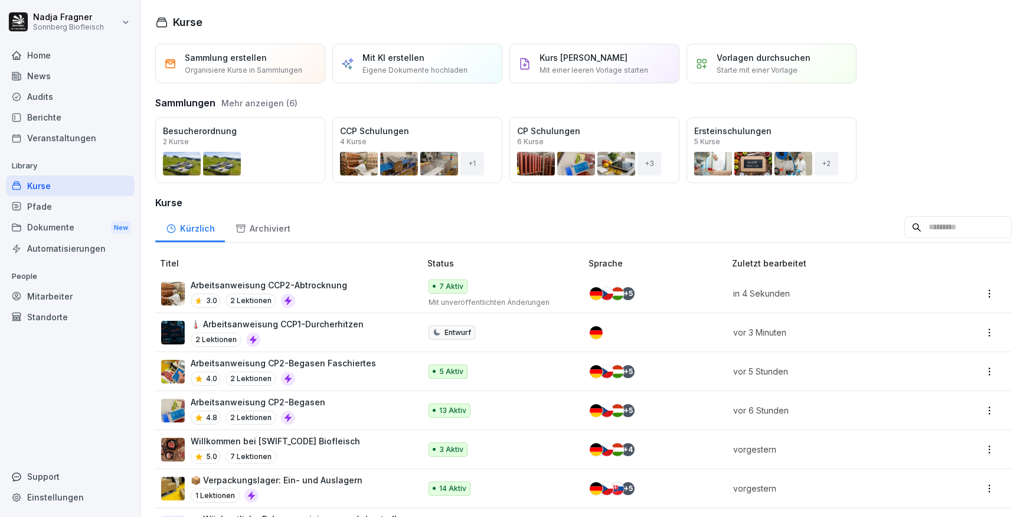
click at [329, 325] on p "🌡️ Arbeitsanweisung CCP1-Durcherhitzen" at bounding box center [277, 324] width 173 height 12
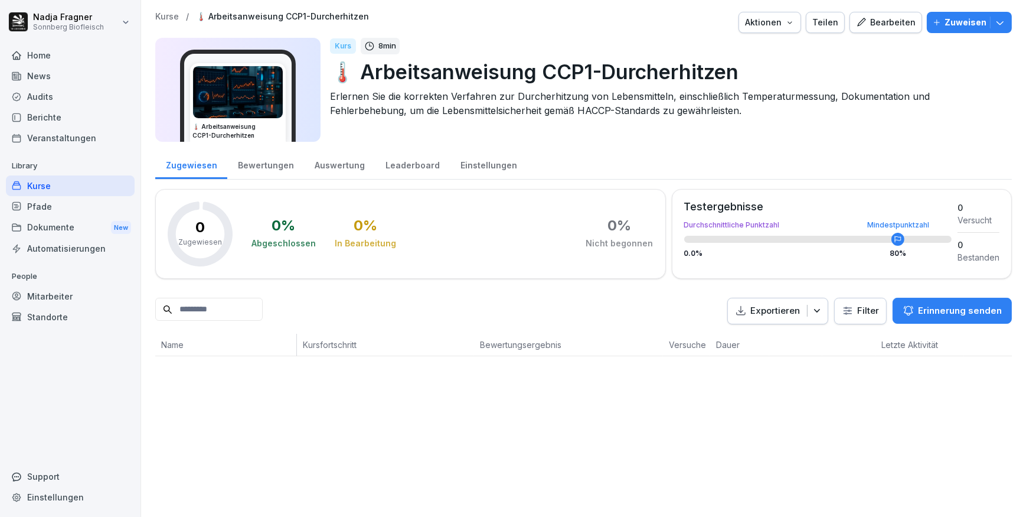
click at [261, 118] on img at bounding box center [238, 92] width 90 height 52
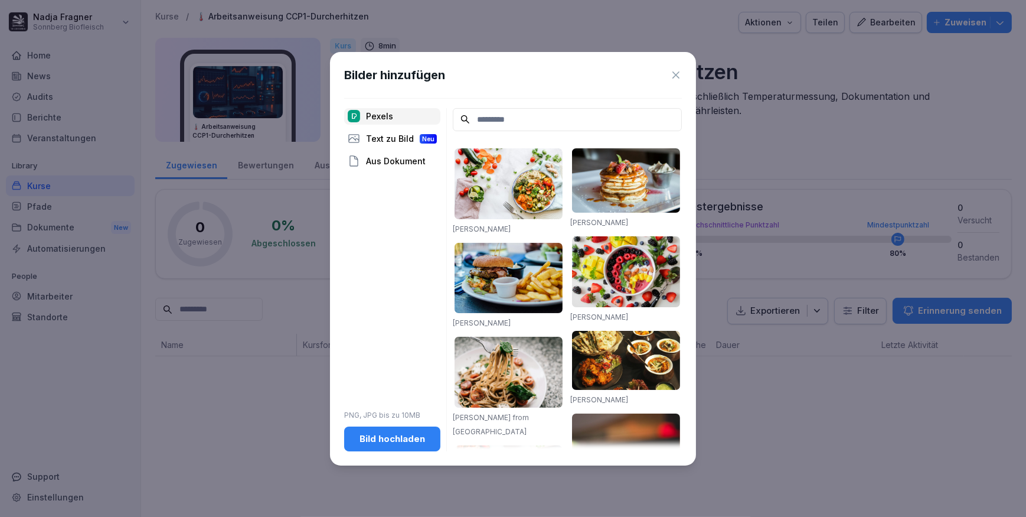
click at [407, 435] on div "Bild hochladen" at bounding box center [392, 438] width 77 height 13
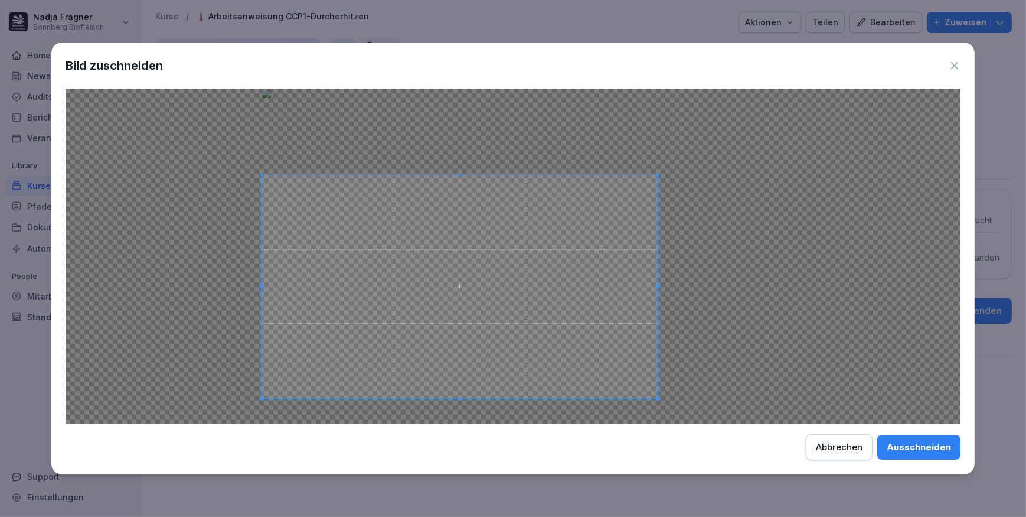
click at [604, 175] on div at bounding box center [460, 286] width 396 height 223
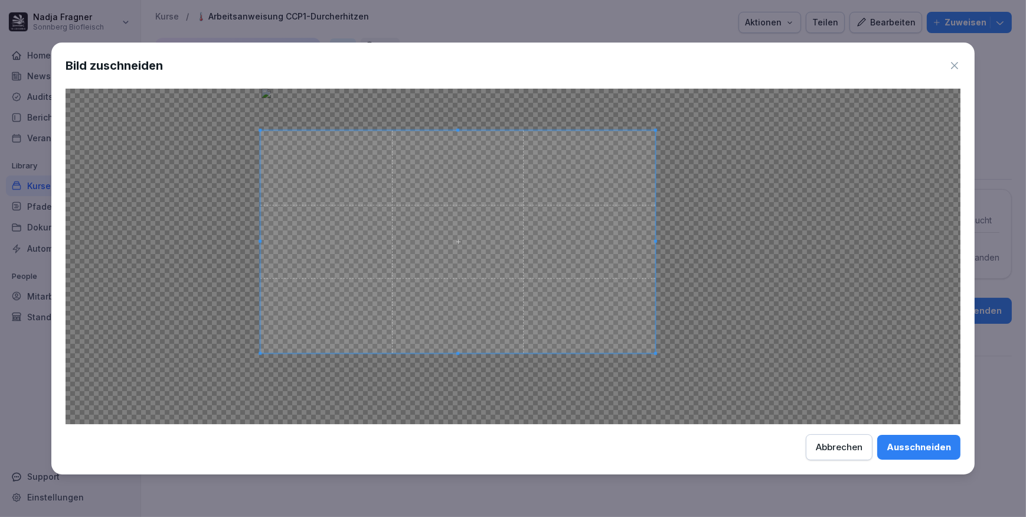
click at [556, 253] on span at bounding box center [457, 241] width 395 height 223
click at [927, 442] on div "Ausschneiden" at bounding box center [919, 446] width 64 height 13
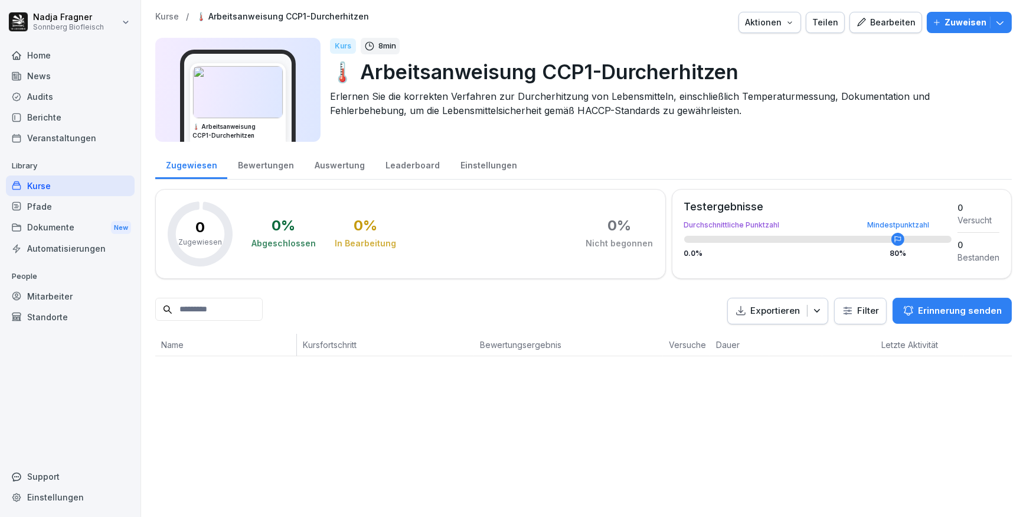
click at [881, 21] on div "Bearbeiten" at bounding box center [886, 22] width 60 height 13
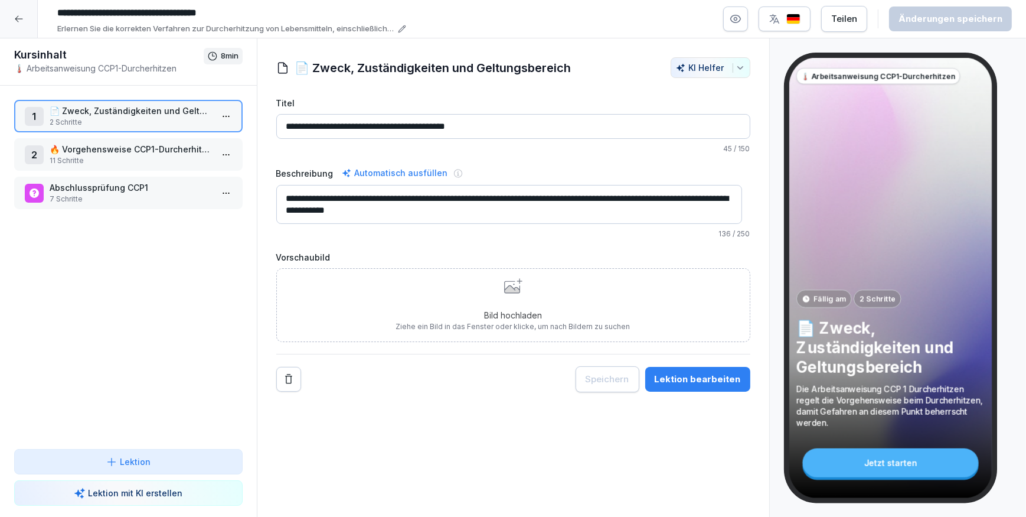
click at [410, 301] on div "Bild hochladen Ziehe ein Bild in das Fenster oder klicke, um nach Bildern zu su…" at bounding box center [513, 305] width 234 height 54
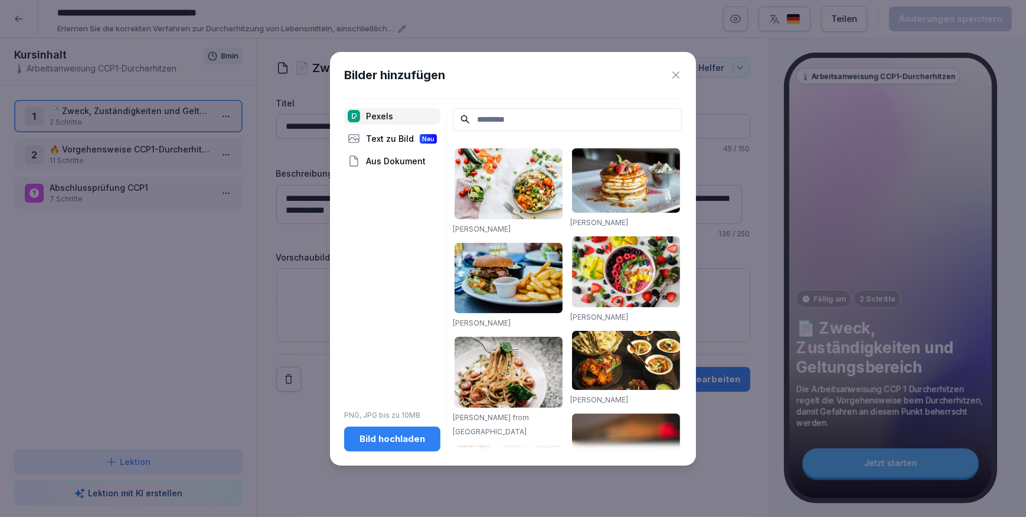
click at [404, 437] on div "Bild hochladen" at bounding box center [392, 438] width 77 height 13
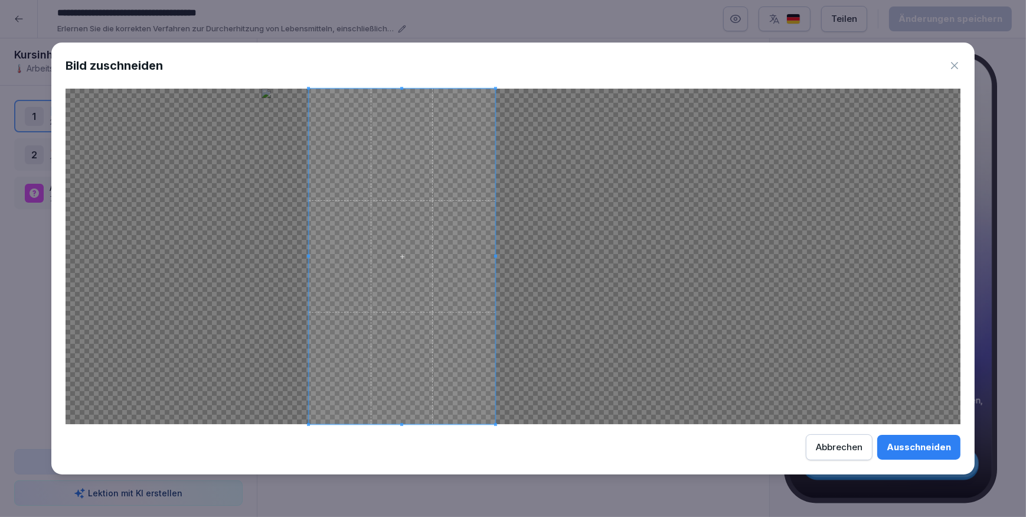
click at [469, 321] on span at bounding box center [402, 256] width 187 height 335
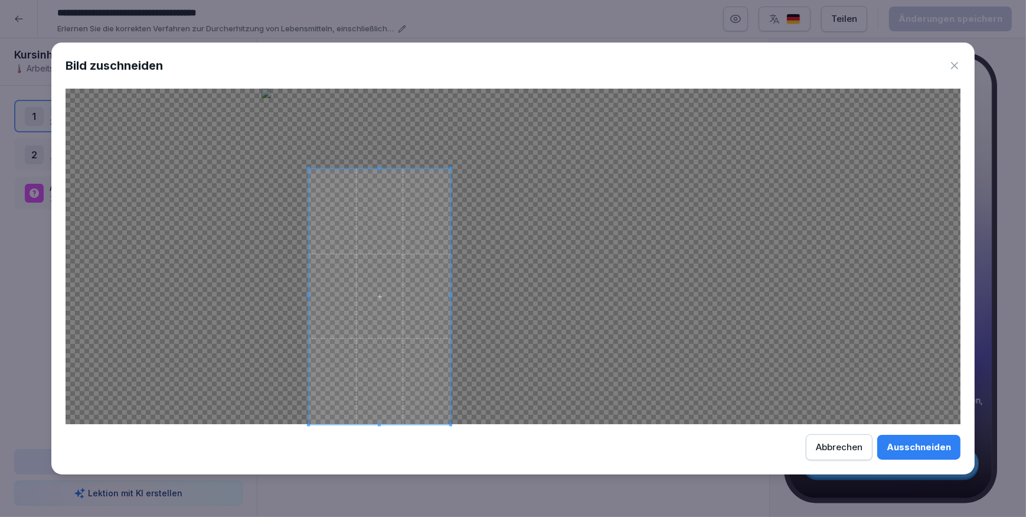
click at [422, 169] on div at bounding box center [380, 297] width 142 height 256
click at [930, 452] on div "Ausschneiden" at bounding box center [919, 446] width 64 height 13
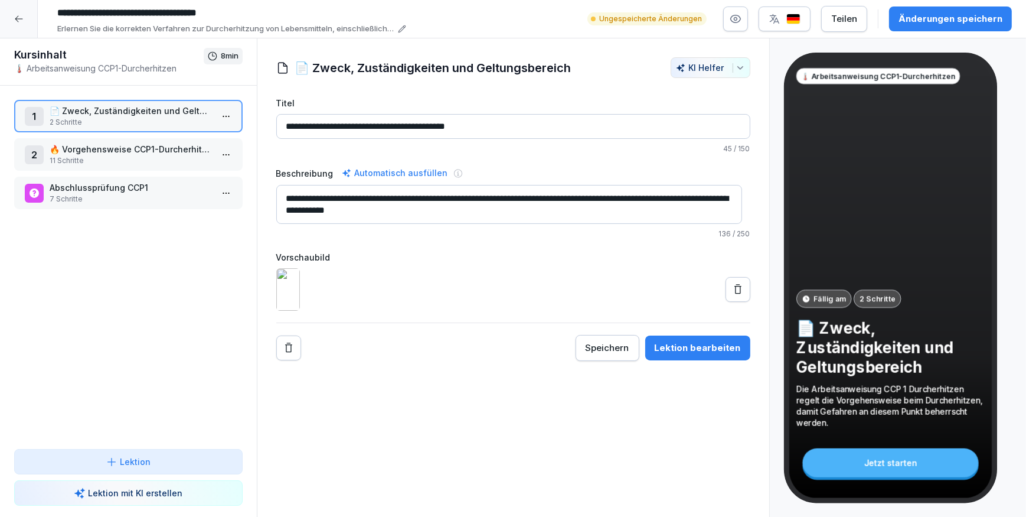
click at [159, 148] on p "🔥 Vorgehensweise CCP1-Durcherhitzen" at bounding box center [131, 149] width 162 height 12
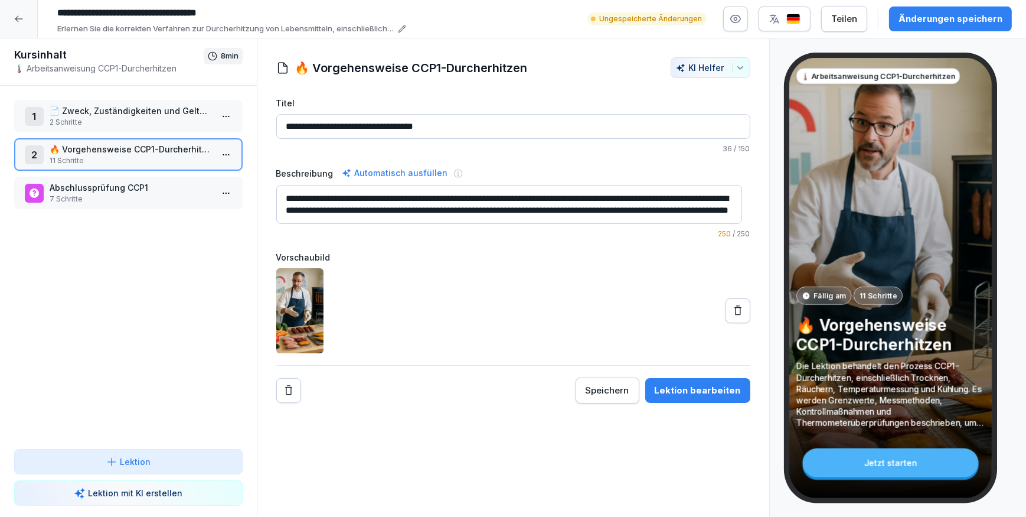
click at [732, 312] on icon at bounding box center [738, 311] width 12 height 12
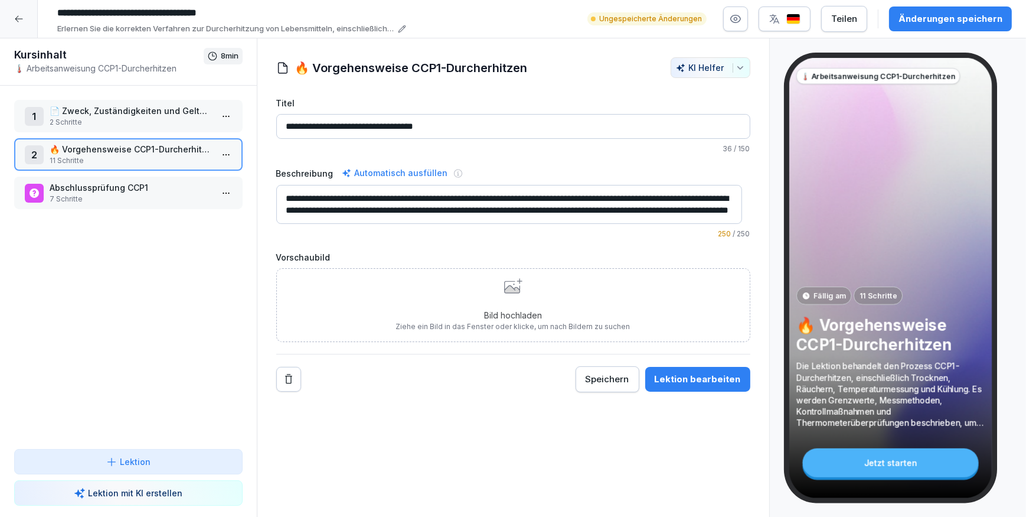
click at [471, 303] on div "Bild hochladen Ziehe ein Bild in das Fenster oder klicke, um nach Bildern zu su…" at bounding box center [513, 305] width 234 height 54
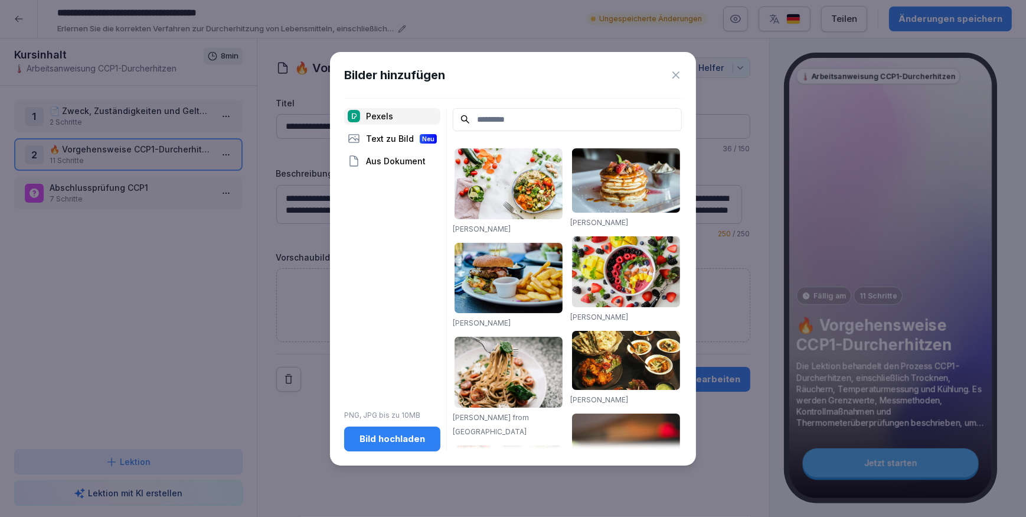
click at [680, 73] on icon at bounding box center [676, 75] width 12 height 12
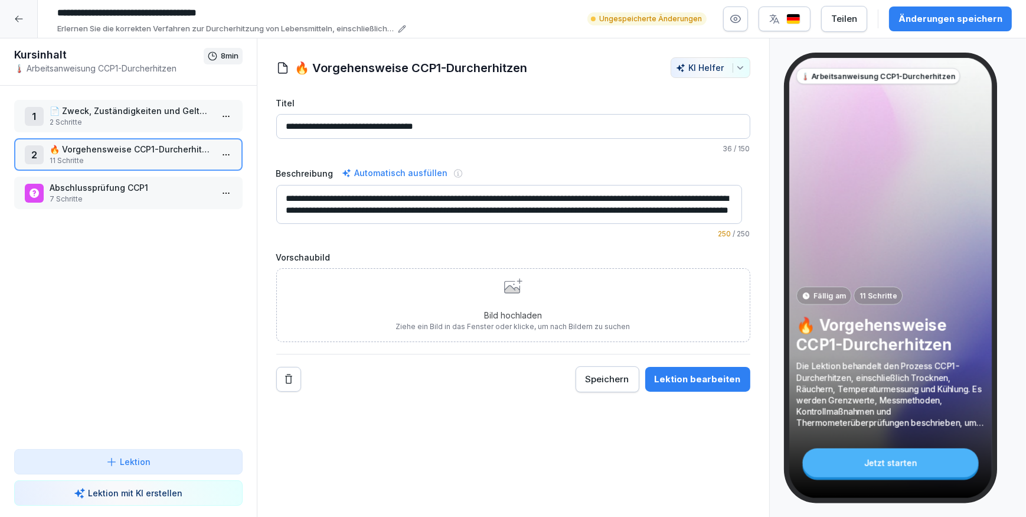
click at [269, 23] on p "Erlernen Sie die korrekten Verfahren zur Durcherhitzung von Lebensmitteln, eins…" at bounding box center [225, 29] width 337 height 12
click at [607, 205] on textarea "**********" at bounding box center [509, 204] width 466 height 39
drag, startPoint x: 519, startPoint y: 198, endPoint x: 677, endPoint y: 195, distance: 157.7
click at [677, 195] on textarea "**********" at bounding box center [509, 204] width 466 height 39
click at [629, 197] on textarea "**********" at bounding box center [509, 204] width 466 height 39
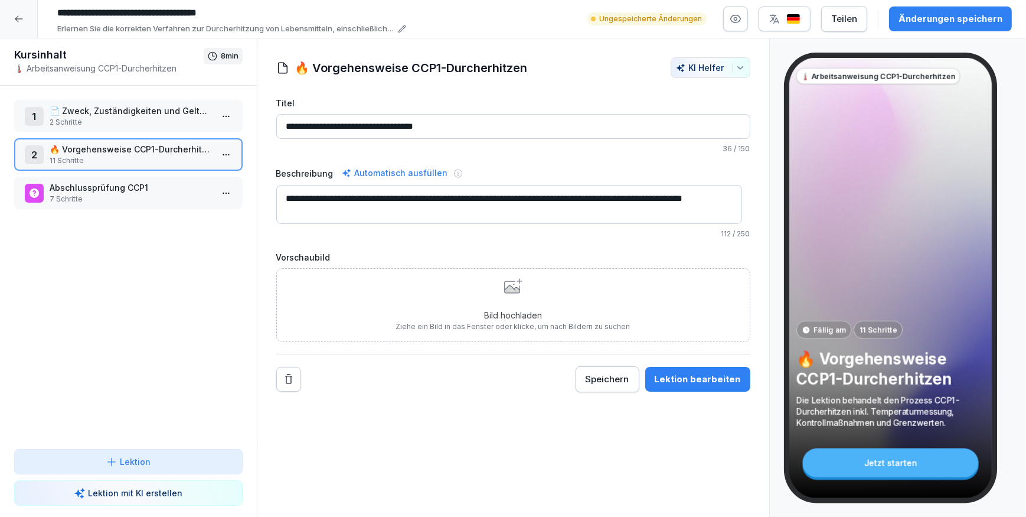
type textarea "**********"
click at [531, 301] on div "Bild hochladen Ziehe ein Bild in das Fenster oder klicke, um nach Bildern zu su…" at bounding box center [513, 305] width 234 height 54
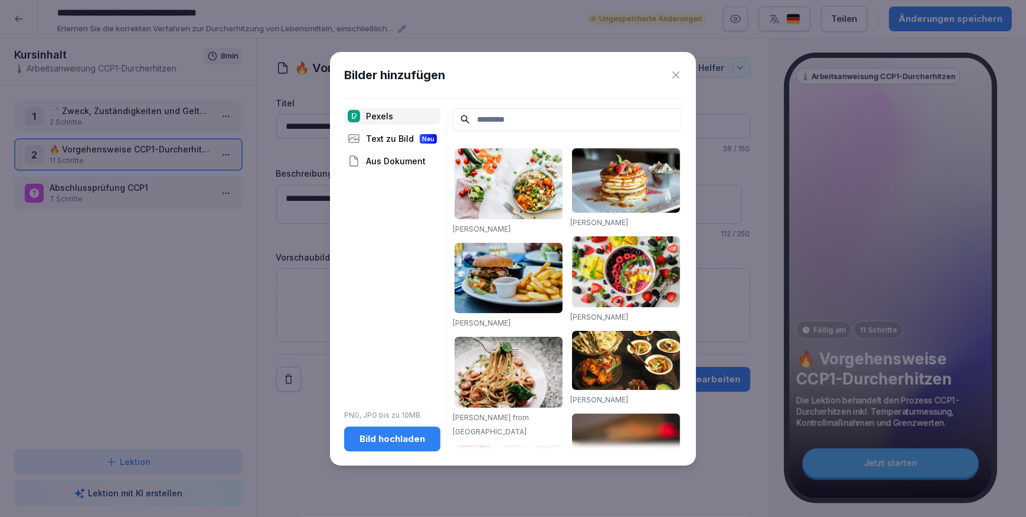
click at [393, 439] on div "Bild hochladen" at bounding box center [392, 438] width 77 height 13
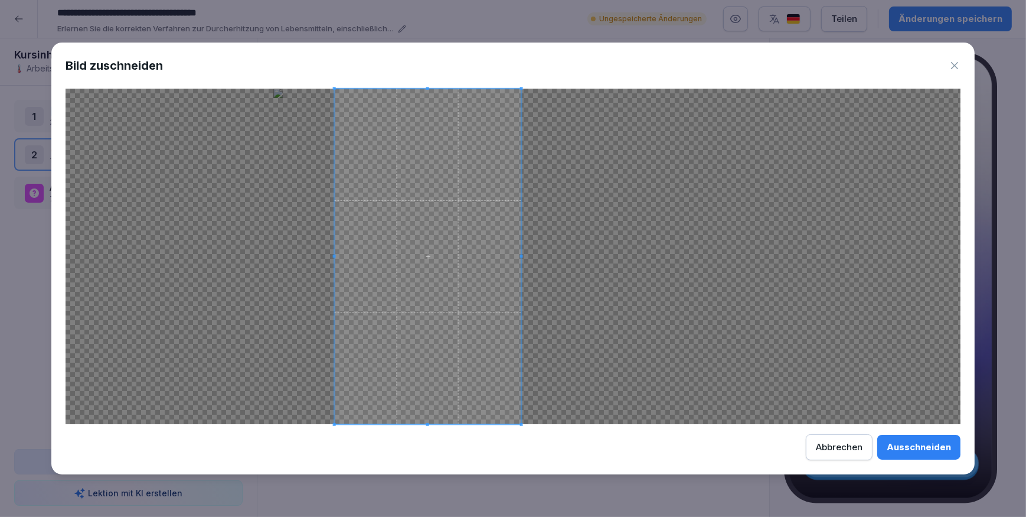
click at [399, 292] on span at bounding box center [428, 256] width 187 height 335
click at [904, 448] on div "Ausschneiden" at bounding box center [919, 446] width 64 height 13
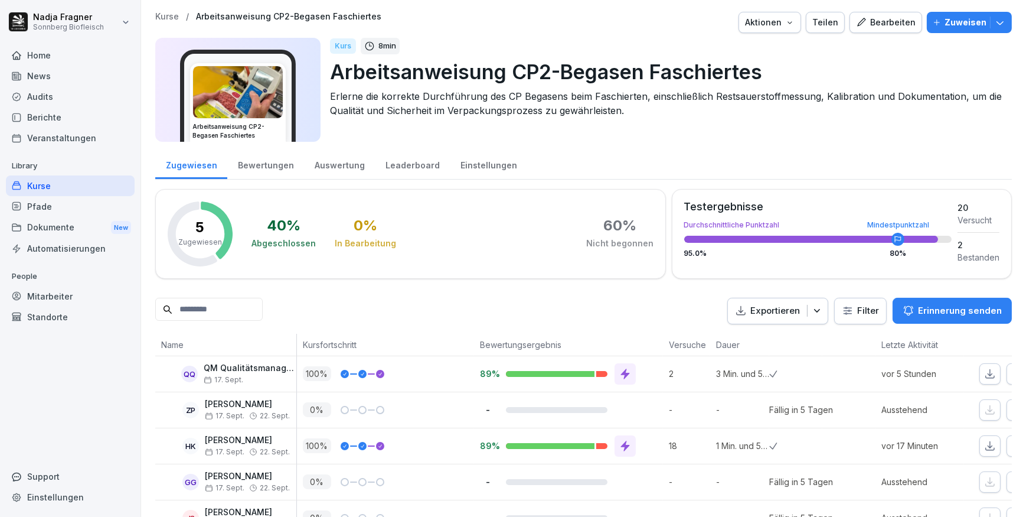
click at [786, 20] on icon "button" at bounding box center [789, 22] width 9 height 9
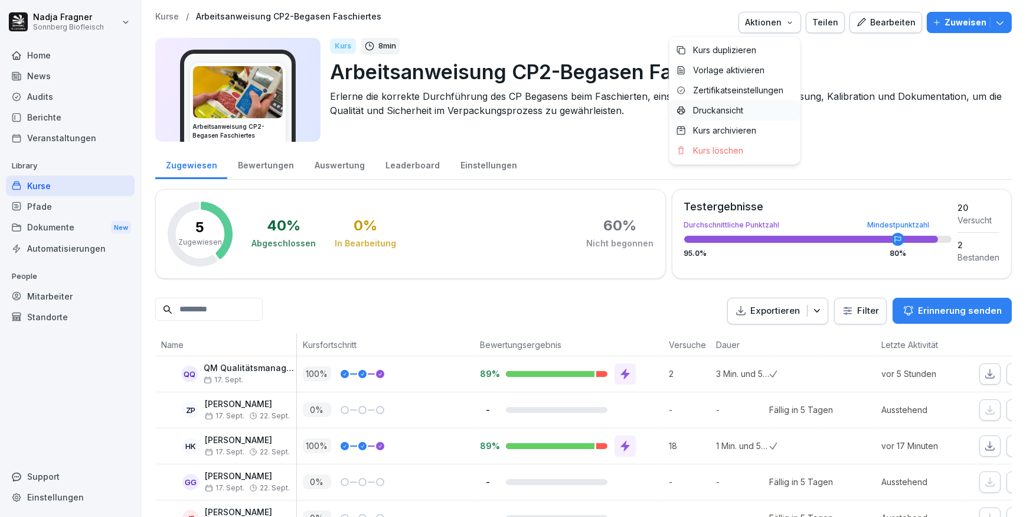
click at [724, 112] on p "Druckansicht" at bounding box center [718, 110] width 50 height 11
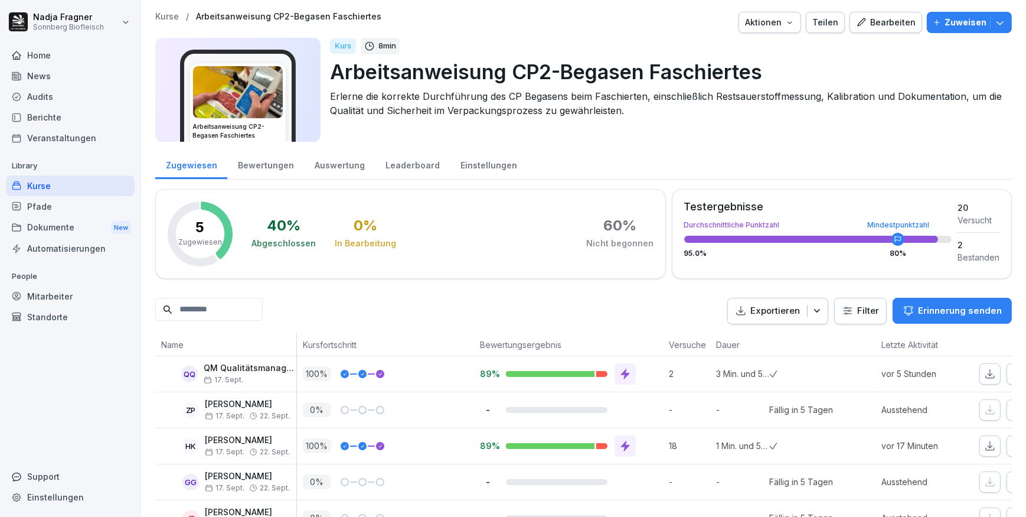
click at [50, 184] on div "Kurse" at bounding box center [70, 185] width 129 height 21
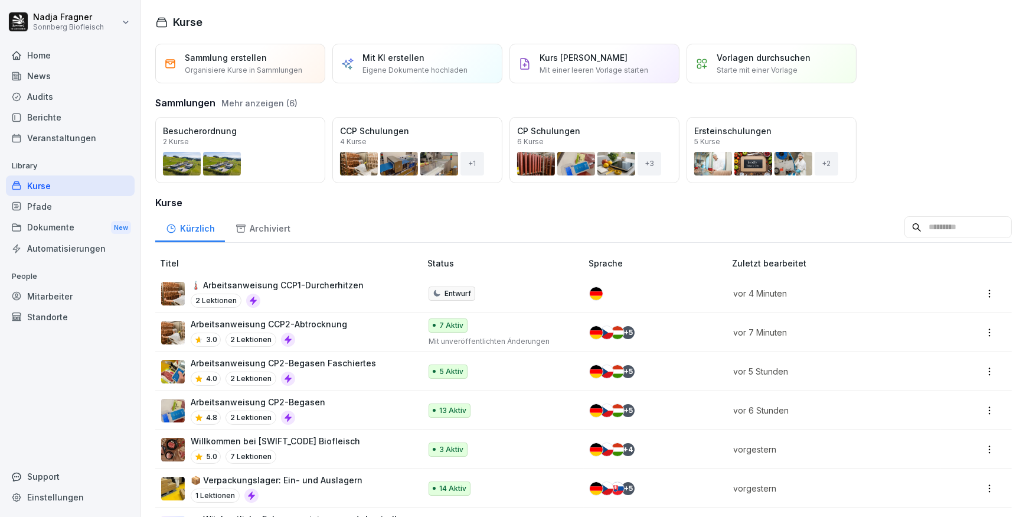
click at [329, 287] on p "🌡️ Arbeitsanweisung CCP1-Durcherhitzen" at bounding box center [277, 285] width 173 height 12
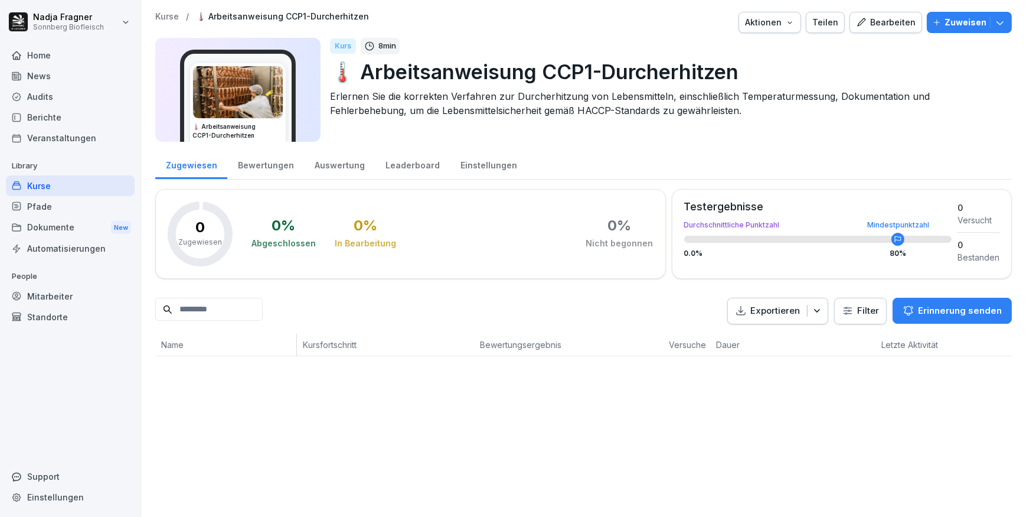
click at [966, 25] on p "Zuweisen" at bounding box center [966, 22] width 42 height 13
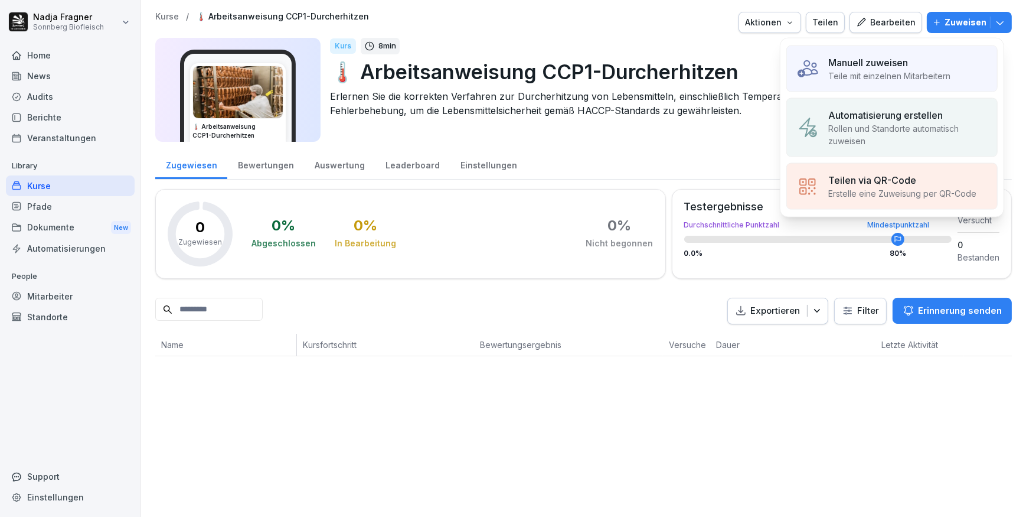
click at [926, 61] on div "Manuell zuweisen" at bounding box center [889, 62] width 122 height 14
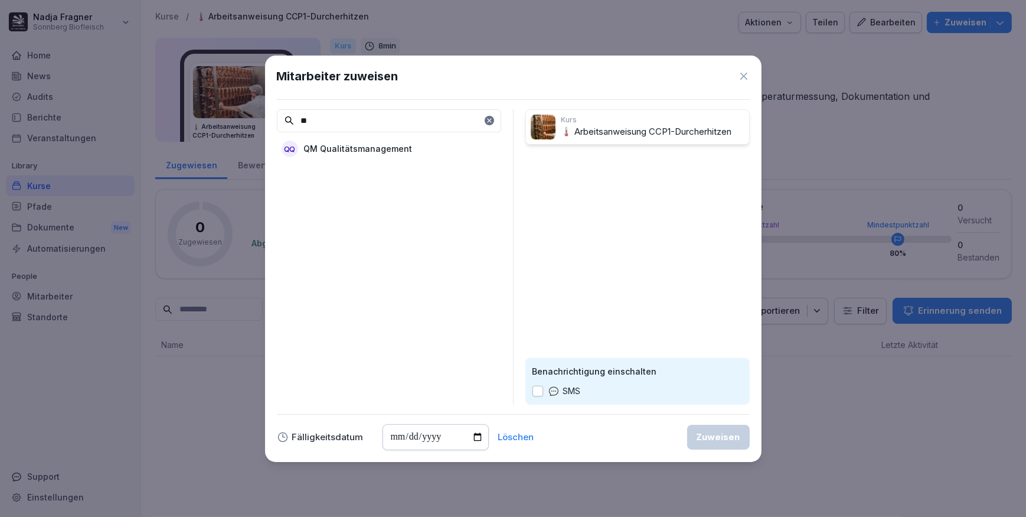
type input "**"
click at [407, 149] on div "QQ QM Qualitätsmanagement" at bounding box center [389, 148] width 224 height 21
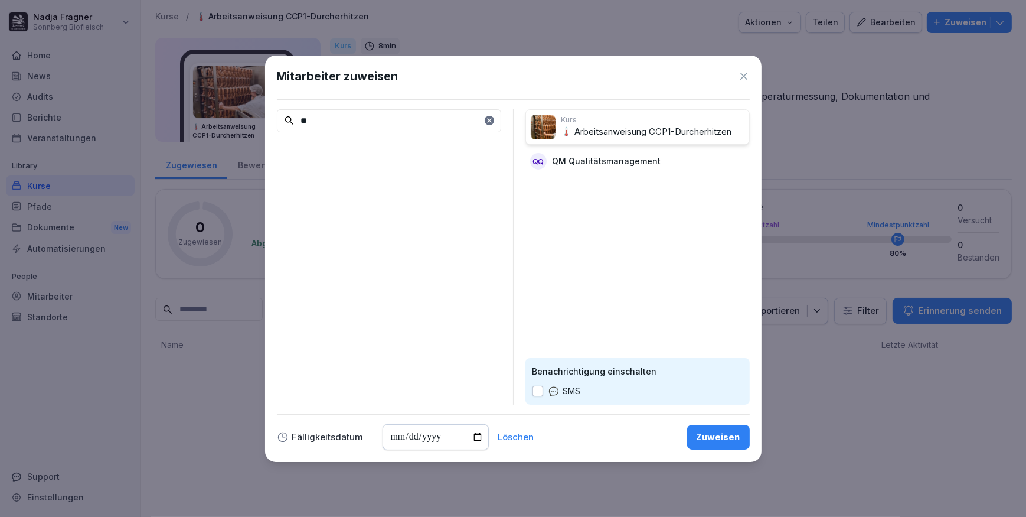
click at [720, 438] on div "Zuweisen" at bounding box center [719, 436] width 44 height 13
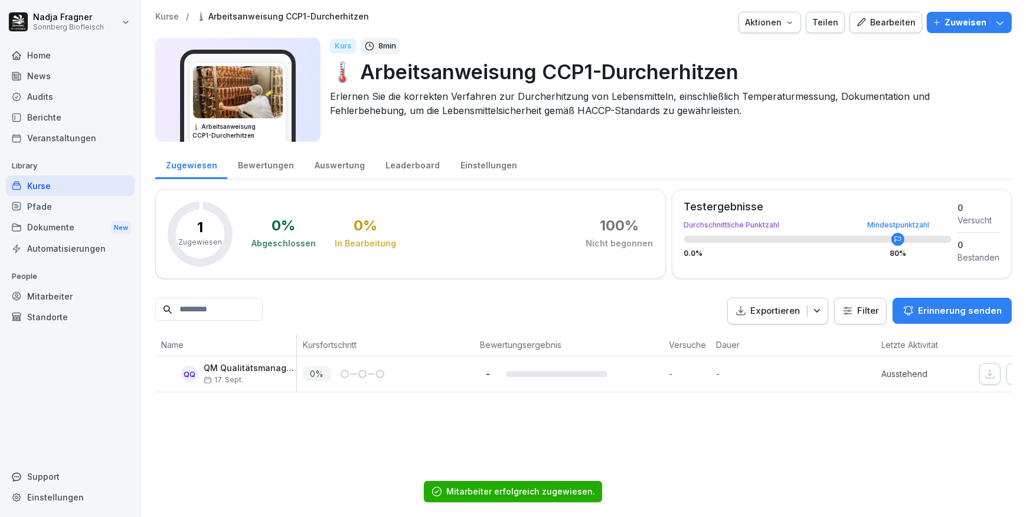
click at [48, 55] on div "Home" at bounding box center [70, 55] width 129 height 21
